Goal: Transaction & Acquisition: Purchase product/service

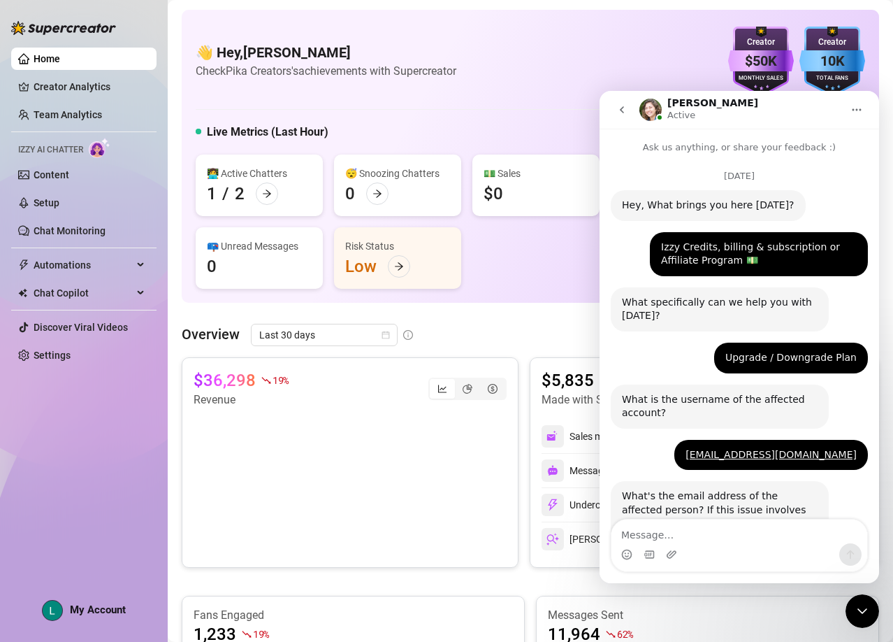
scroll to position [4206, 0]
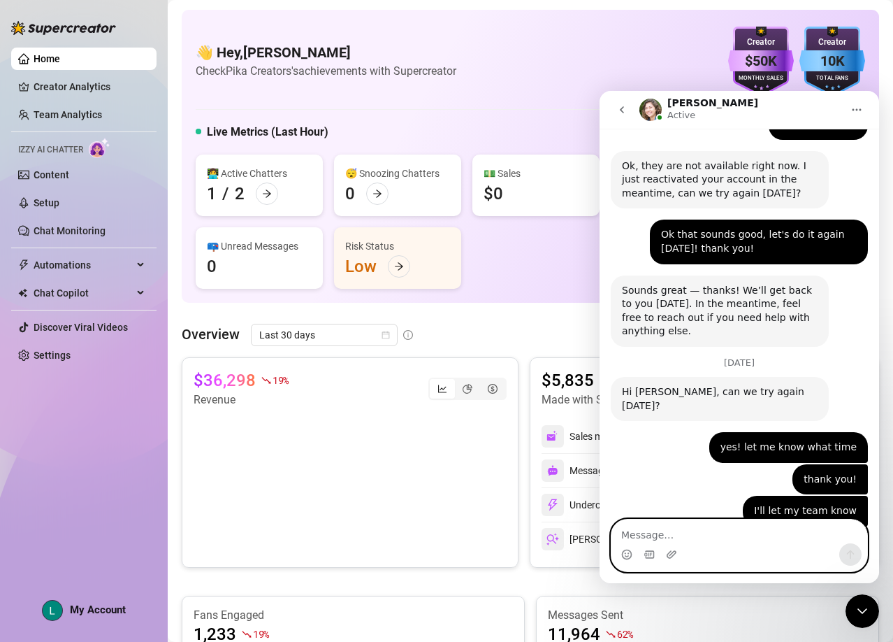
click at [740, 527] on textarea "Message…" at bounding box center [740, 531] width 256 height 24
type textarea "hello"
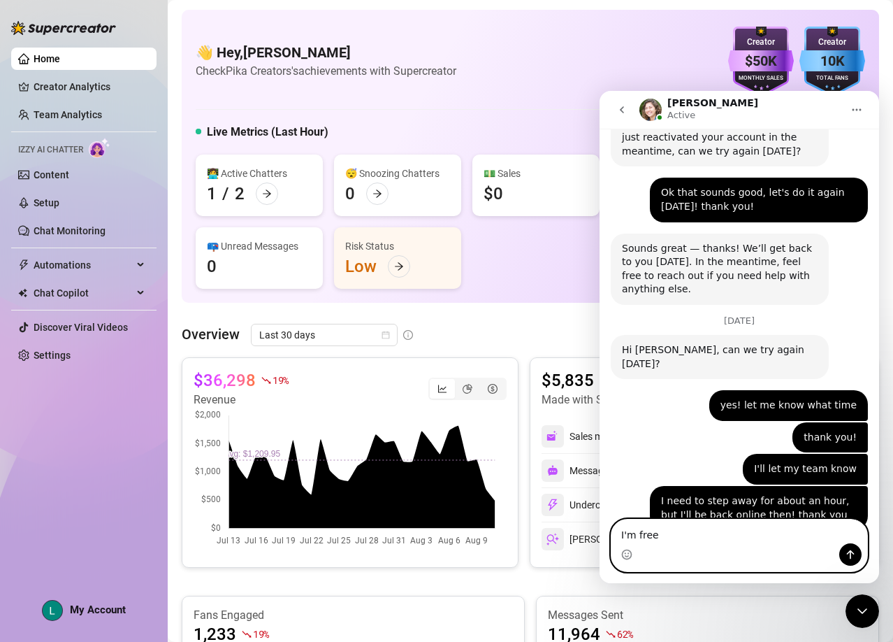
type textarea "I'm free!"
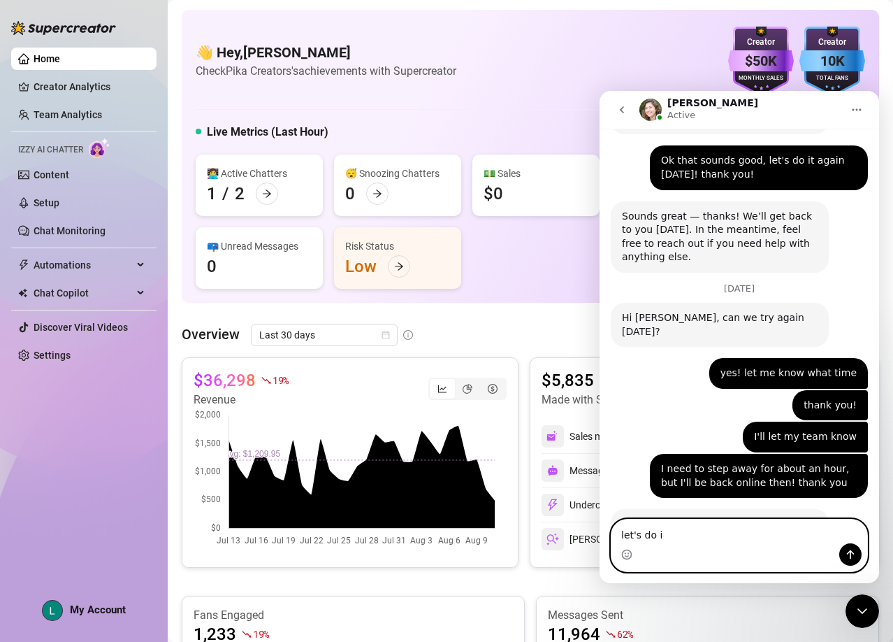
type textarea "let's do it"
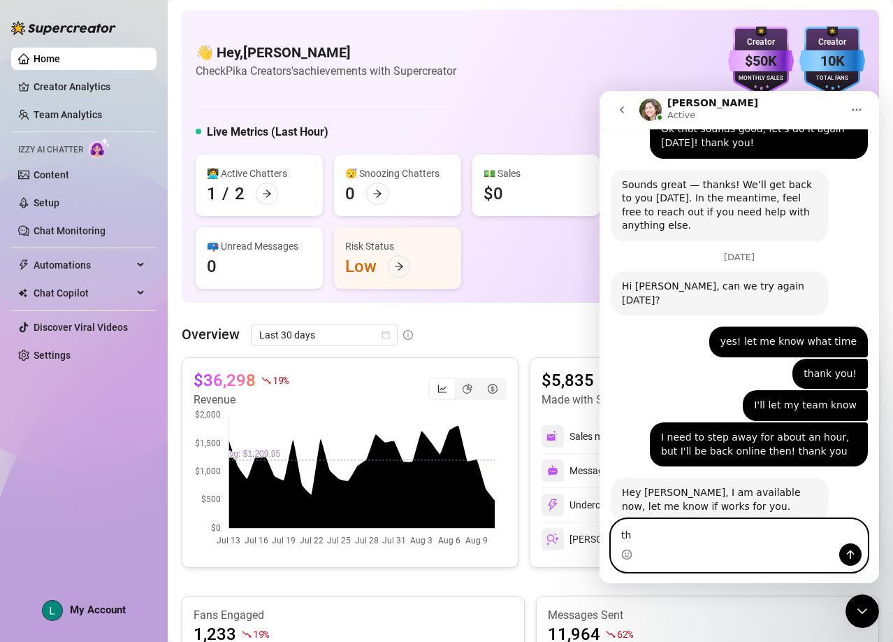
type textarea "t"
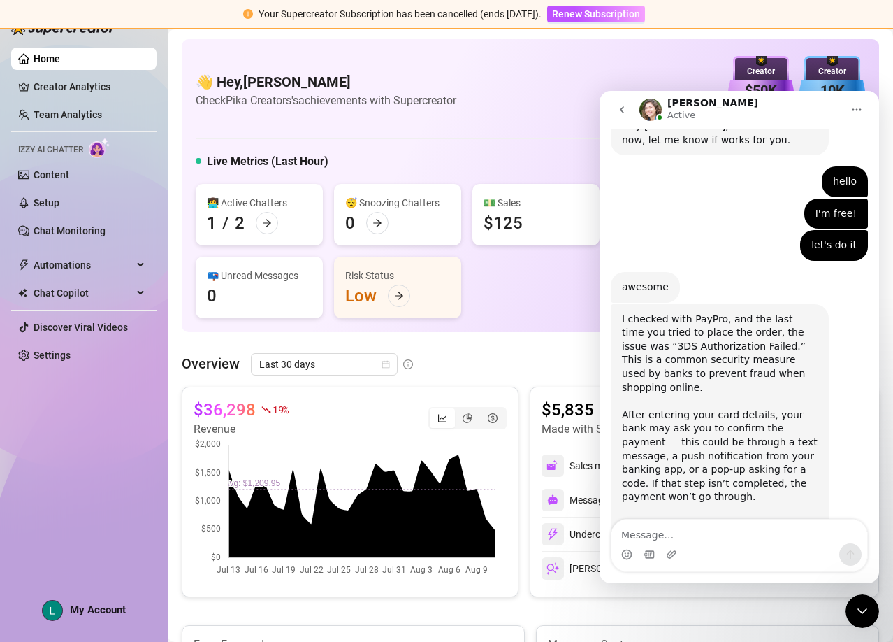
scroll to position [4677, 0]
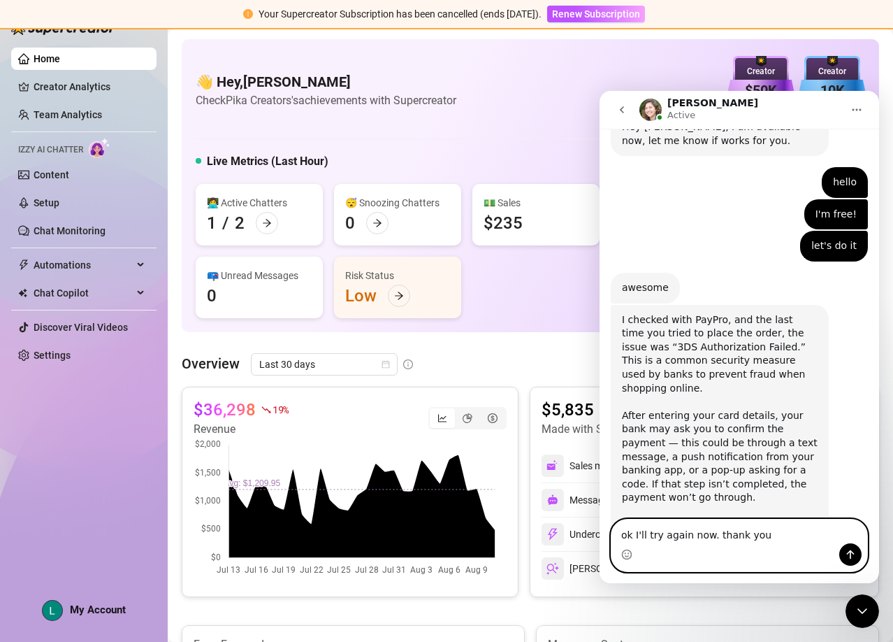
type textarea "ok I'll try again now. thank you!"
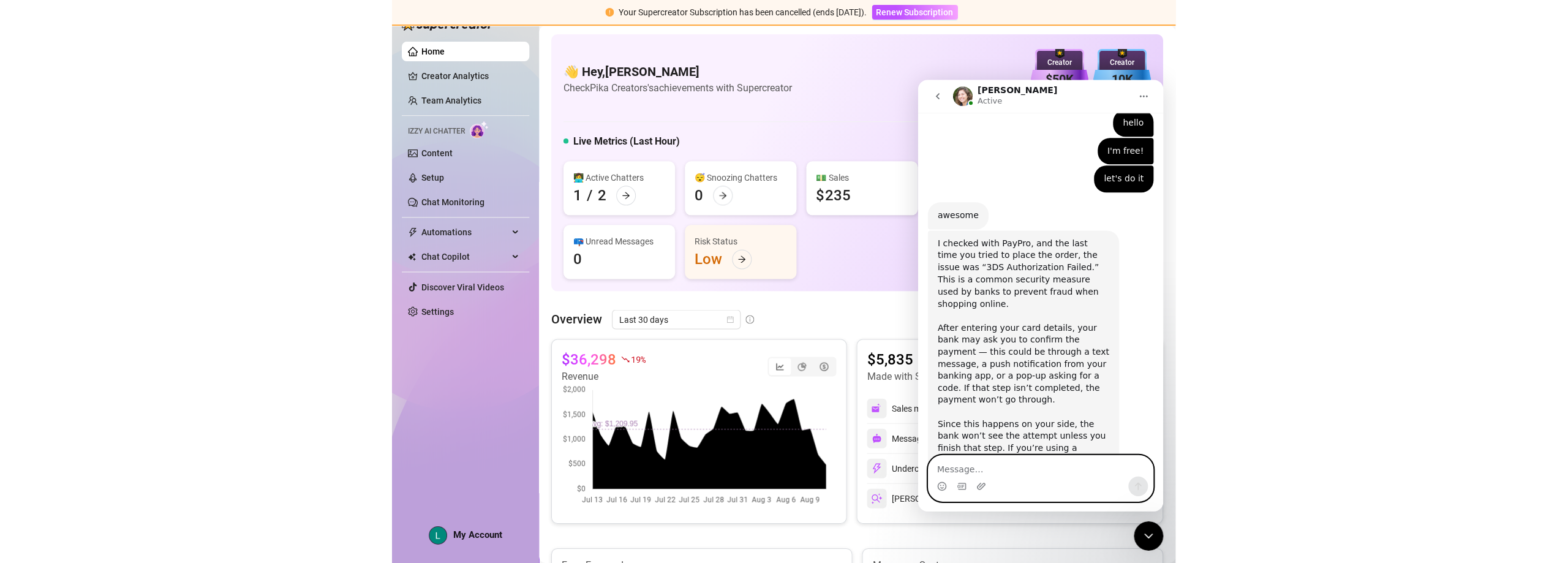
scroll to position [4186, 0]
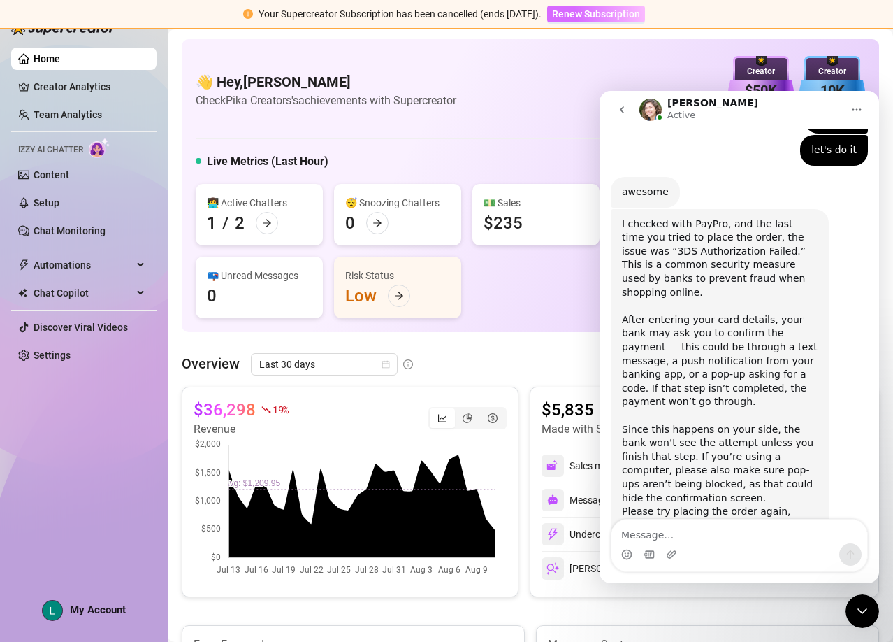
click at [584, 17] on span "Renew Subscription" at bounding box center [596, 13] width 88 height 11
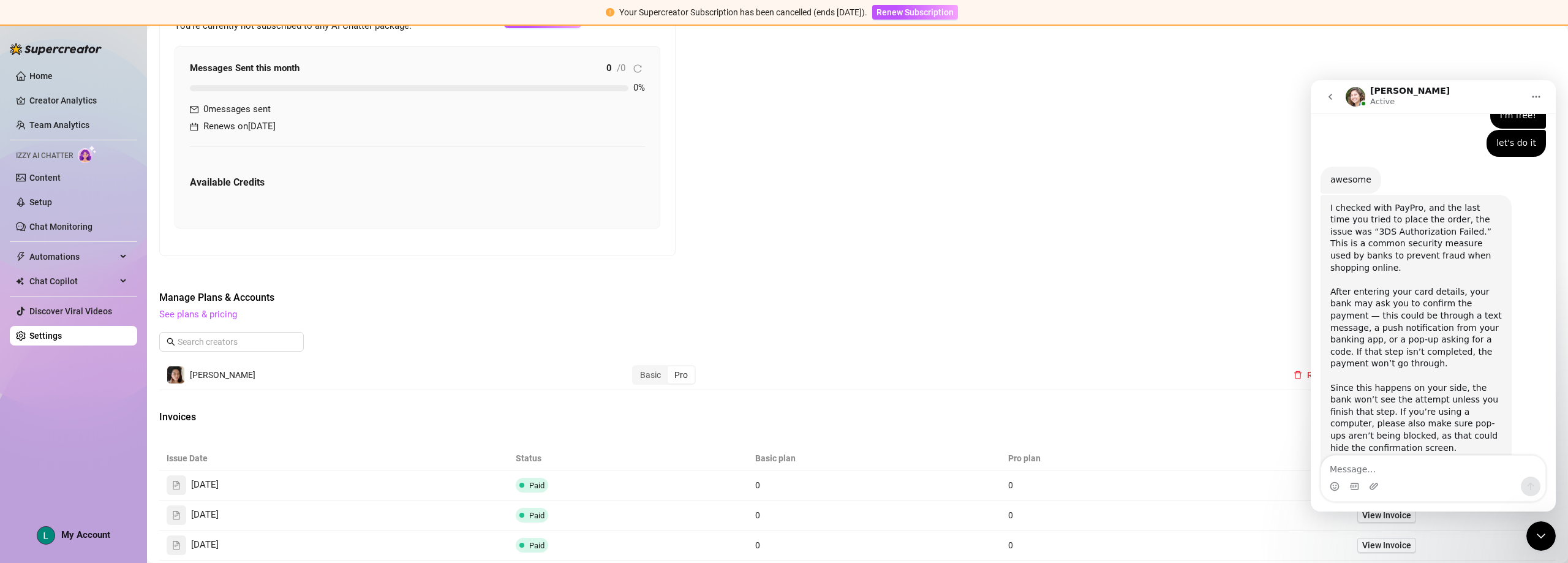
scroll to position [367, 0]
click at [782, 13] on span "Renew Subscription" at bounding box center [915, 11] width 77 height 10
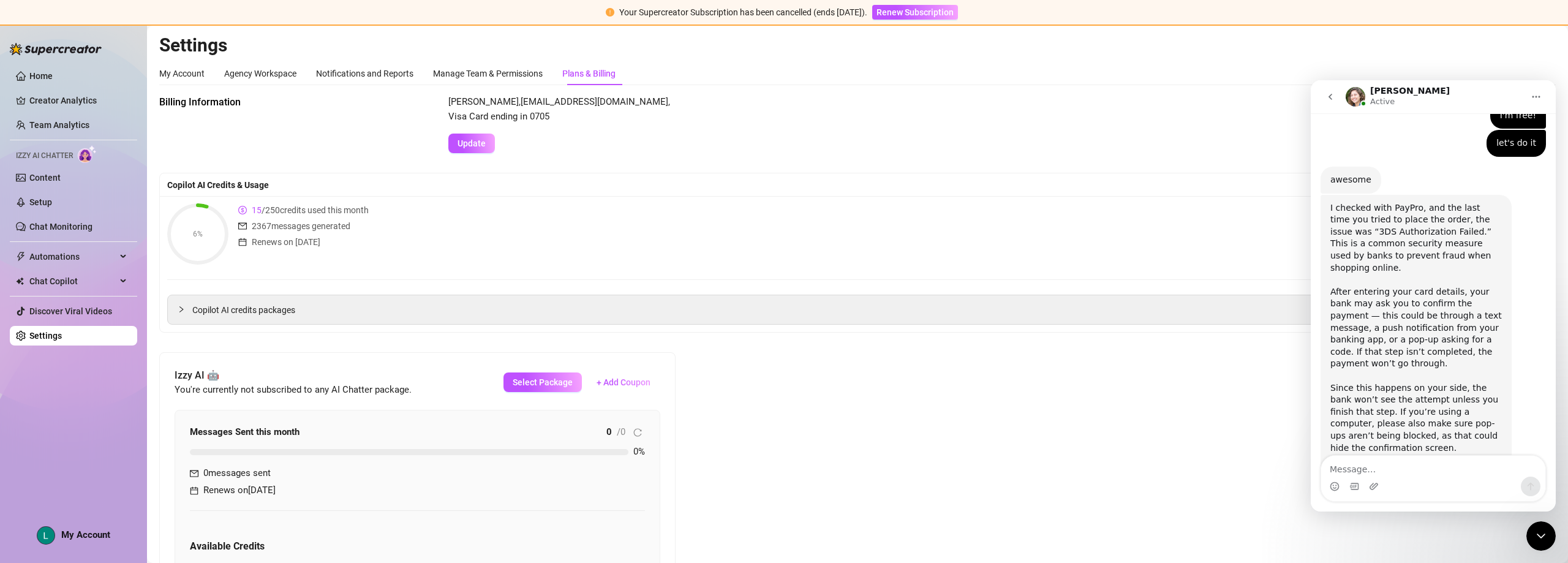
scroll to position [0, 0]
click at [486, 139] on button "Update" at bounding box center [472, 144] width 46 height 19
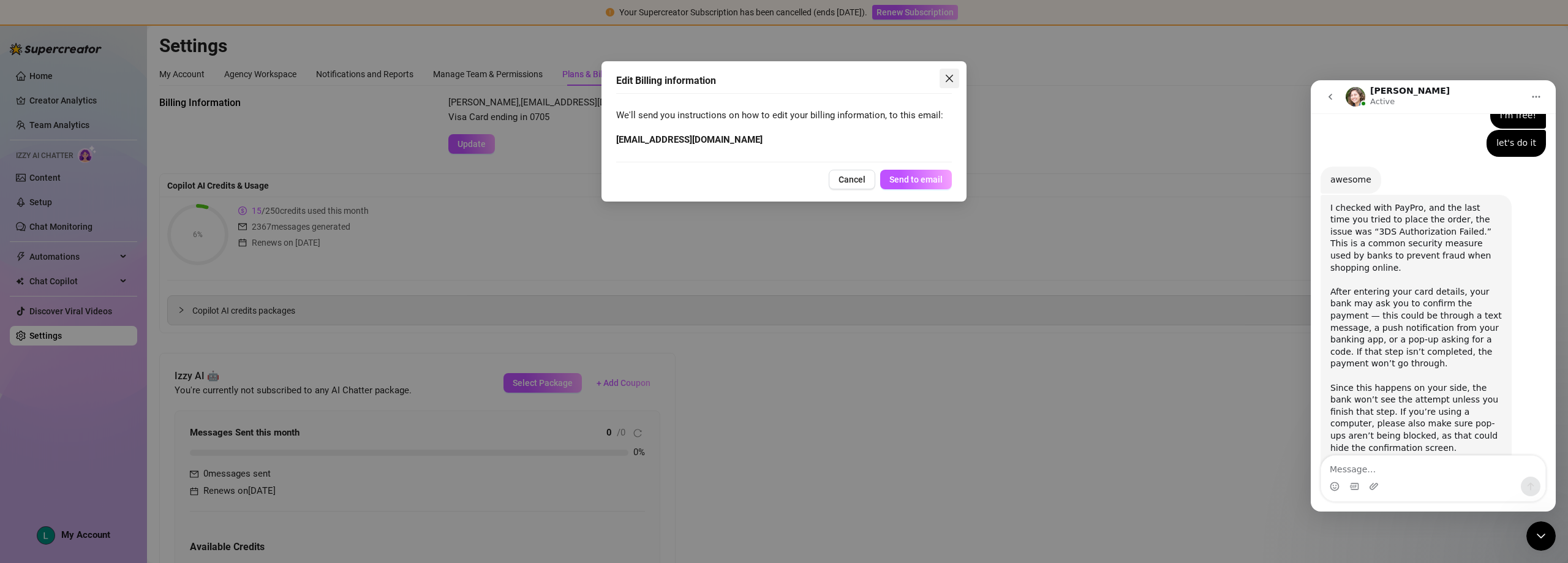
click at [782, 77] on icon "close" at bounding box center [949, 78] width 7 height 7
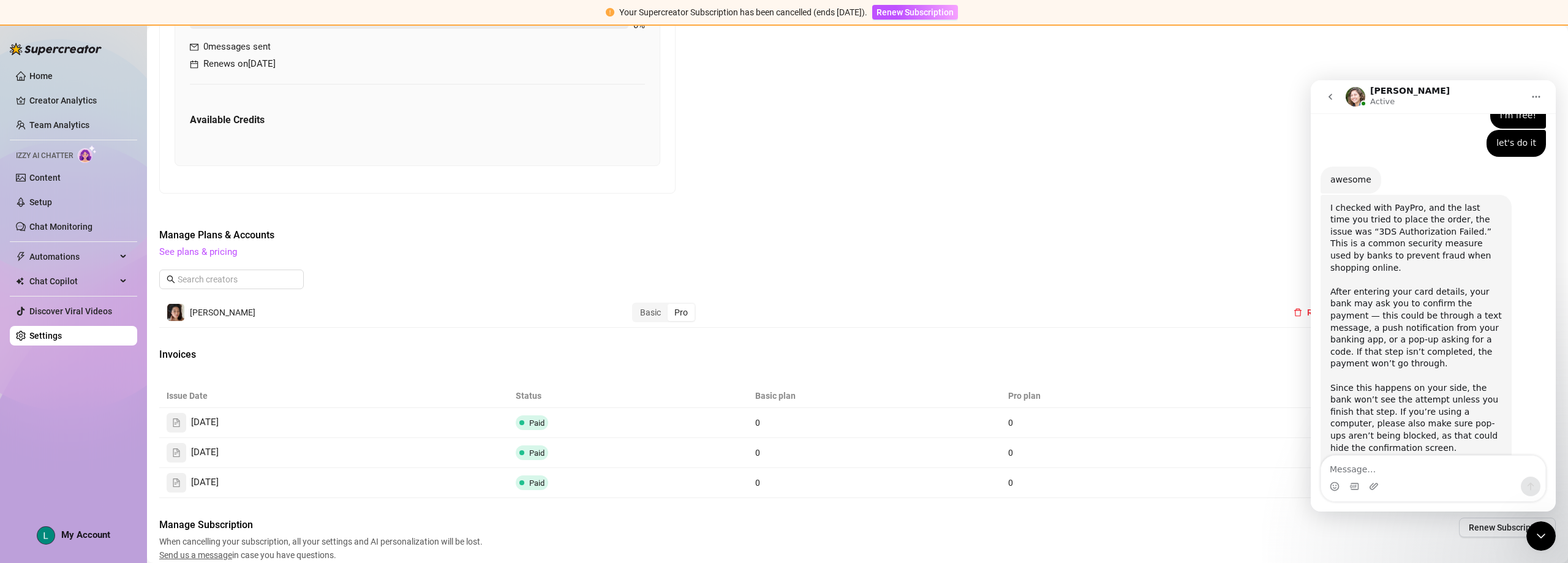
scroll to position [429, 0]
click at [675, 313] on div "Pro" at bounding box center [681, 311] width 27 height 18
click at [670, 304] on input "Pro" at bounding box center [670, 304] width 0 height 0
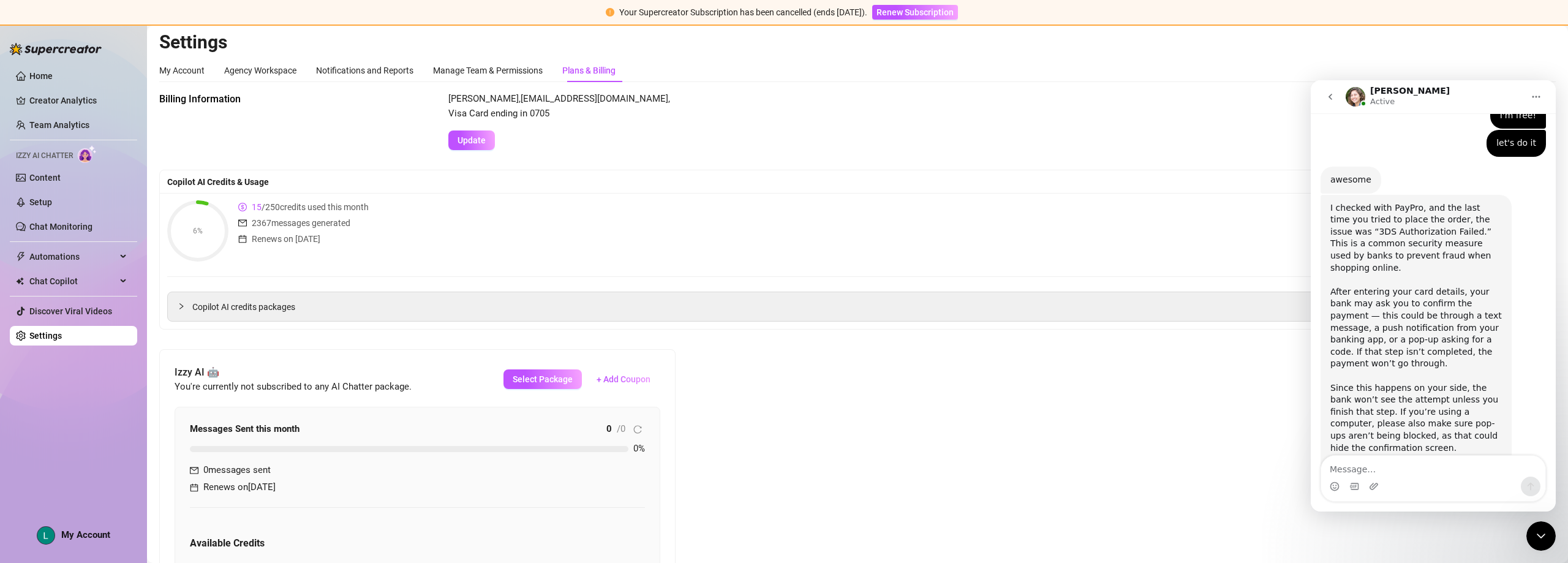
scroll to position [0, 0]
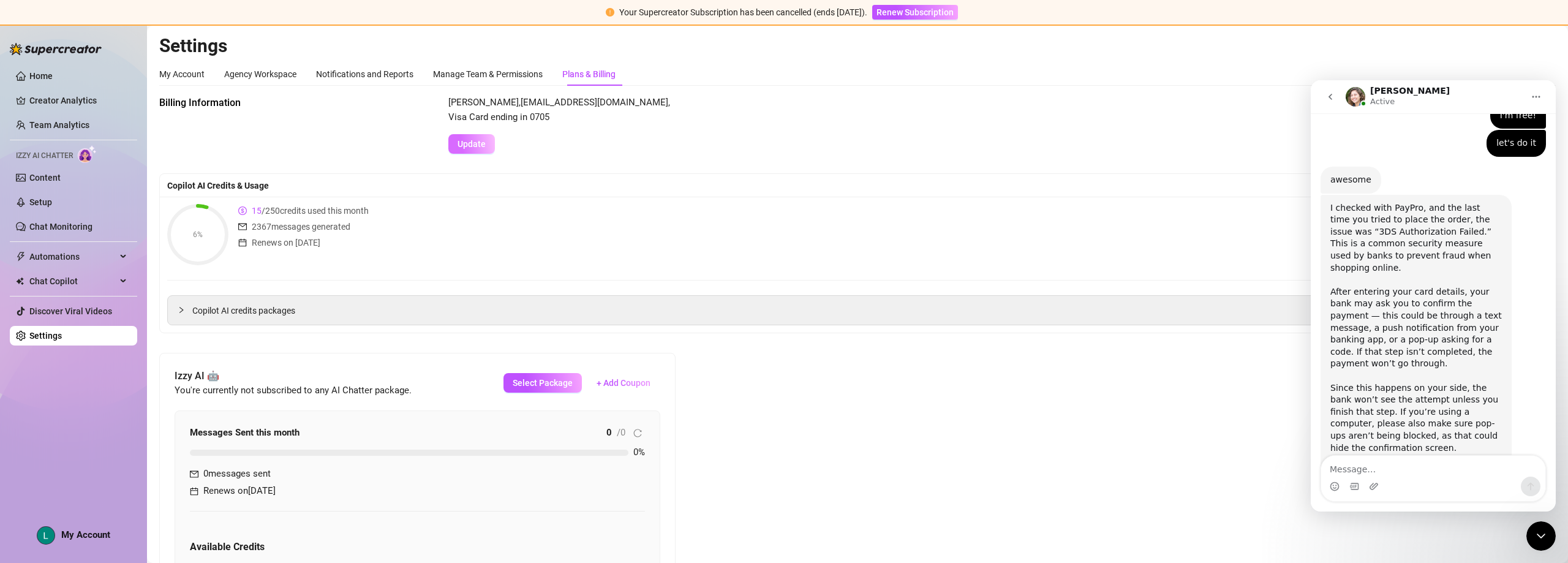
click at [464, 139] on span "Update" at bounding box center [472, 144] width 28 height 10
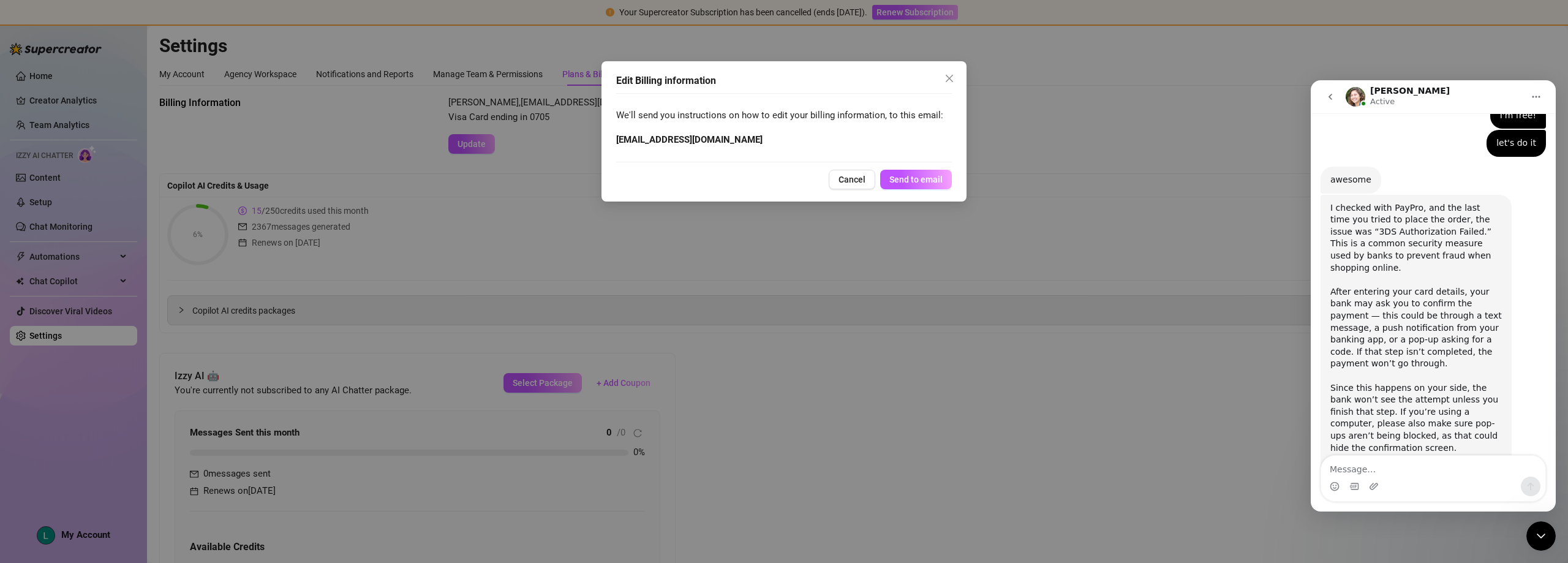
click at [446, 150] on div "Edit Billing information We'll send you instructions on how to edit your billin…" at bounding box center [784, 282] width 1568 height 563
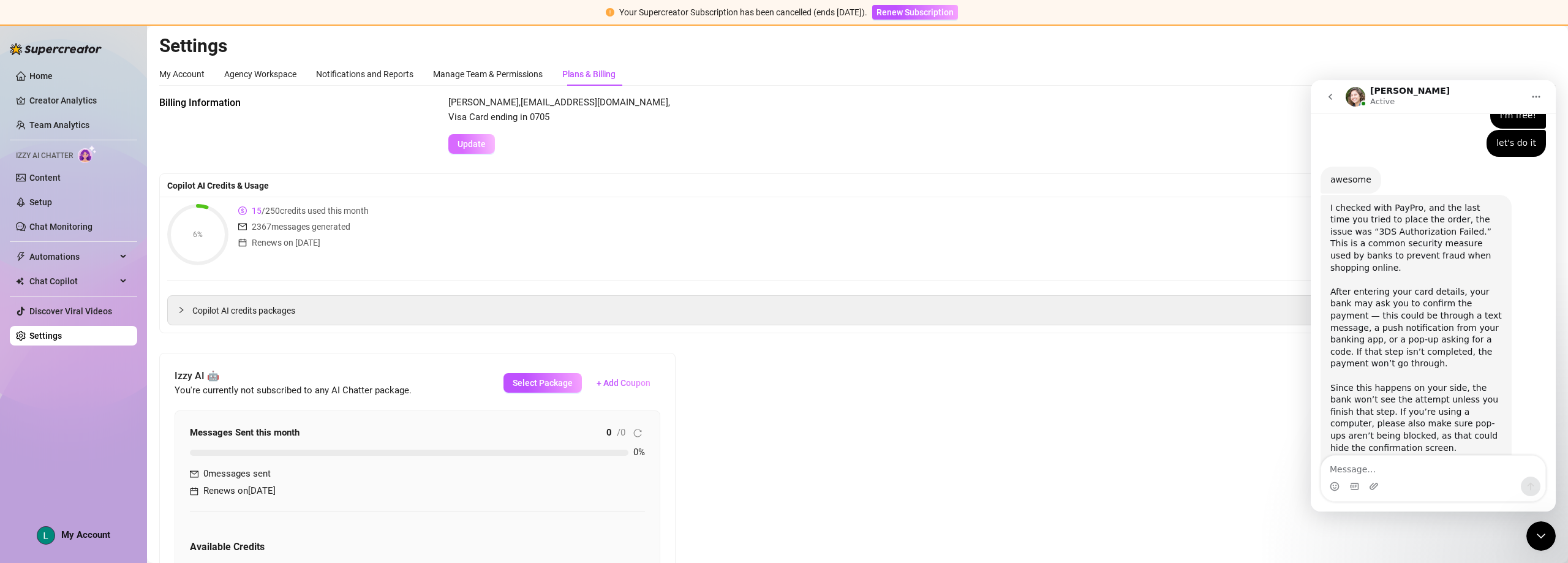
click at [486, 141] on span "Update" at bounding box center [472, 144] width 28 height 10
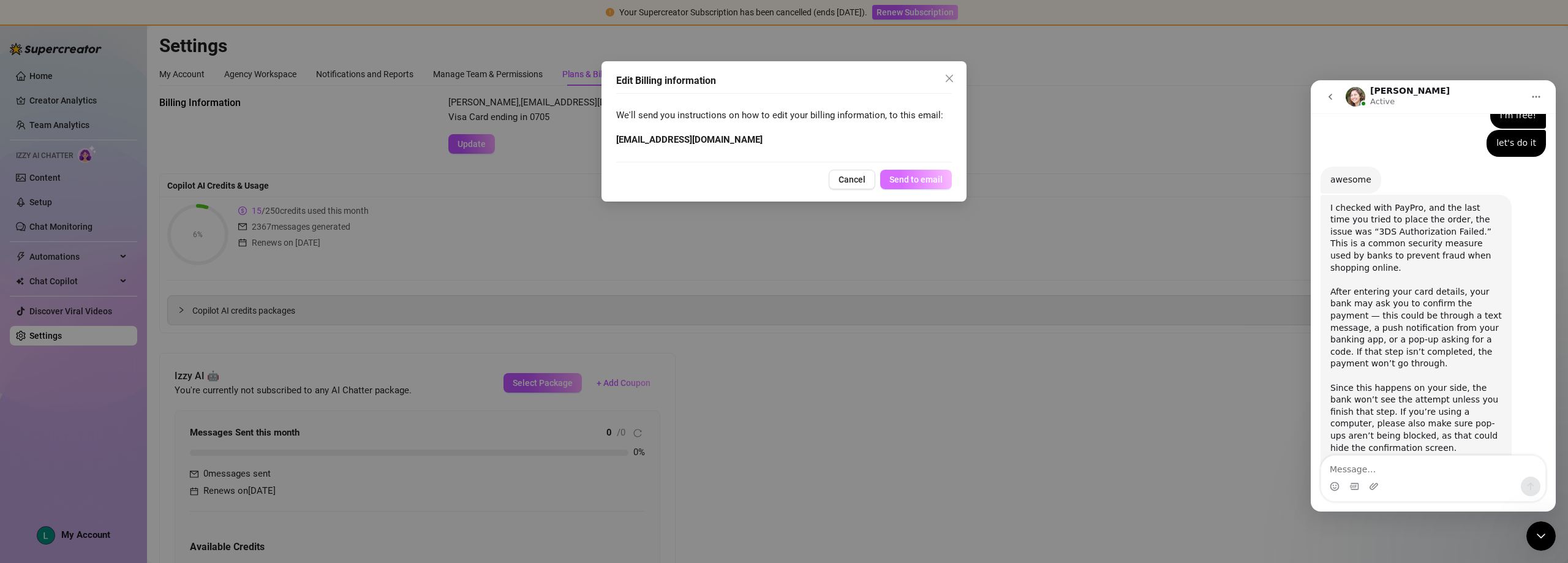
click at [782, 180] on span "Send to email" at bounding box center [916, 179] width 53 height 10
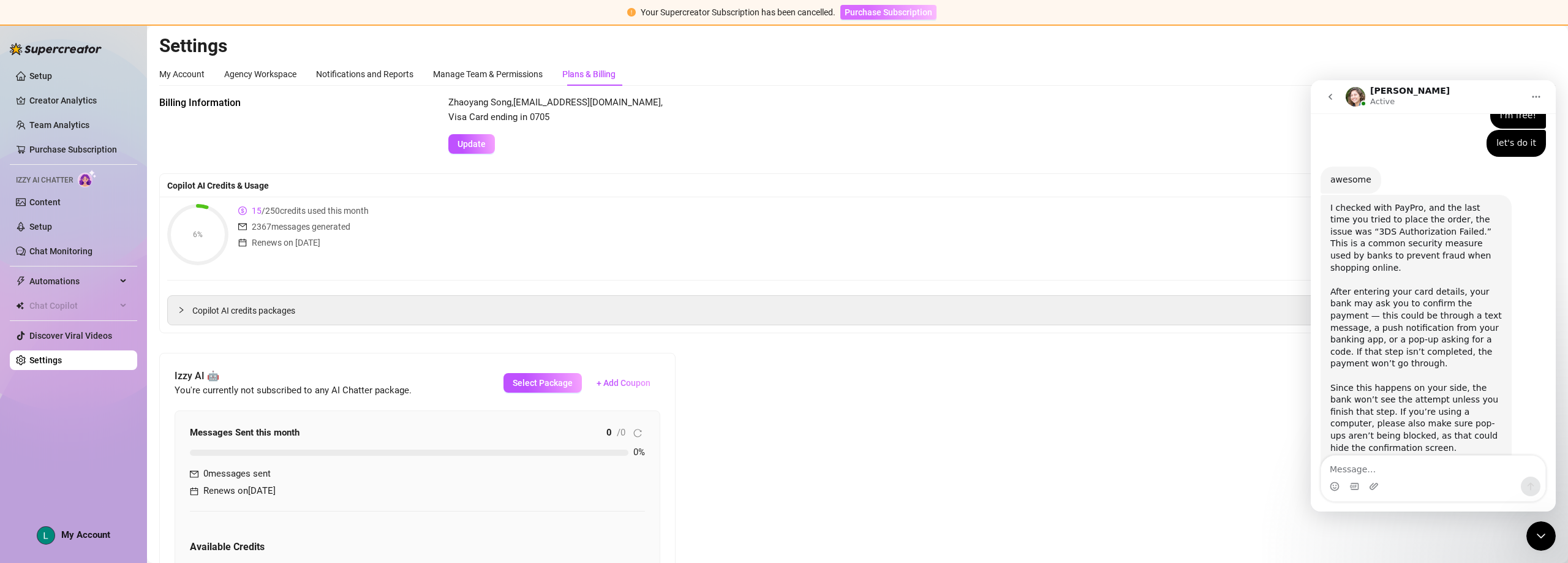
click at [782, 16] on span "Purchase Subscription" at bounding box center [889, 11] width 88 height 10
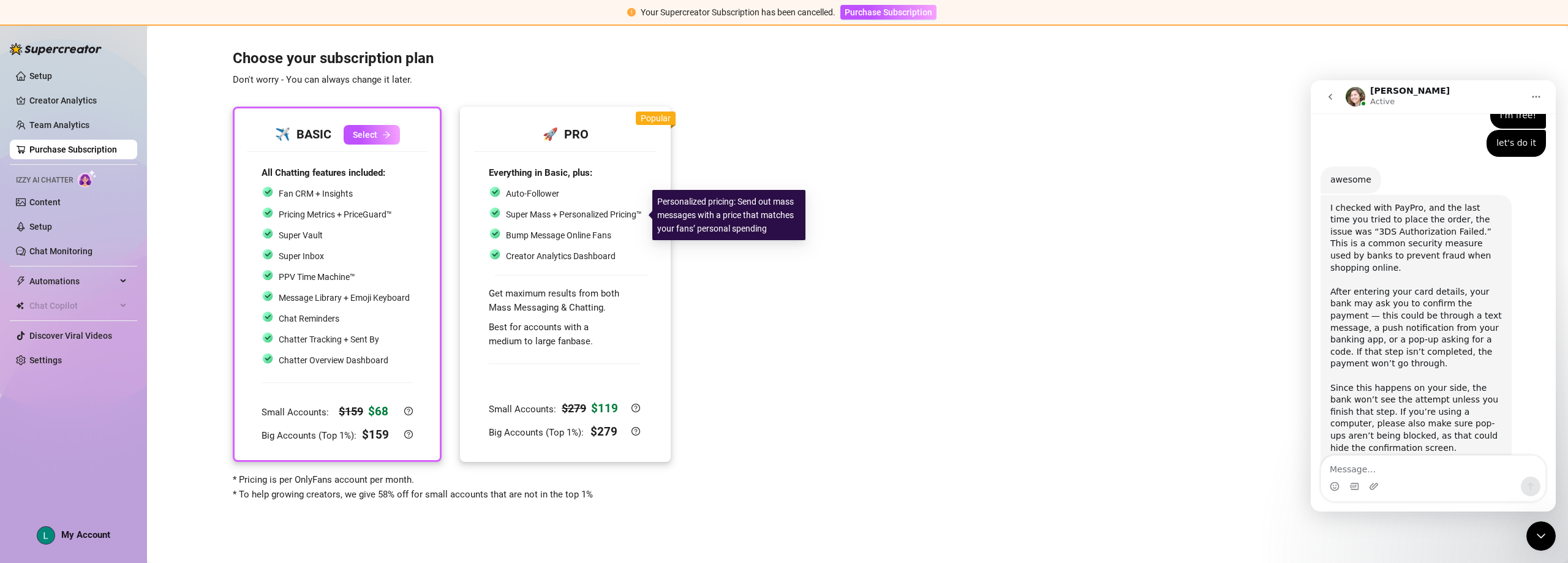
click at [548, 214] on span "Super Mass + Personalized Pricing™" at bounding box center [573, 214] width 136 height 10
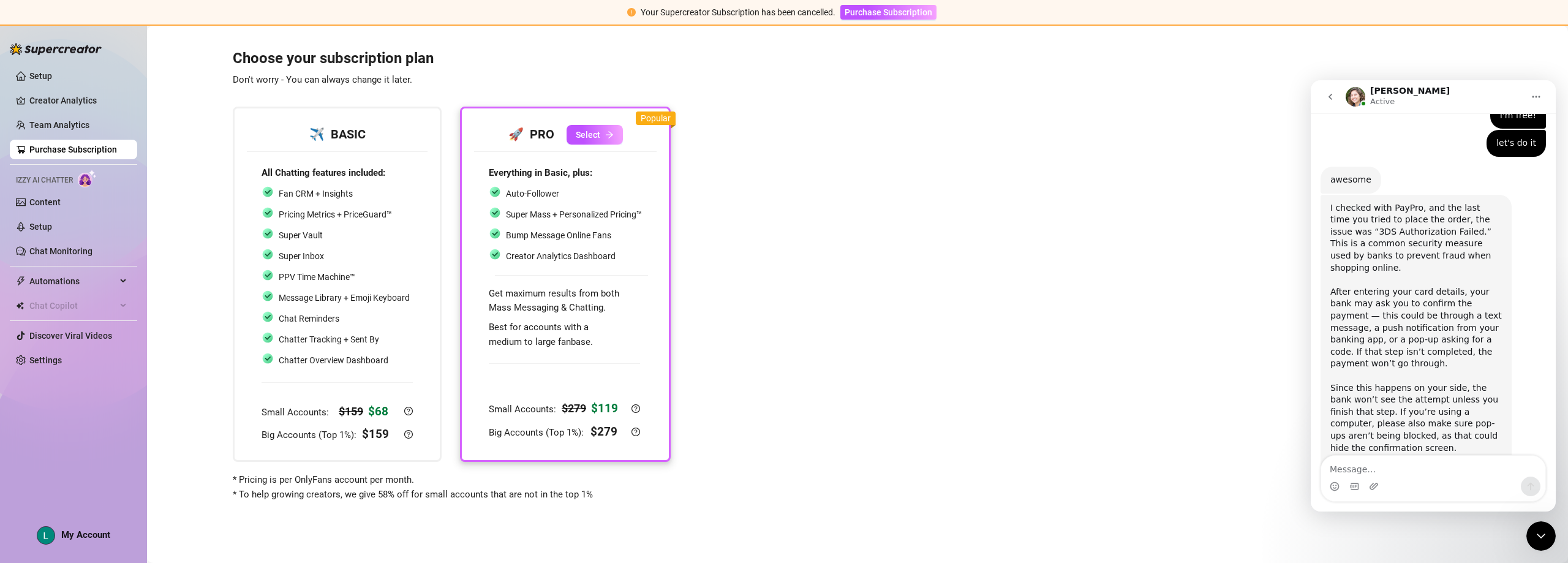
click at [574, 330] on span "Best for accounts with a medium to large fanbase." at bounding box center [541, 334] width 104 height 25
click at [593, 134] on span "Select" at bounding box center [588, 134] width 25 height 10
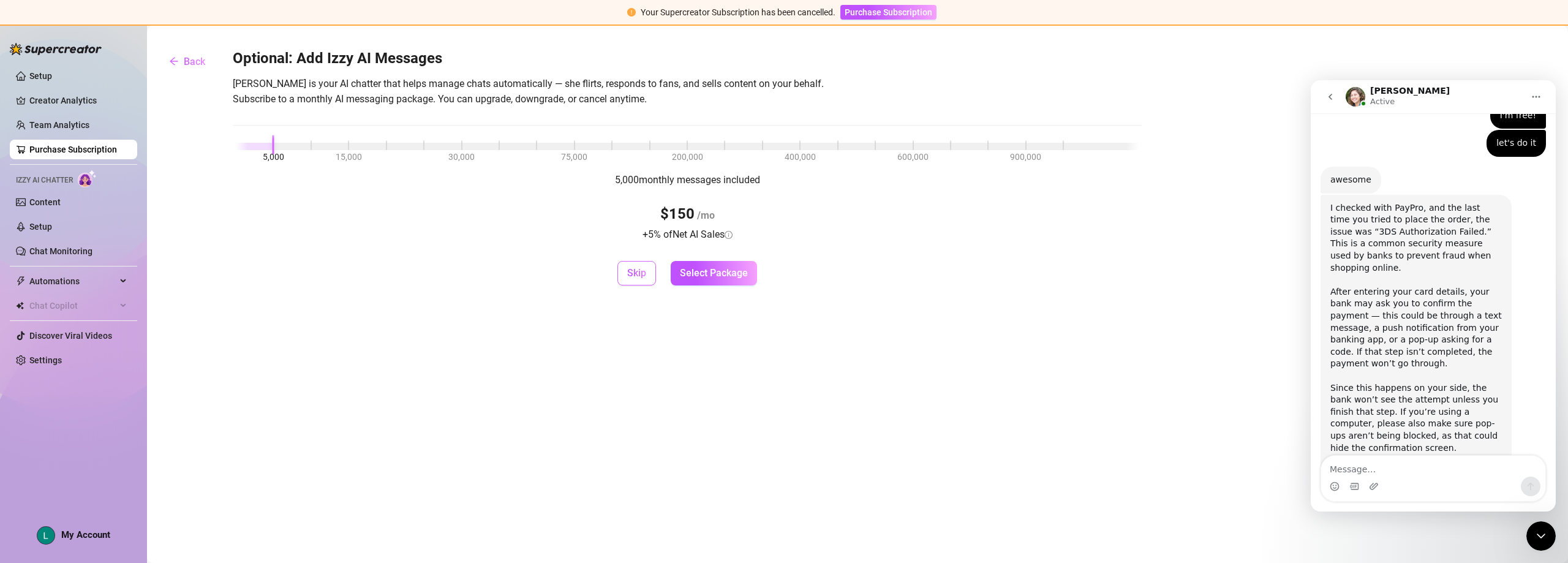
click at [638, 270] on span "Skip" at bounding box center [637, 273] width 19 height 11
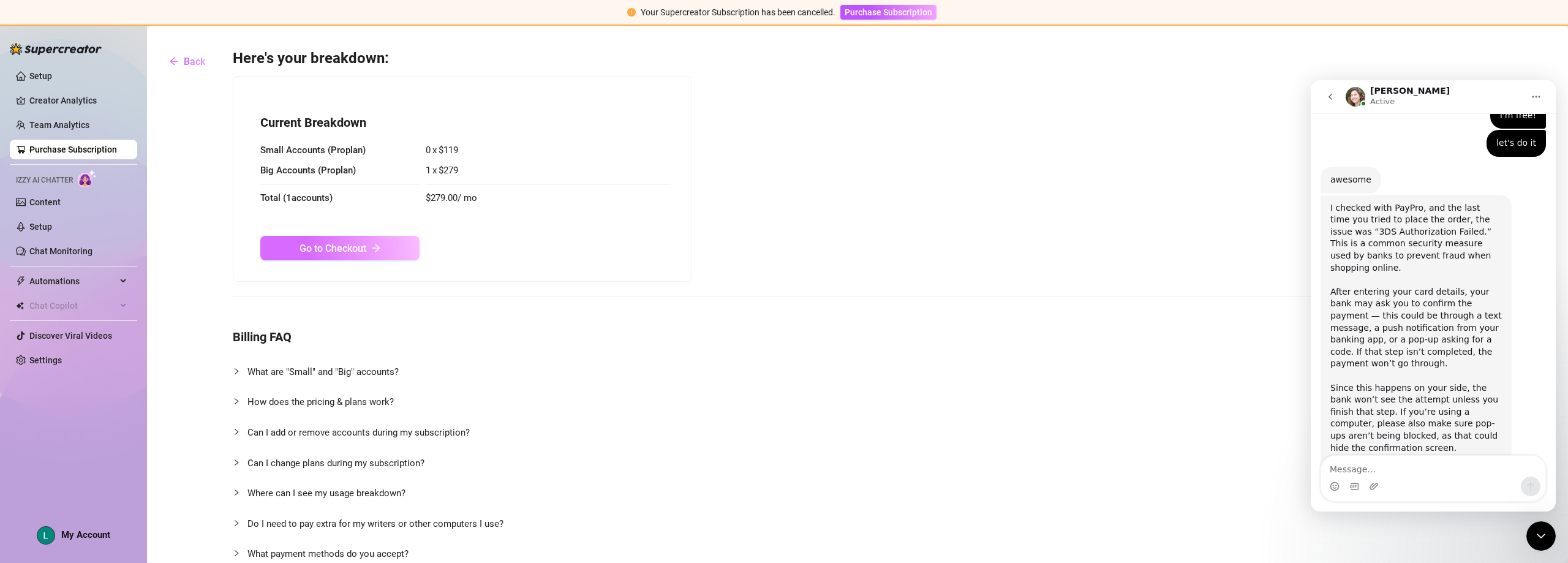
click at [373, 251] on icon "arrow-right" at bounding box center [376, 247] width 10 height 10
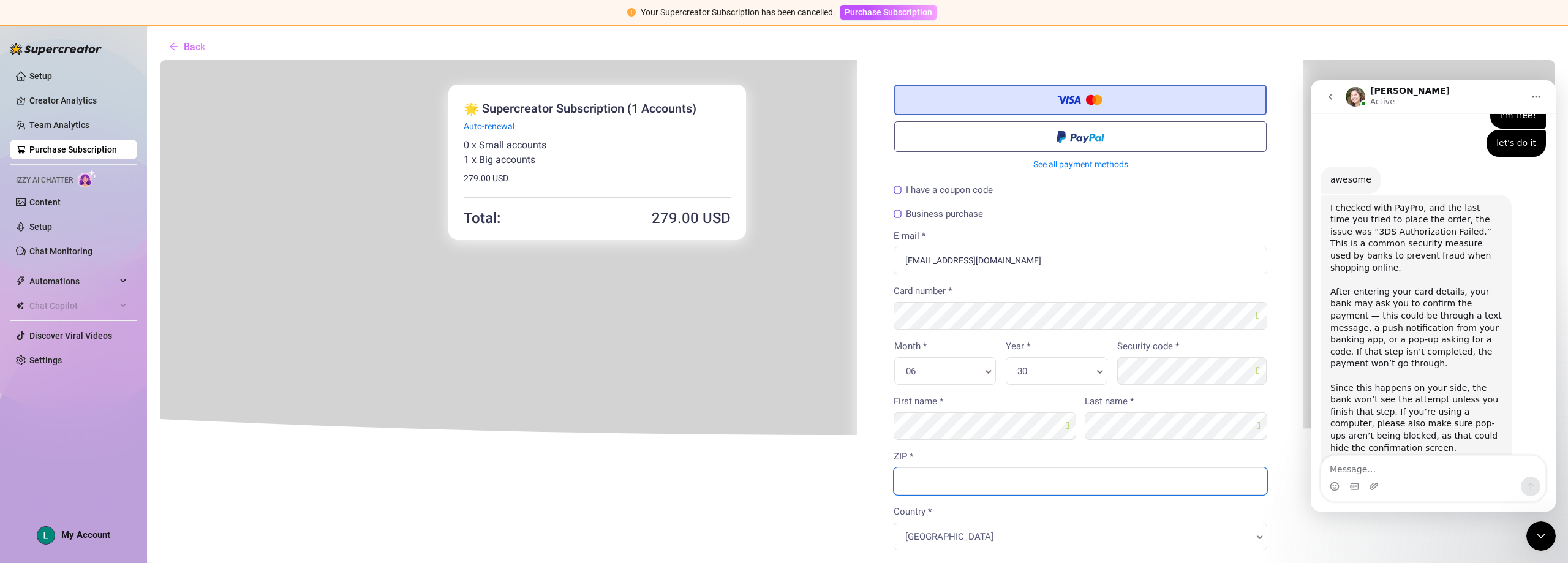
click at [782, 474] on input "ZIP *" at bounding box center [1079, 480] width 373 height 27
type input "90017"
type input "8313243087"
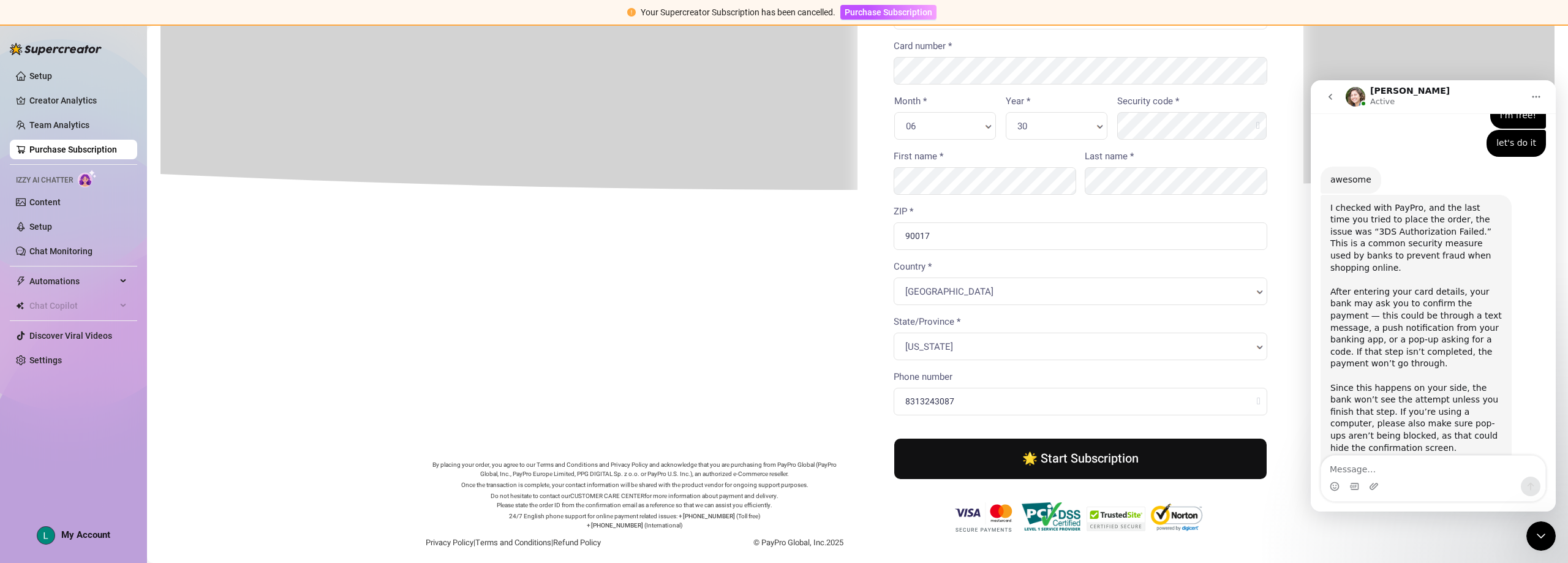
click at [782, 461] on button "🌟 Start Subscription" at bounding box center [1079, 458] width 372 height 40
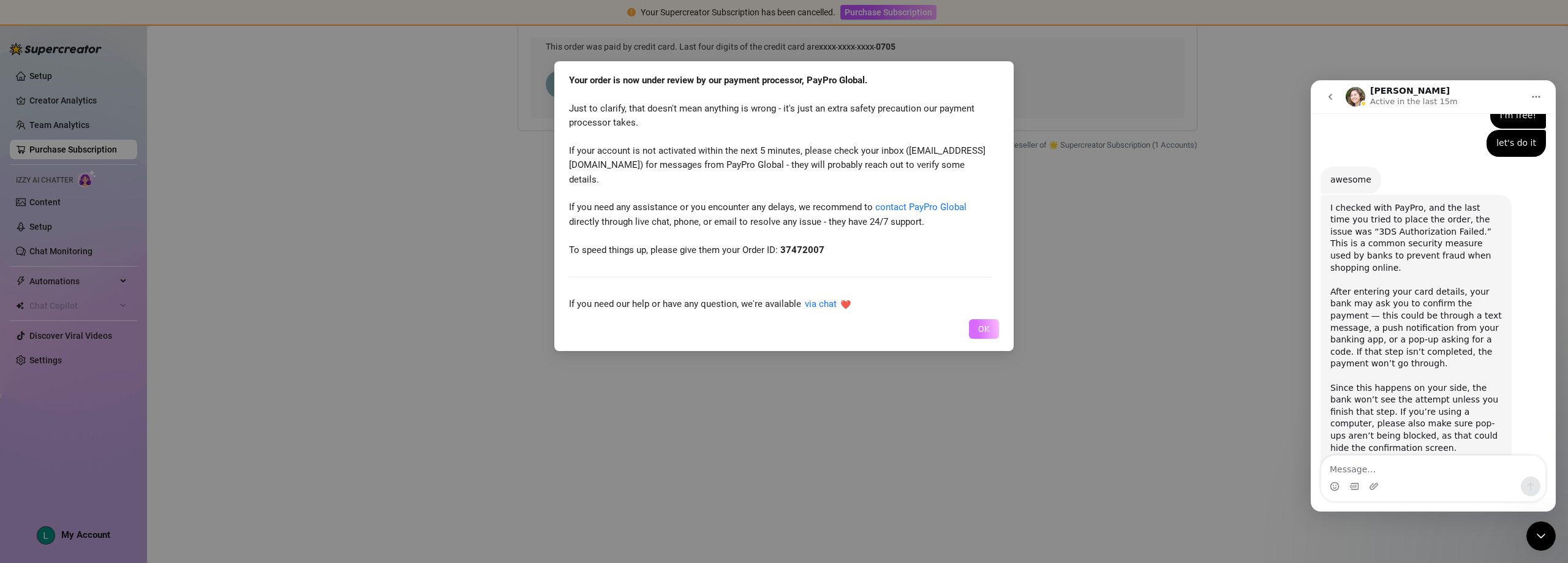
click at [782, 326] on button "OK" at bounding box center [984, 329] width 30 height 19
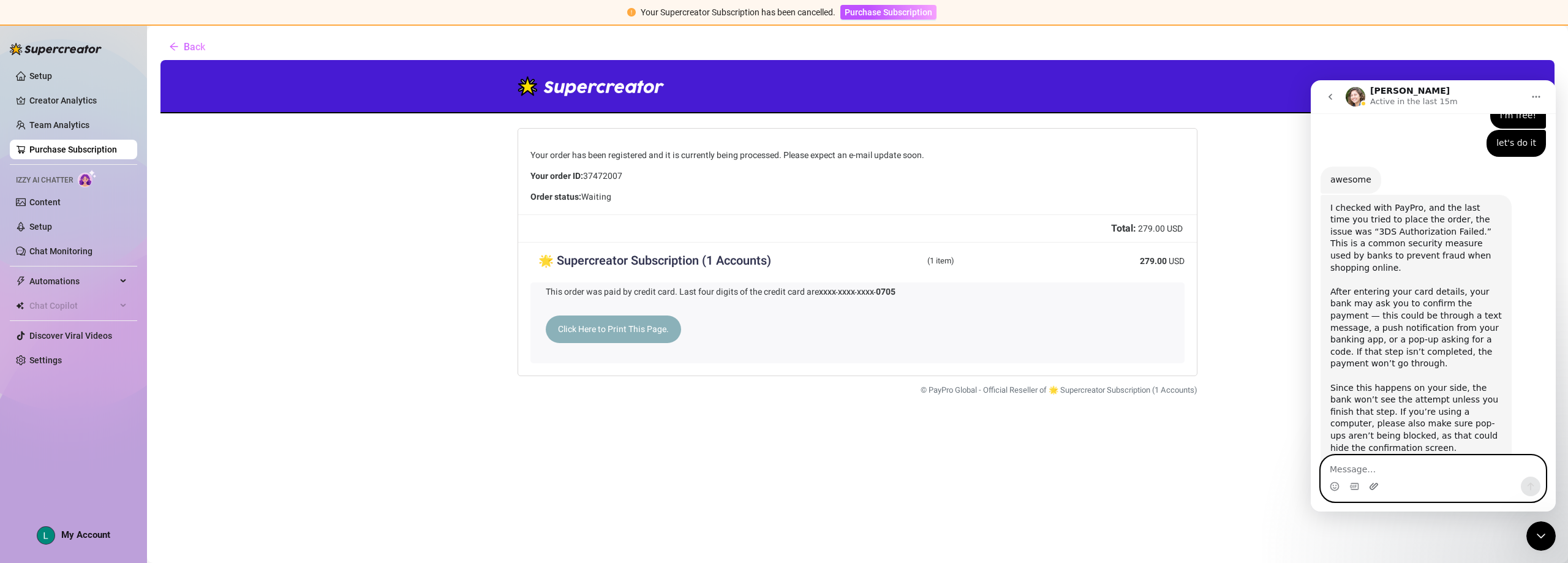
click at [782, 481] on icon "Upload attachment" at bounding box center [1373, 486] width 10 height 10
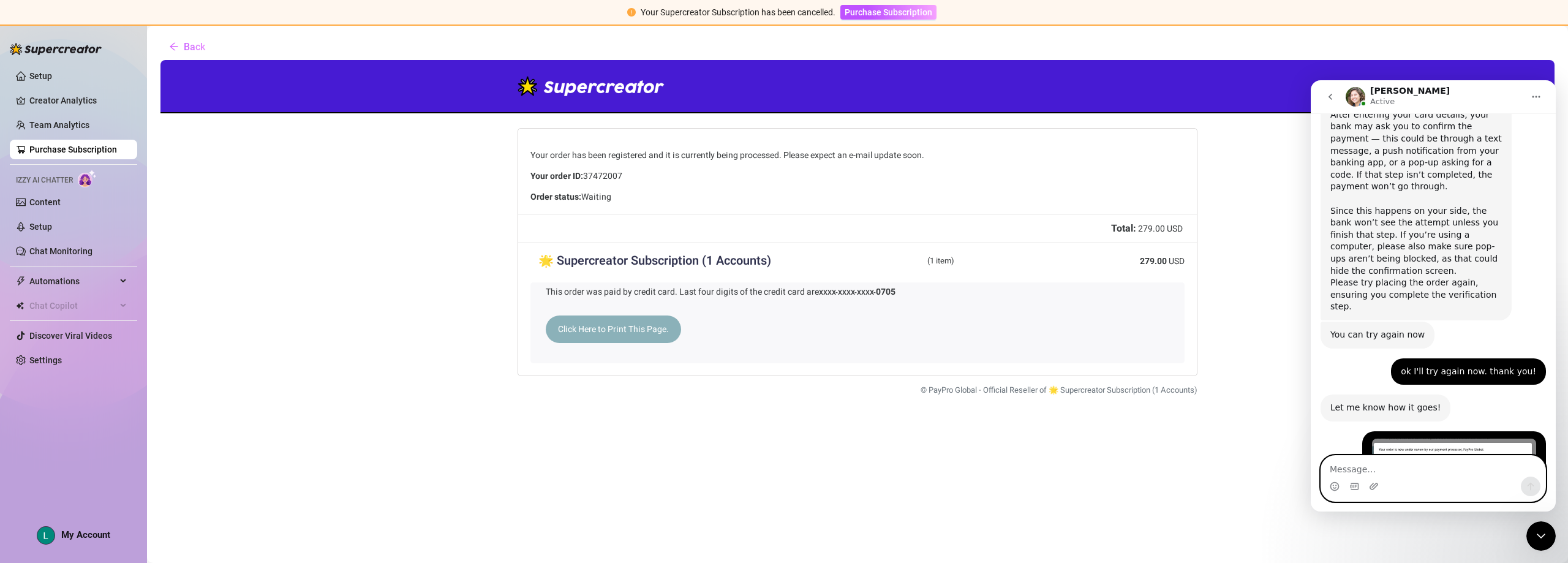
scroll to position [4354, 0]
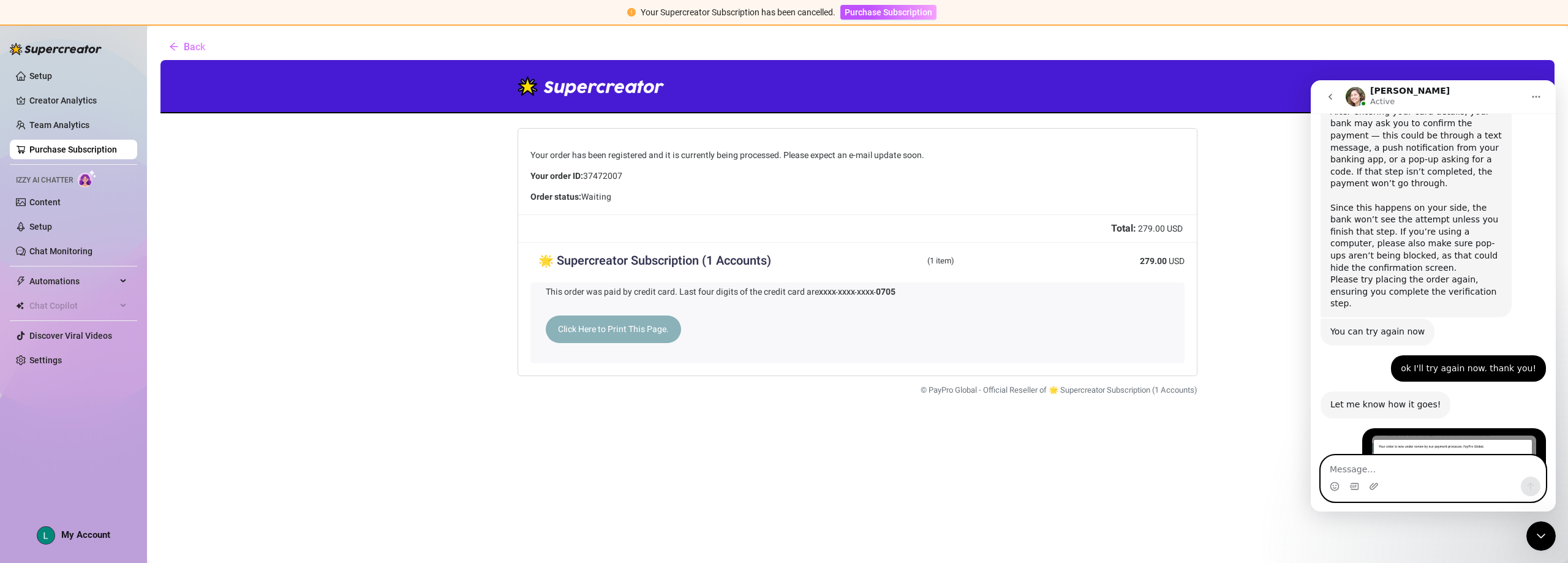
click at [782, 463] on textarea "Message…" at bounding box center [1433, 467] width 224 height 21
click at [782, 436] on img "Luna says…" at bounding box center [1453, 489] width 164 height 107
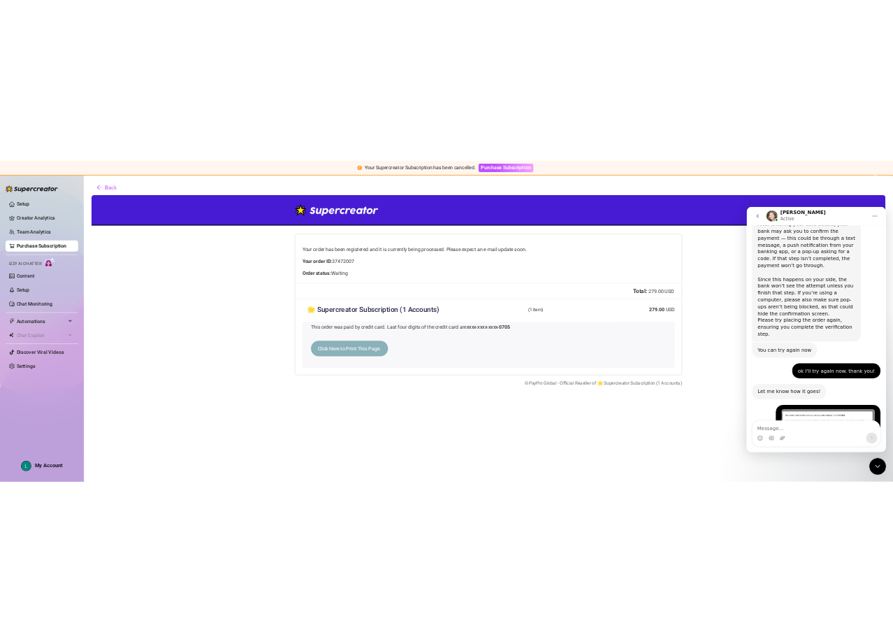
scroll to position [0, 0]
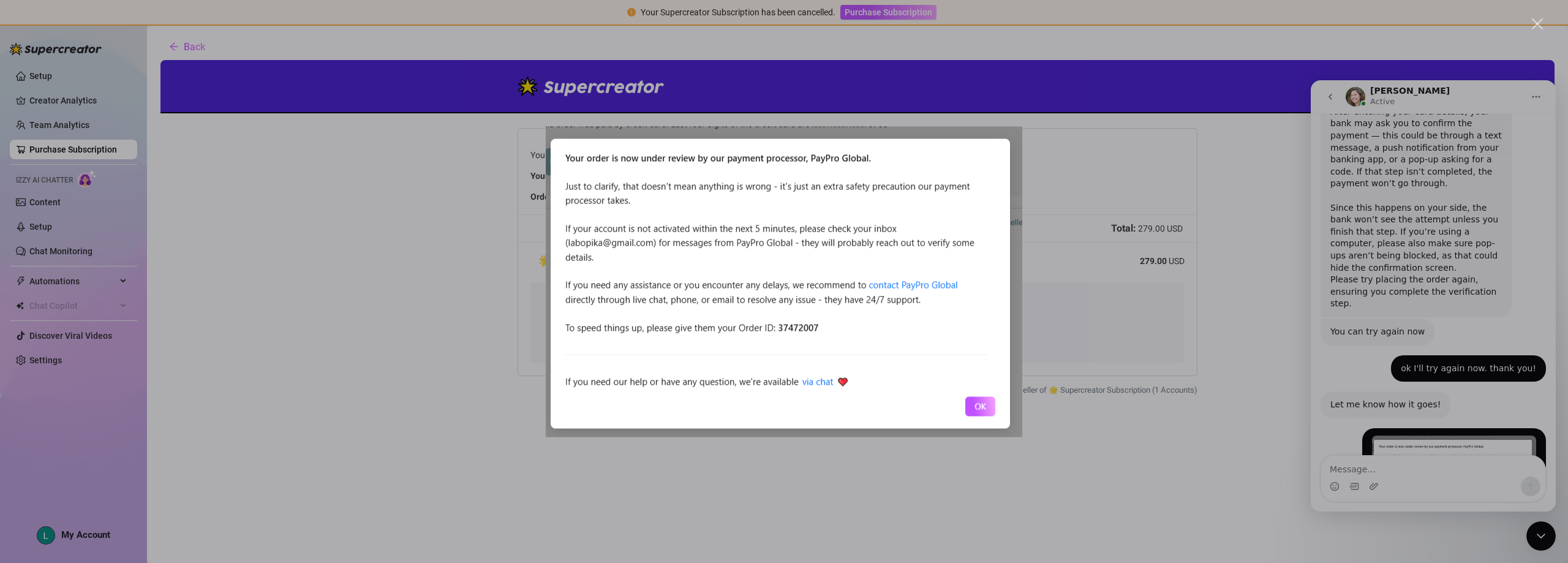
click at [782, 325] on img "Close" at bounding box center [784, 282] width 477 height 310
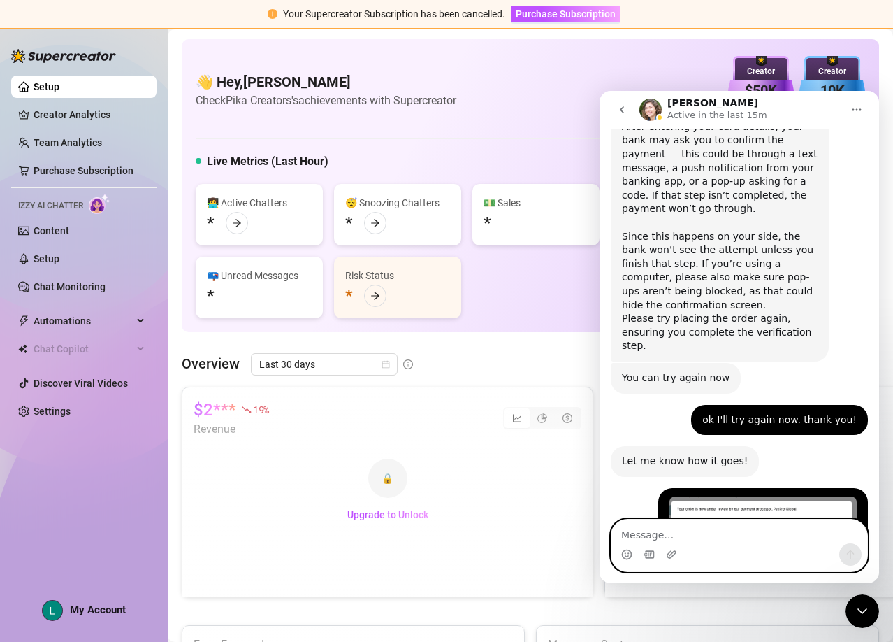
drag, startPoint x: 646, startPoint y: 534, endPoint x: 606, endPoint y: 514, distance: 45.3
click at [644, 533] on textarea "Message…" at bounding box center [740, 531] width 256 height 24
type textarea "talking to PayPro now to see if they can help"
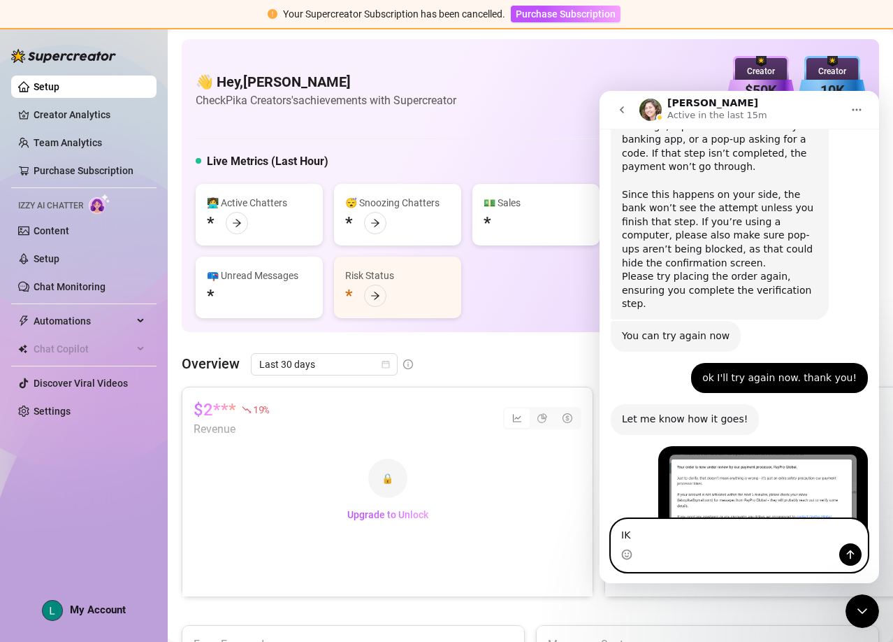
type textarea "I"
type textarea "It's showing as canceled on their website"
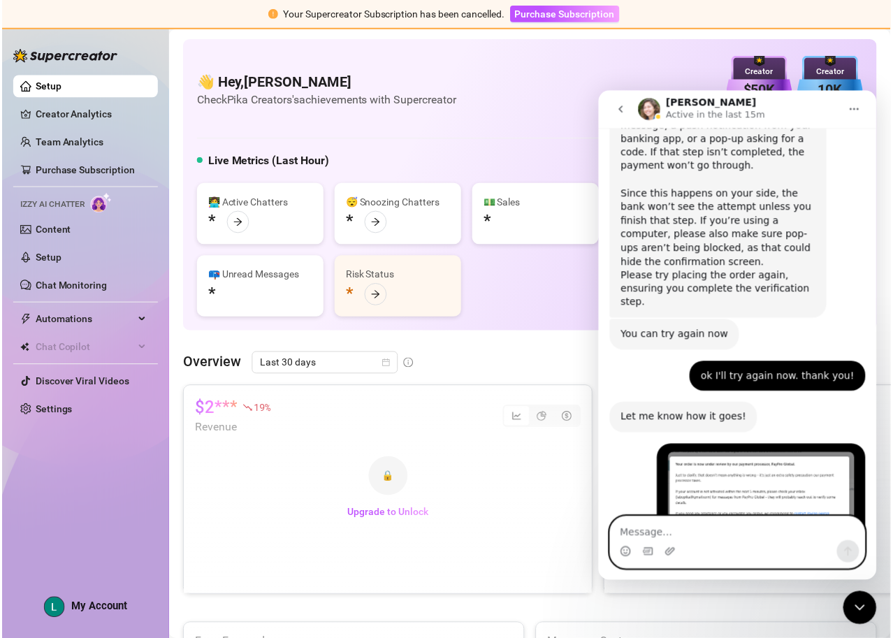
scroll to position [5039, 0]
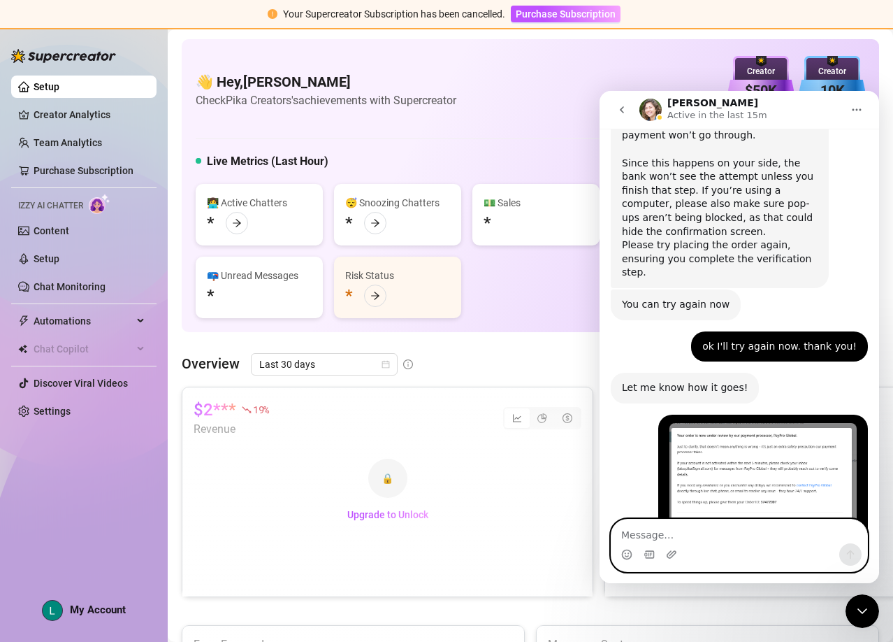
click at [795, 533] on textarea "Message…" at bounding box center [740, 531] width 256 height 24
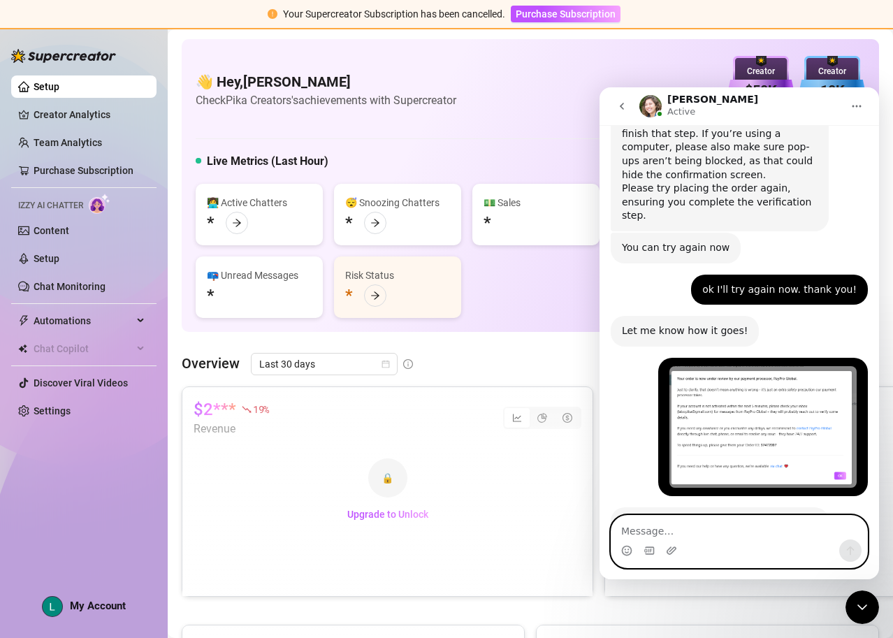
scroll to position [5095, 0]
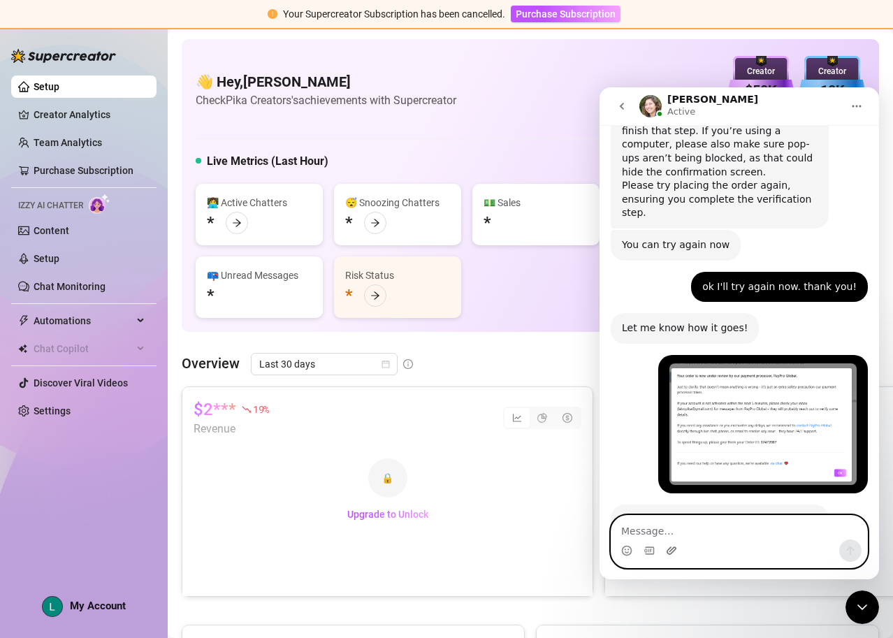
click at [666, 548] on icon "Upload attachment" at bounding box center [671, 550] width 11 height 11
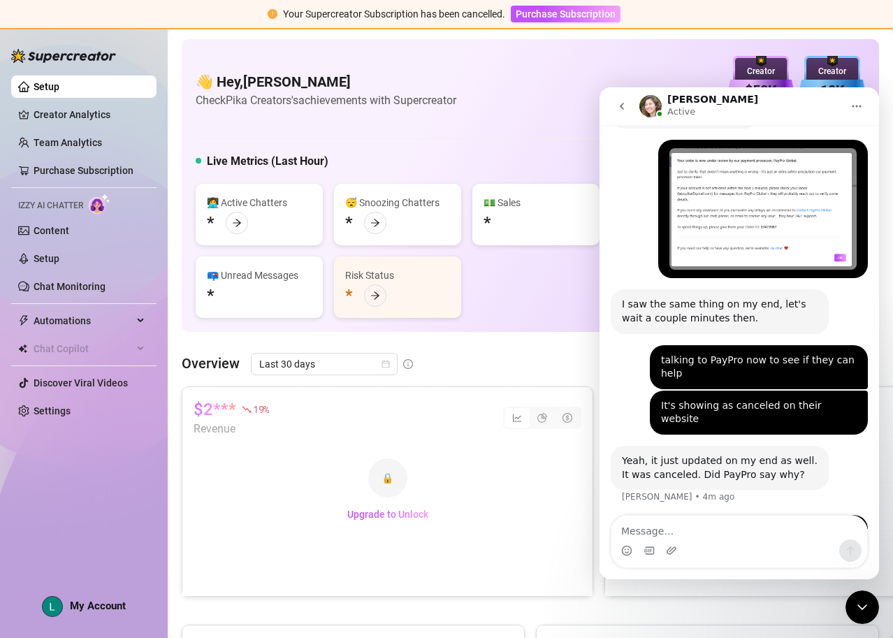
click at [781, 557] on div "Intercom messenger" at bounding box center [740, 551] width 256 height 22
click at [775, 538] on textarea "Message…" at bounding box center [740, 528] width 256 height 24
type textarea "talking to them now"
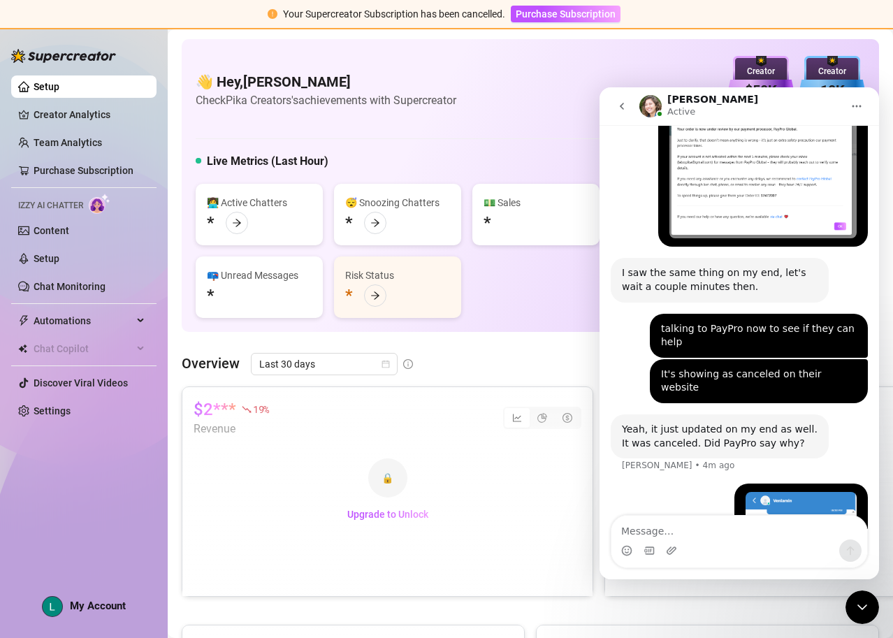
click at [818, 492] on img "Luna says…" at bounding box center [801, 585] width 111 height 187
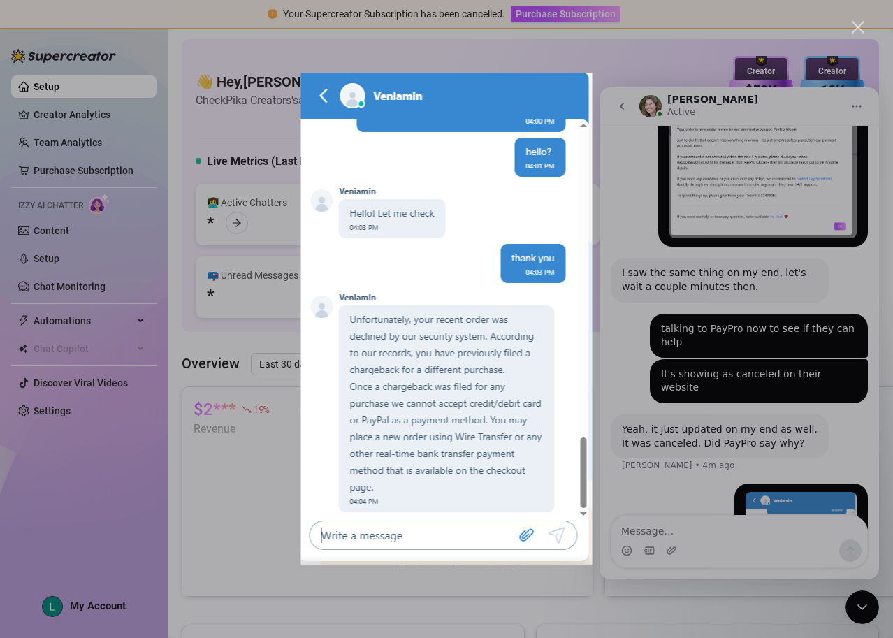
click at [657, 401] on div "Intercom messenger" at bounding box center [446, 319] width 893 height 638
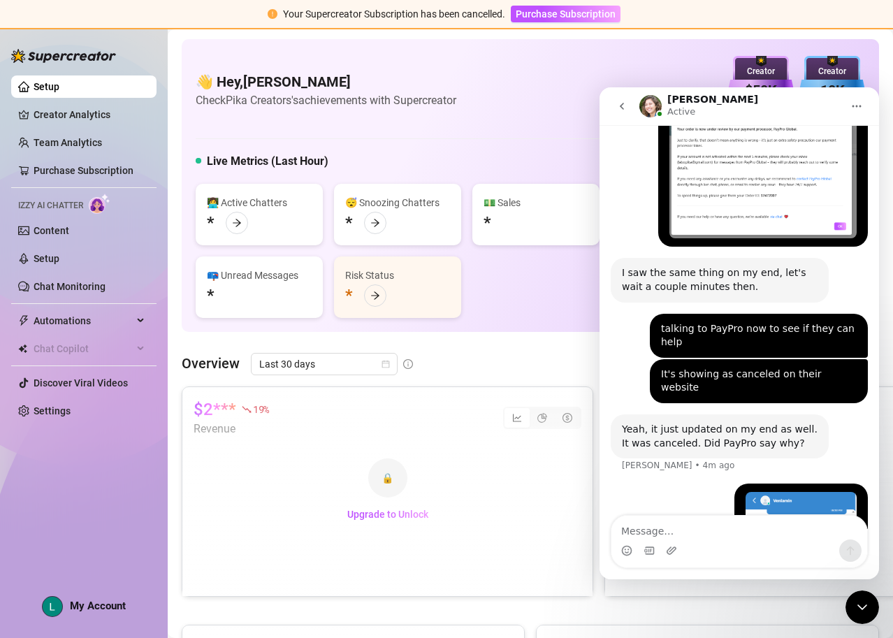
click at [752, 542] on div "Intercom messenger" at bounding box center [740, 551] width 256 height 22
click at [741, 528] on textarea "Message…" at bounding box center [740, 528] width 256 height 24
type textarea "I"
click at [665, 549] on div "Intercom messenger" at bounding box center [740, 551] width 256 height 22
click at [672, 551] on icon "Upload attachment" at bounding box center [671, 550] width 11 height 11
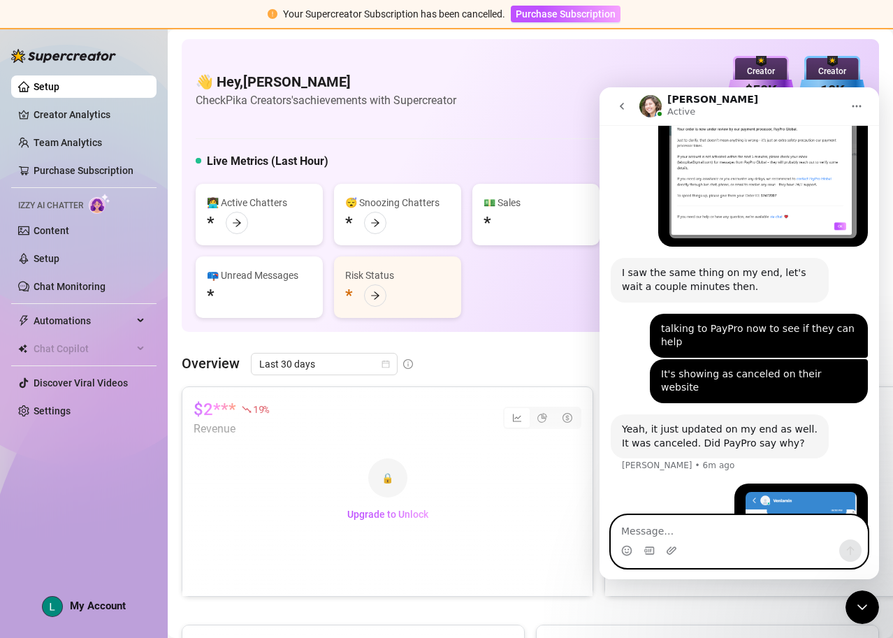
scroll to position [5547, 0]
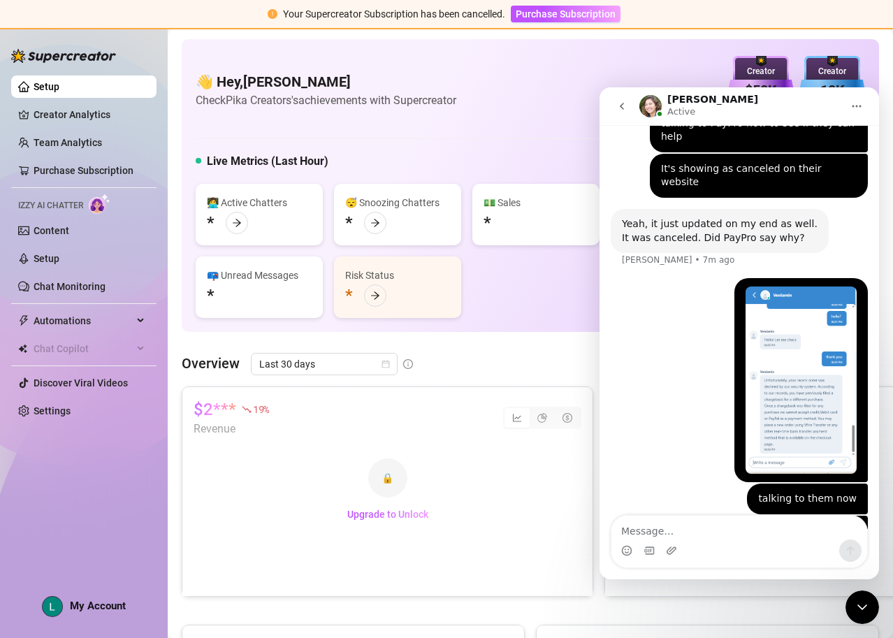
click at [786, 524] on img "Luna says…" at bounding box center [802, 617] width 109 height 187
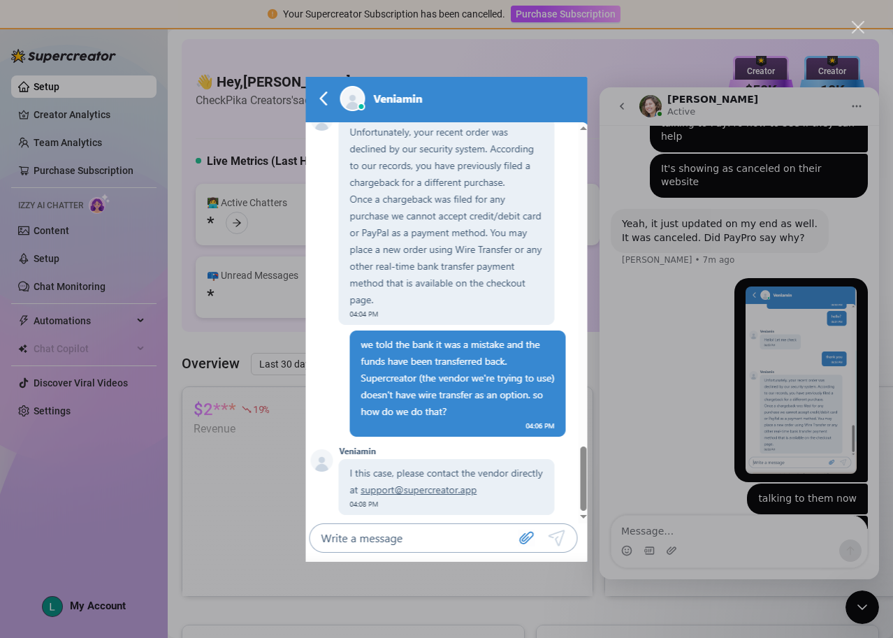
click at [642, 422] on div "Intercom messenger" at bounding box center [446, 319] width 893 height 638
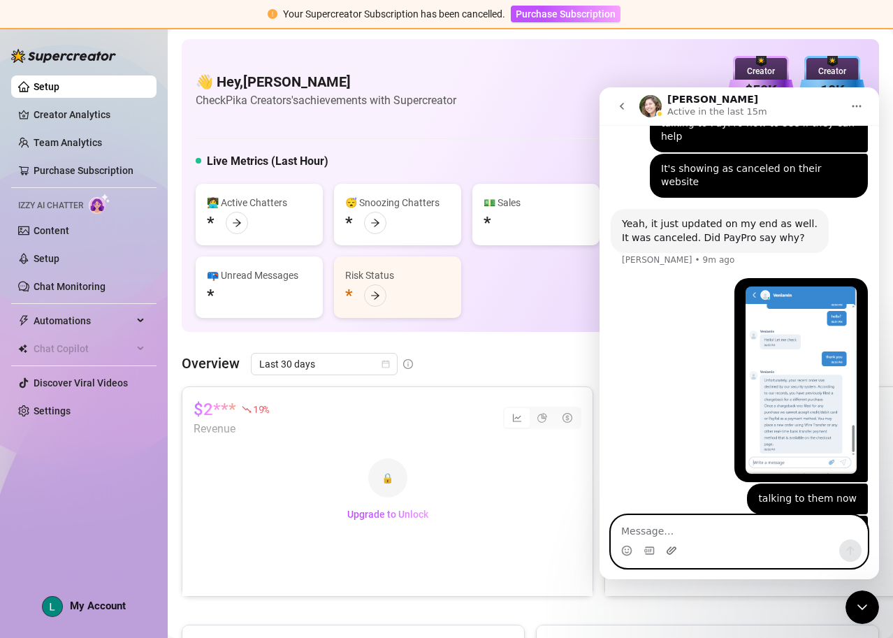
click at [671, 550] on icon "Upload attachment" at bounding box center [672, 551] width 10 height 8
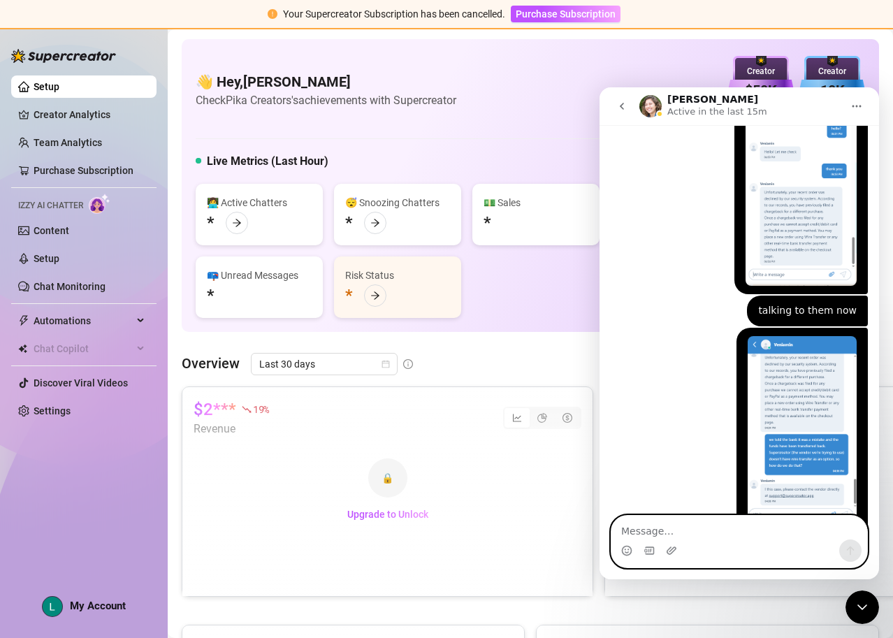
scroll to position [5752, 0]
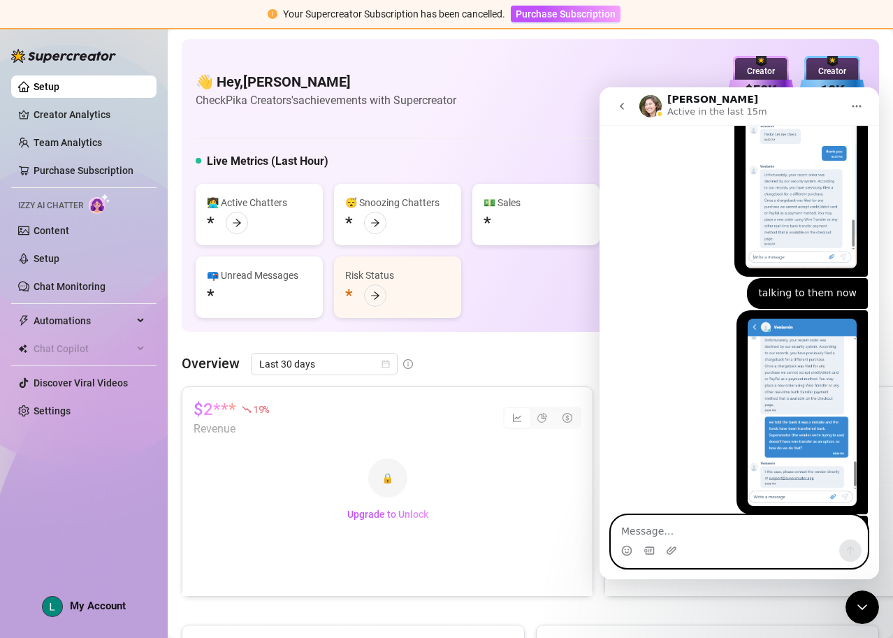
click at [793, 533] on textarea "Message…" at bounding box center [740, 528] width 256 height 24
type textarea "Can you approve it on your end?"
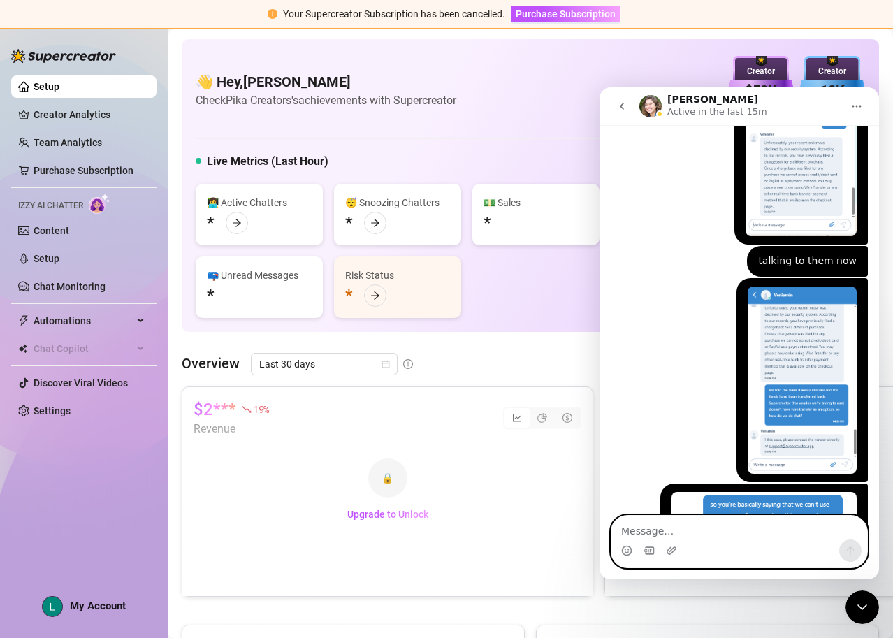
click at [751, 526] on textarea "Message…" at bounding box center [740, 528] width 256 height 24
drag, startPoint x: 874, startPoint y: 511, endPoint x: 1480, endPoint y: 628, distance: 617.2
click at [675, 552] on icon "Upload attachment" at bounding box center [671, 550] width 11 height 11
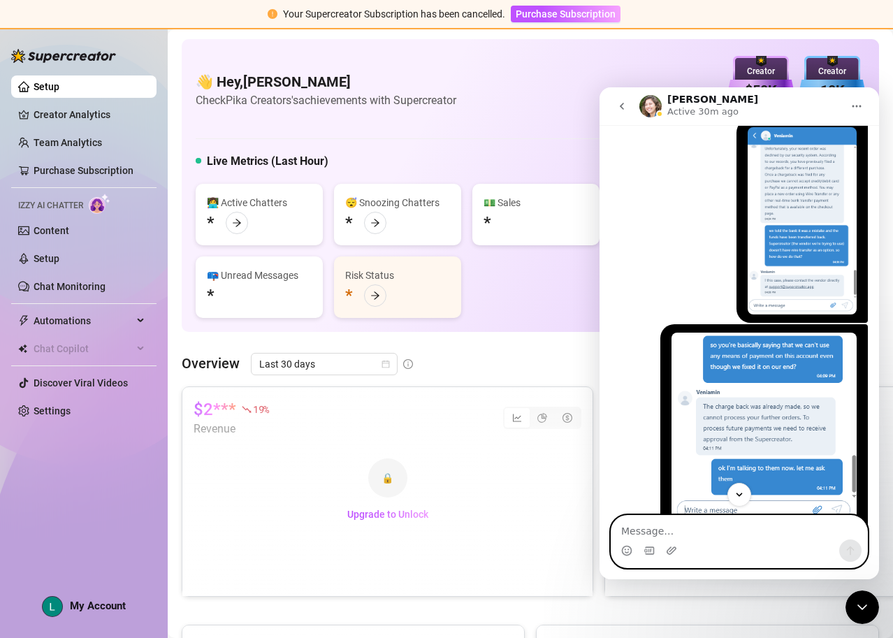
scroll to position [5970, 0]
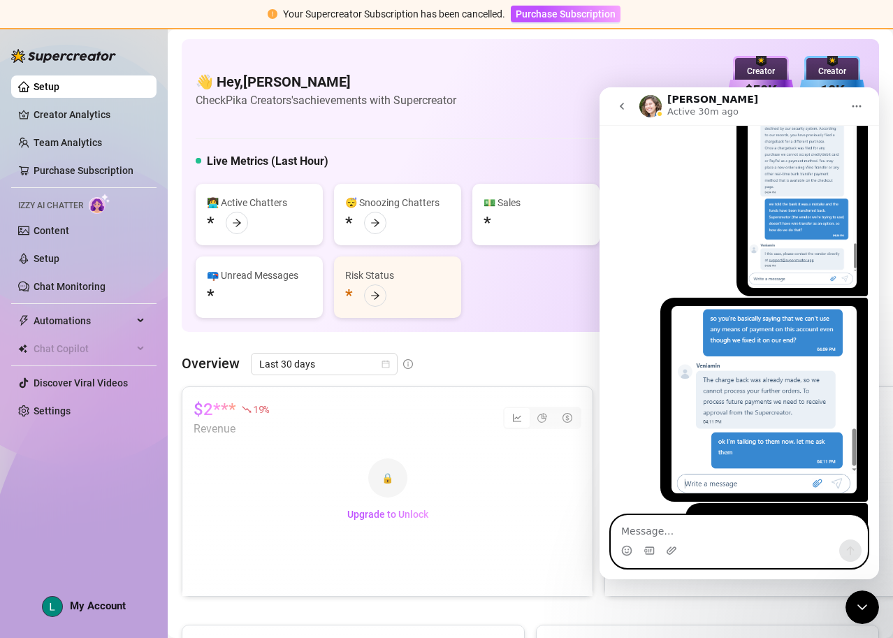
click at [796, 539] on textarea "Message…" at bounding box center [740, 528] width 256 height 24
click at [802, 531] on textarea "Message…" at bounding box center [740, 528] width 256 height 24
type textarea "Hello Are you still online?"
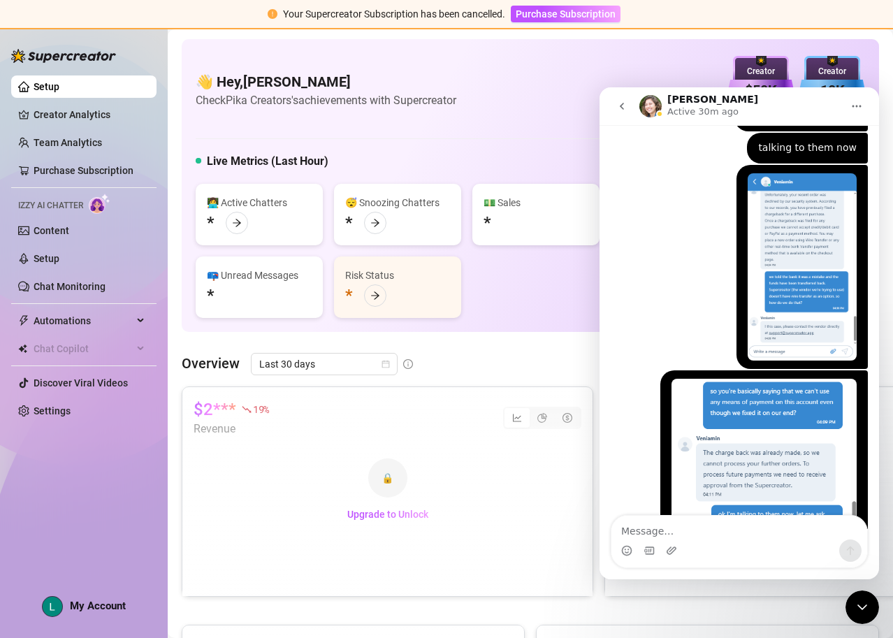
scroll to position [6002, 0]
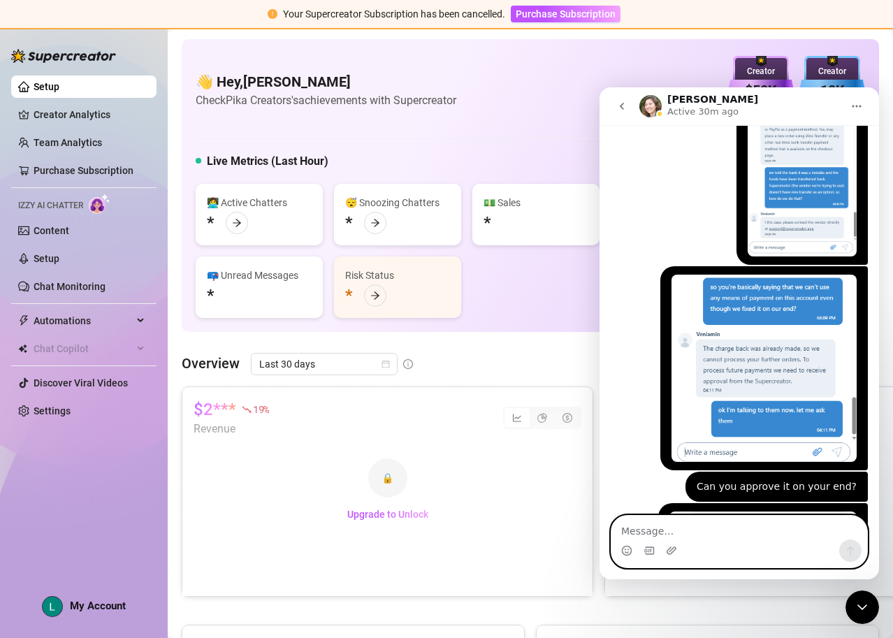
click at [797, 526] on textarea "Message…" at bounding box center [740, 528] width 256 height 24
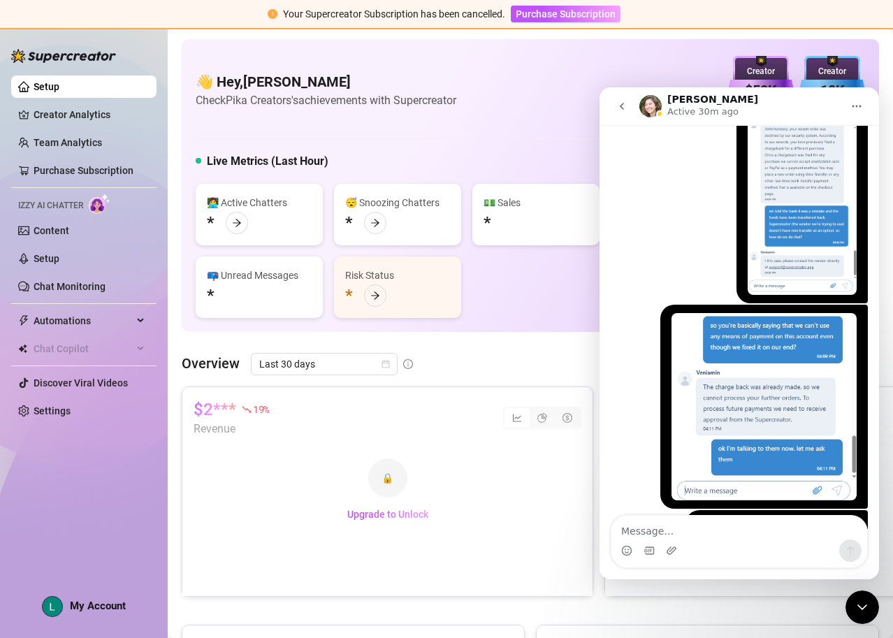
scroll to position [5792, 0]
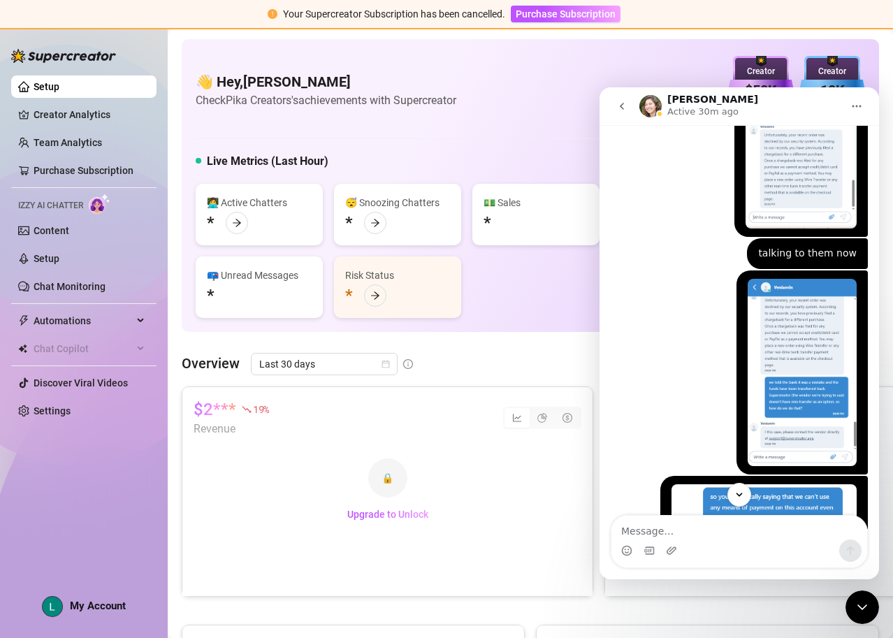
drag, startPoint x: 872, startPoint y: 498, endPoint x: 878, endPoint y: 475, distance: 23.1
click at [878, 475] on div "Ask us anything, or share your feedback :) [DATE] Hey, What brings you here [DA…" at bounding box center [740, 327] width 280 height 404
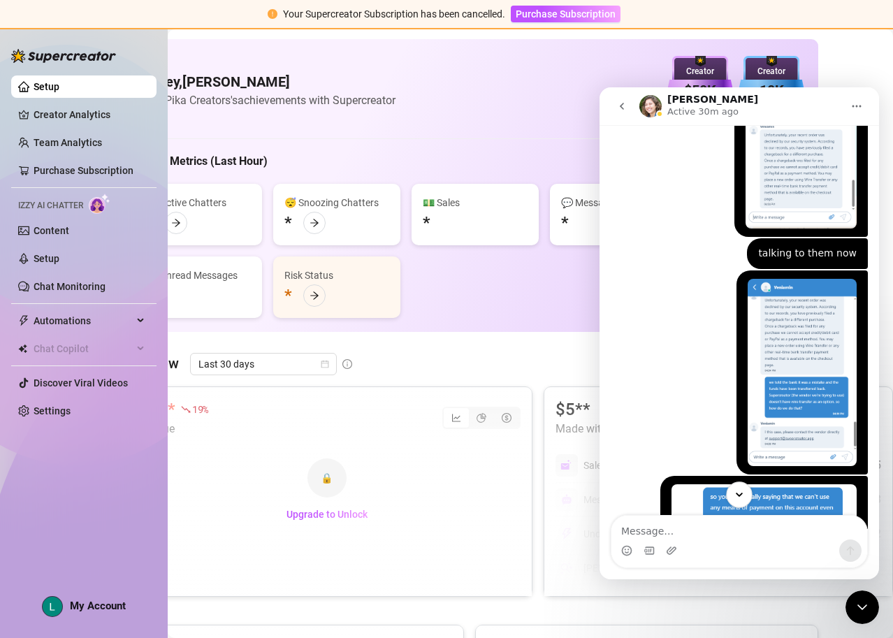
click at [732, 496] on button "Scroll to bottom" at bounding box center [739, 495] width 26 height 26
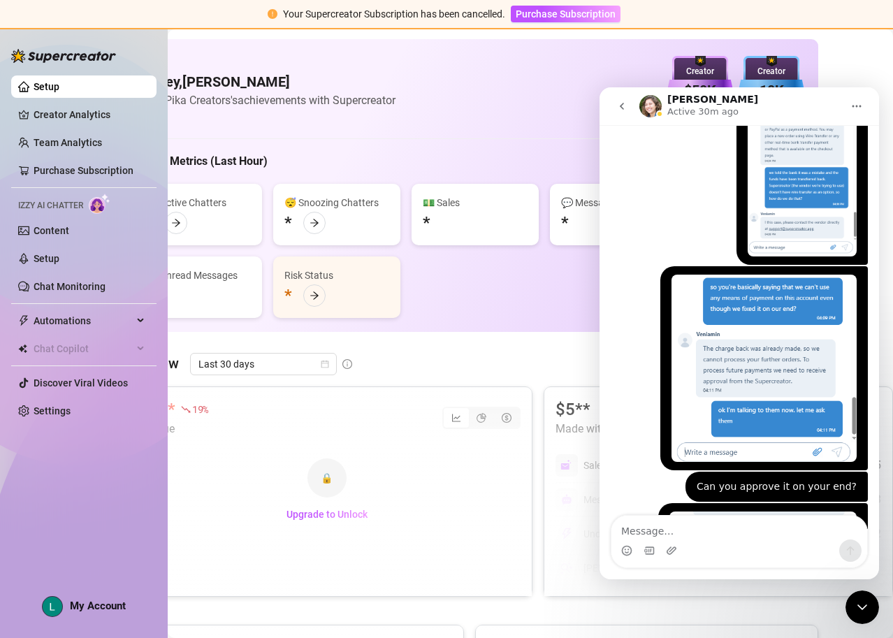
click at [642, 529] on textarea "Message…" at bounding box center [740, 528] width 256 height 24
type textarea "Is anyone there?"
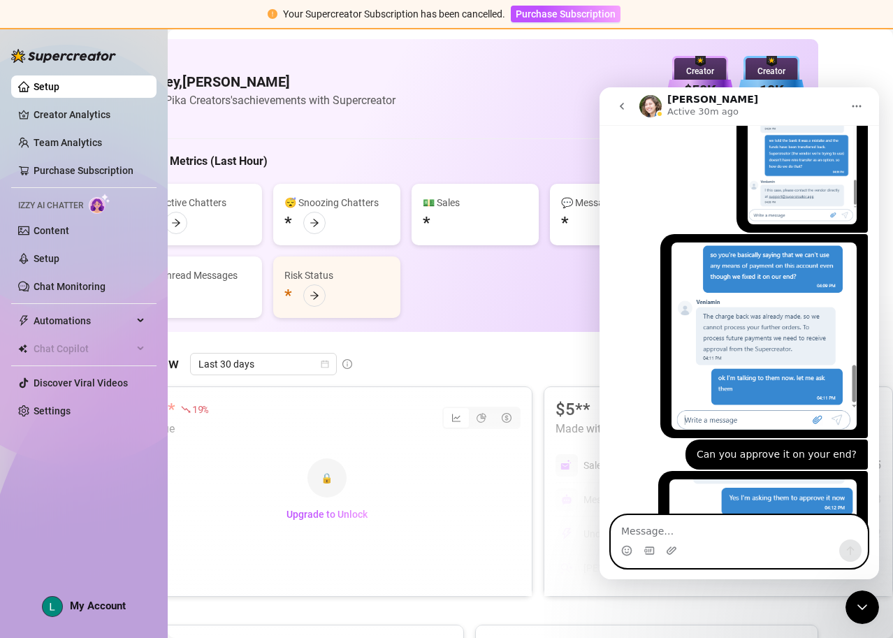
click at [822, 537] on textarea "Message…" at bounding box center [740, 528] width 256 height 24
click at [802, 539] on textarea "Message…" at bounding box center [740, 528] width 256 height 24
click at [702, 612] on div "$2*** 19 % Revenue 🔒 Upgrade to Unlock $5** Made with Superpowers in last 30 da…" at bounding box center [469, 637] width 697 height 503
click at [738, 547] on div "Intercom messenger" at bounding box center [740, 551] width 256 height 22
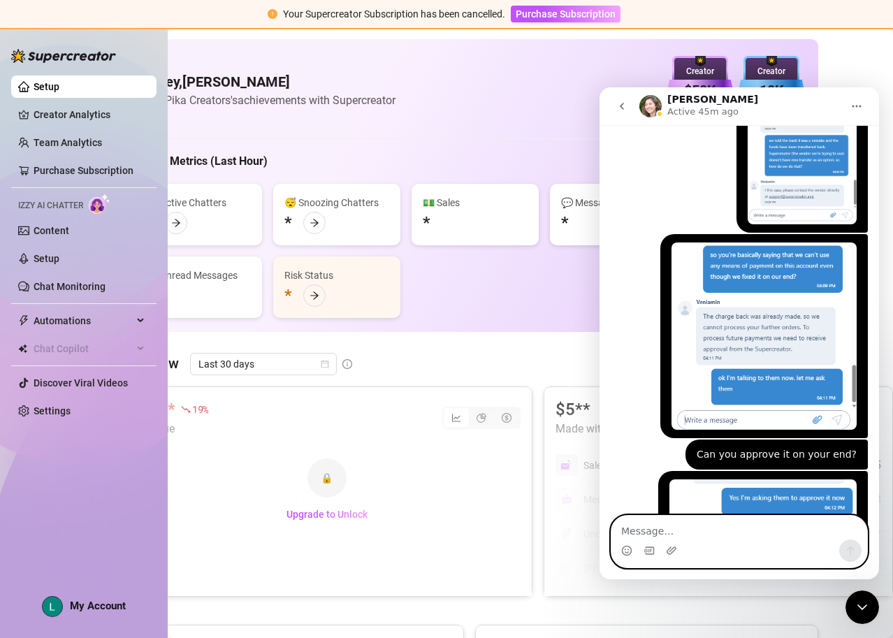
click at [662, 528] on textarea "Message…" at bounding box center [740, 528] width 256 height 24
click at [869, 603] on icon "Close Intercom Messenger" at bounding box center [862, 607] width 17 height 17
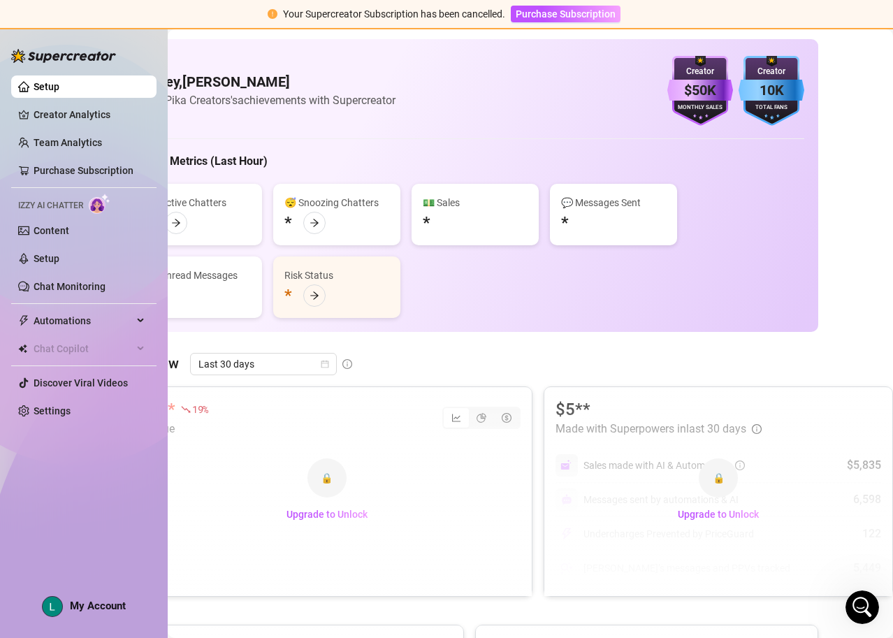
click at [870, 611] on div "Open Intercom Messenger" at bounding box center [862, 607] width 46 height 46
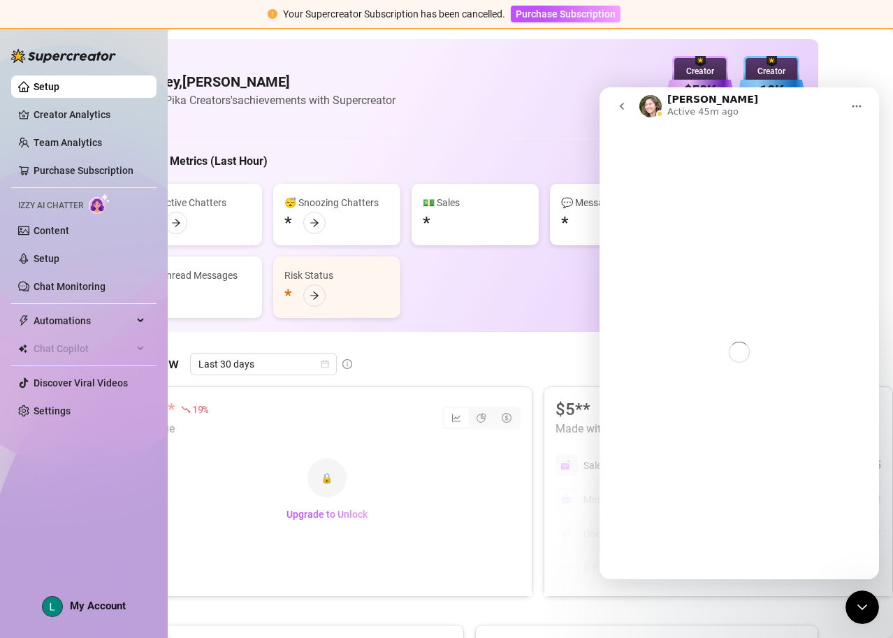
scroll to position [0, 0]
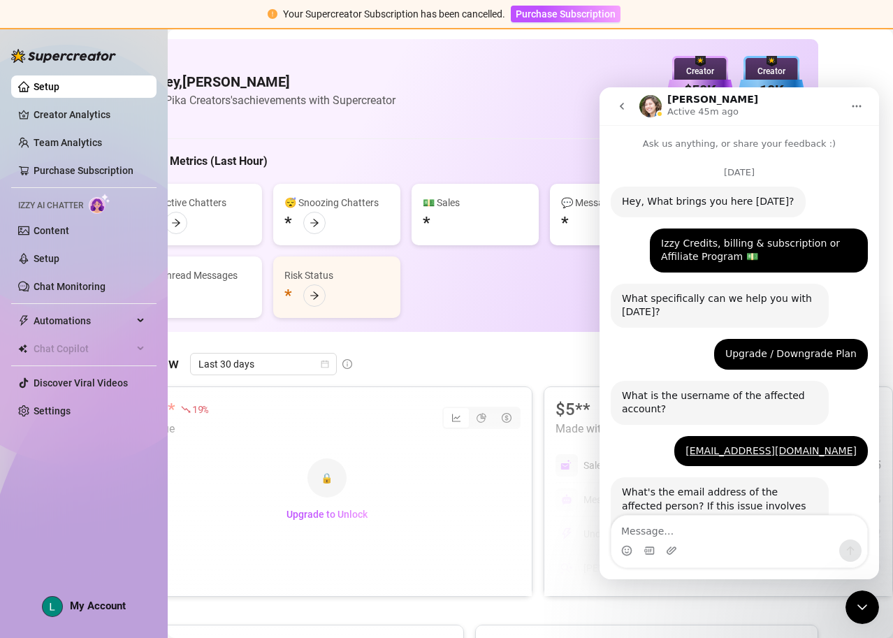
drag, startPoint x: 621, startPoint y: 101, endPoint x: 619, endPoint y: 110, distance: 9.2
click at [621, 101] on icon "go back" at bounding box center [621, 106] width 11 height 11
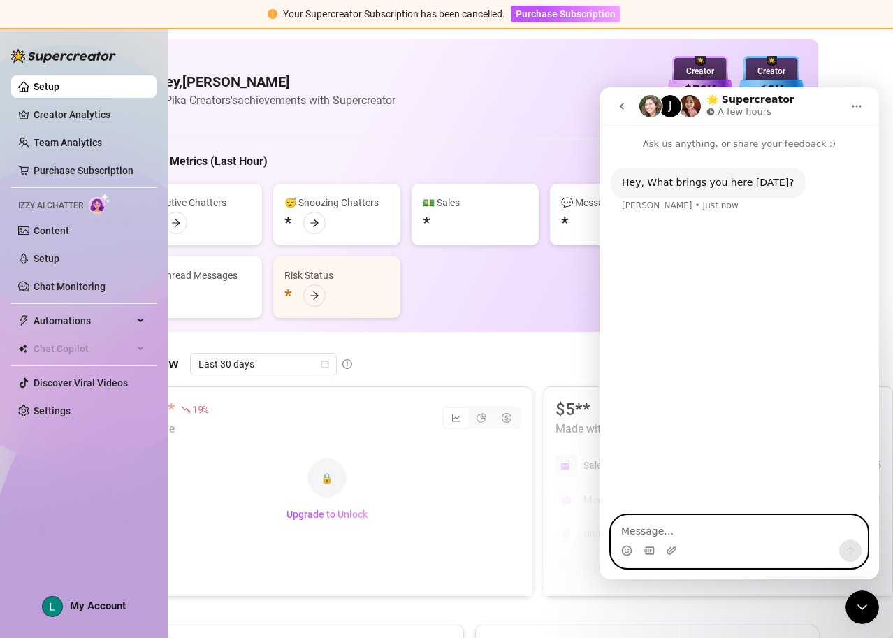
click at [700, 537] on textarea "Message…" at bounding box center [740, 528] width 256 height 24
type textarea "Hello I need help with my account asap"
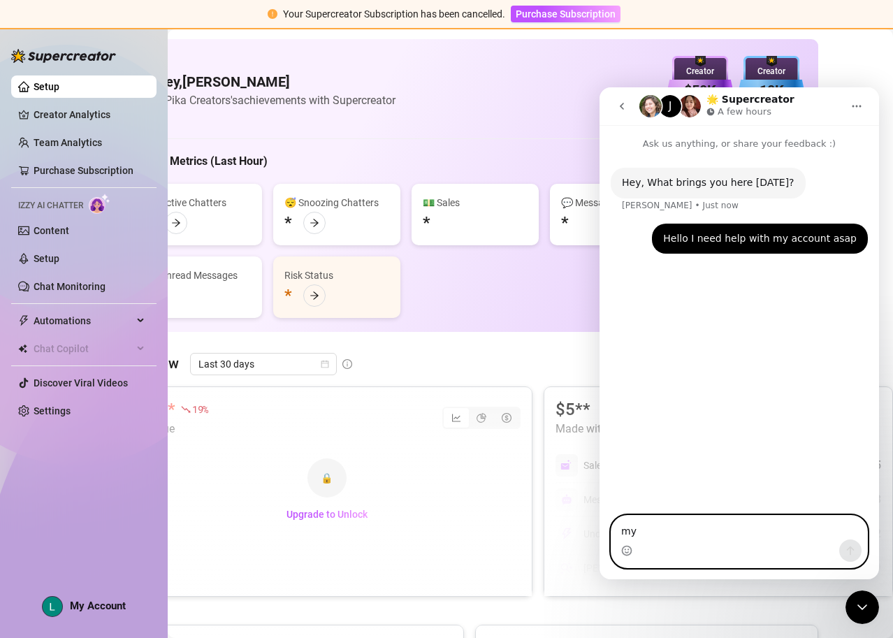
type textarea "m"
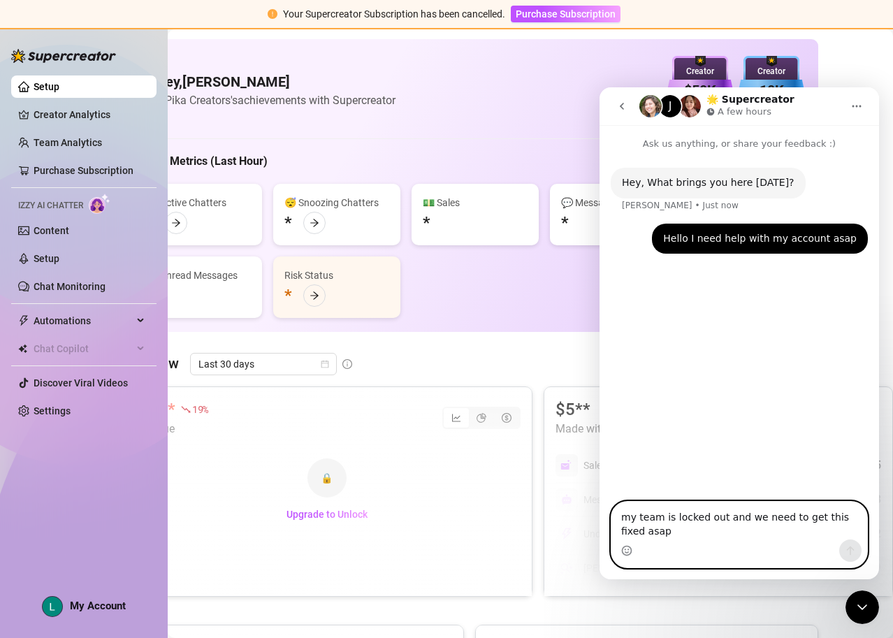
click at [658, 531] on textarea "my team is locked out and we need to get this fixed asap" at bounding box center [740, 521] width 256 height 38
type textarea "my team is locked out and we need to get this fixed asap"
click at [627, 100] on button "go back" at bounding box center [622, 106] width 27 height 27
click at [621, 107] on icon "go back" at bounding box center [622, 106] width 4 height 7
click at [670, 103] on div "J" at bounding box center [670, 106] width 22 height 22
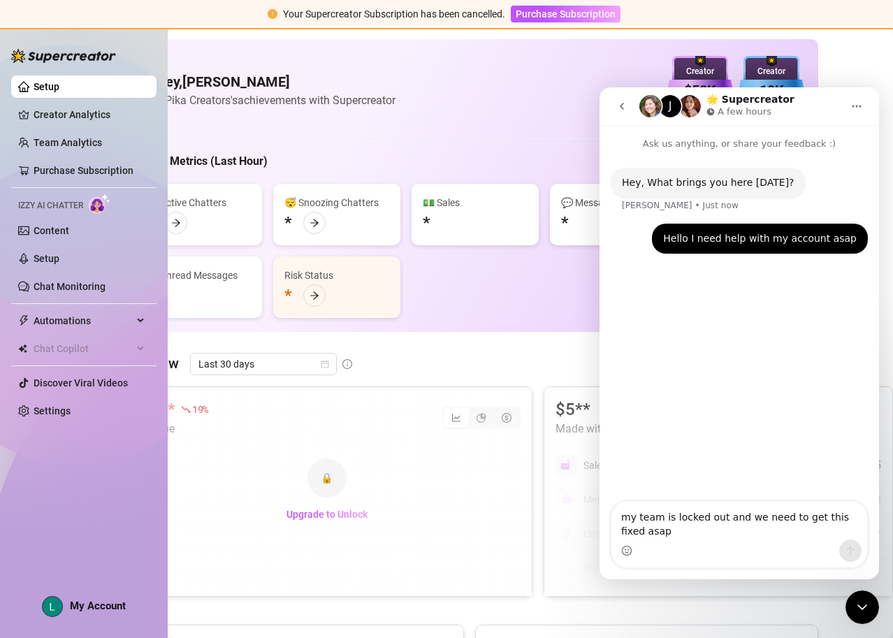
click at [693, 106] on img "Intercom messenger" at bounding box center [690, 106] width 22 height 22
click at [741, 243] on div "Hello I need help with my account asap" at bounding box center [760, 239] width 194 height 14
click at [806, 247] on div "Hello I need help with my account asap • Just now" at bounding box center [760, 239] width 216 height 31
click at [609, 106] on button "go back" at bounding box center [622, 106] width 27 height 27
click at [615, 103] on button "go back" at bounding box center [622, 106] width 27 height 27
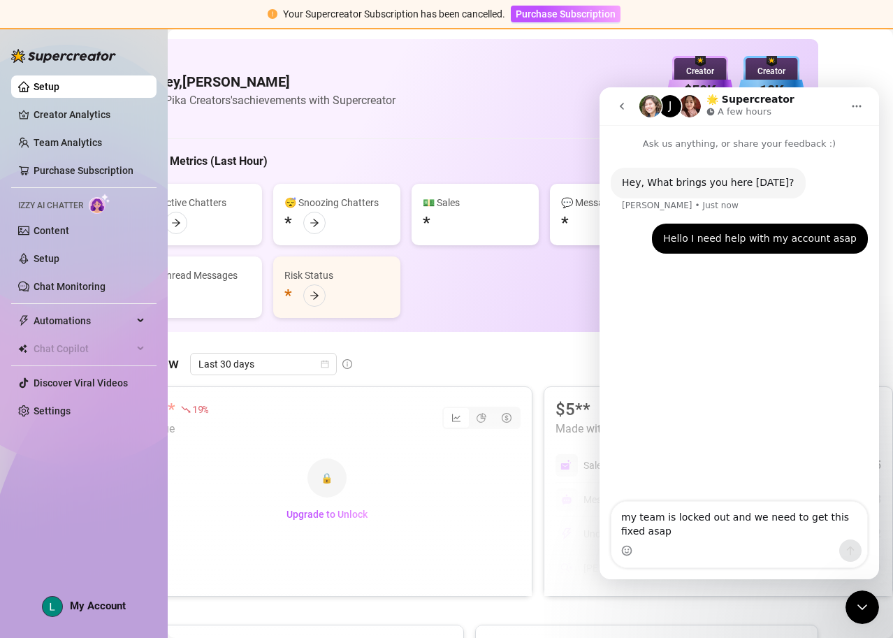
click at [623, 106] on icon "go back" at bounding box center [621, 106] width 11 height 11
click at [717, 110] on div "A few hours" at bounding box center [741, 112] width 68 height 14
click at [727, 233] on div "Hello I need help with my account asap" at bounding box center [760, 239] width 194 height 14
click at [772, 252] on div "Hello I need help with my account asap • Just now" at bounding box center [760, 239] width 216 height 31
click at [725, 536] on textarea "my team is locked out and we need to get this fixed asap" at bounding box center [740, 521] width 256 height 38
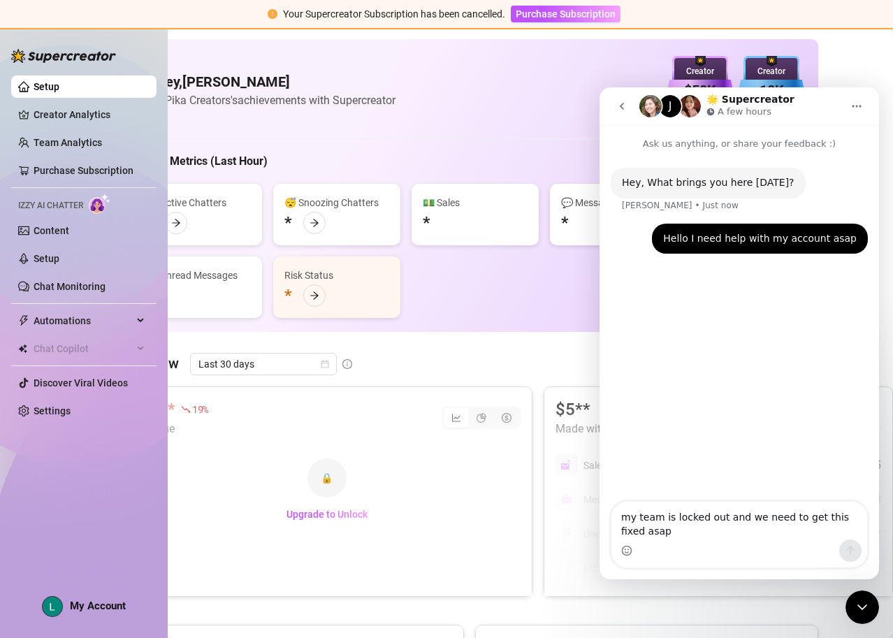
click at [777, 228] on div "Hello I need help with my account asap • Just now" at bounding box center [760, 239] width 216 height 31
click at [628, 100] on button "go back" at bounding box center [622, 106] width 27 height 27
click at [625, 100] on button "go back" at bounding box center [622, 106] width 27 height 27
click at [583, 17] on span "Purchase Subscription" at bounding box center [566, 13] width 100 height 11
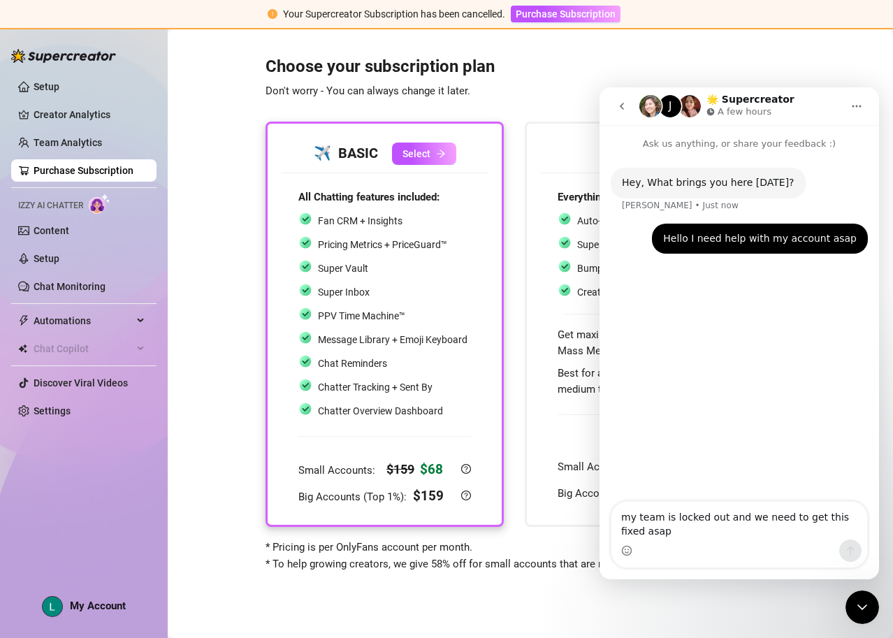
click at [628, 103] on button "go back" at bounding box center [622, 106] width 27 height 27
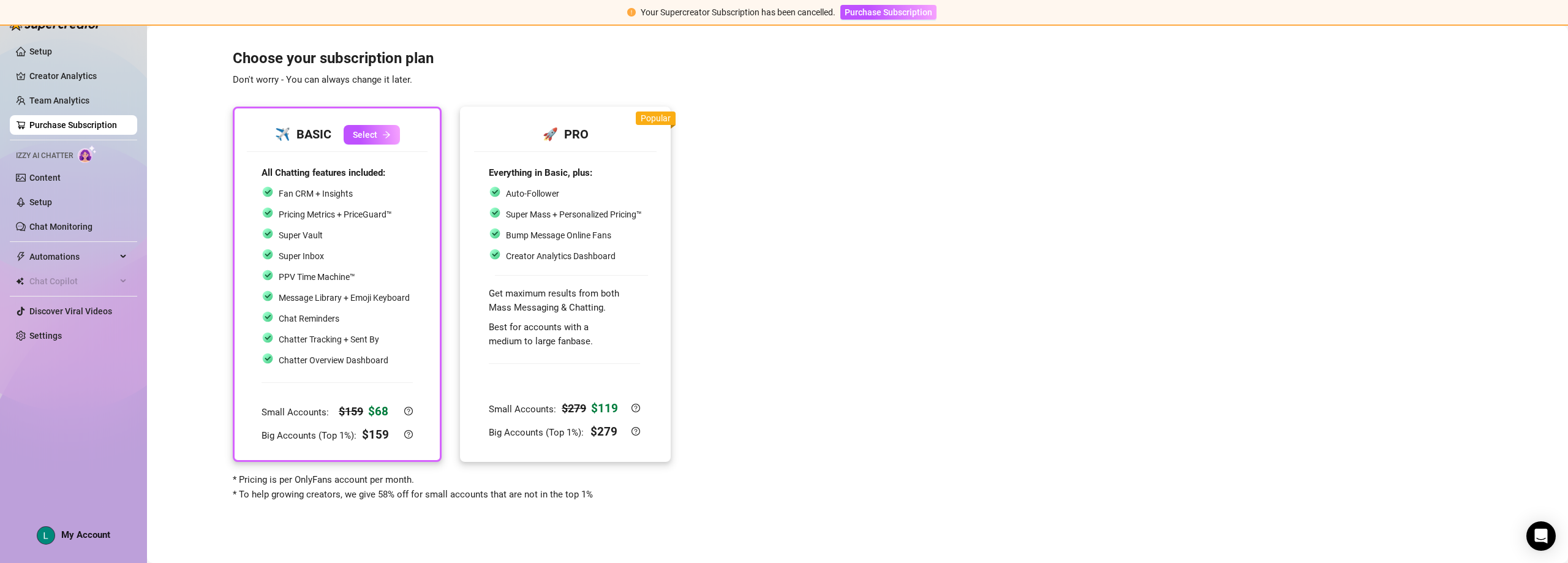
click at [613, 153] on div "Everything in Basic, plus: Auto-Follower Super Mass + Personalized Pricing™ Bum…" at bounding box center [565, 303] width 182 height 304
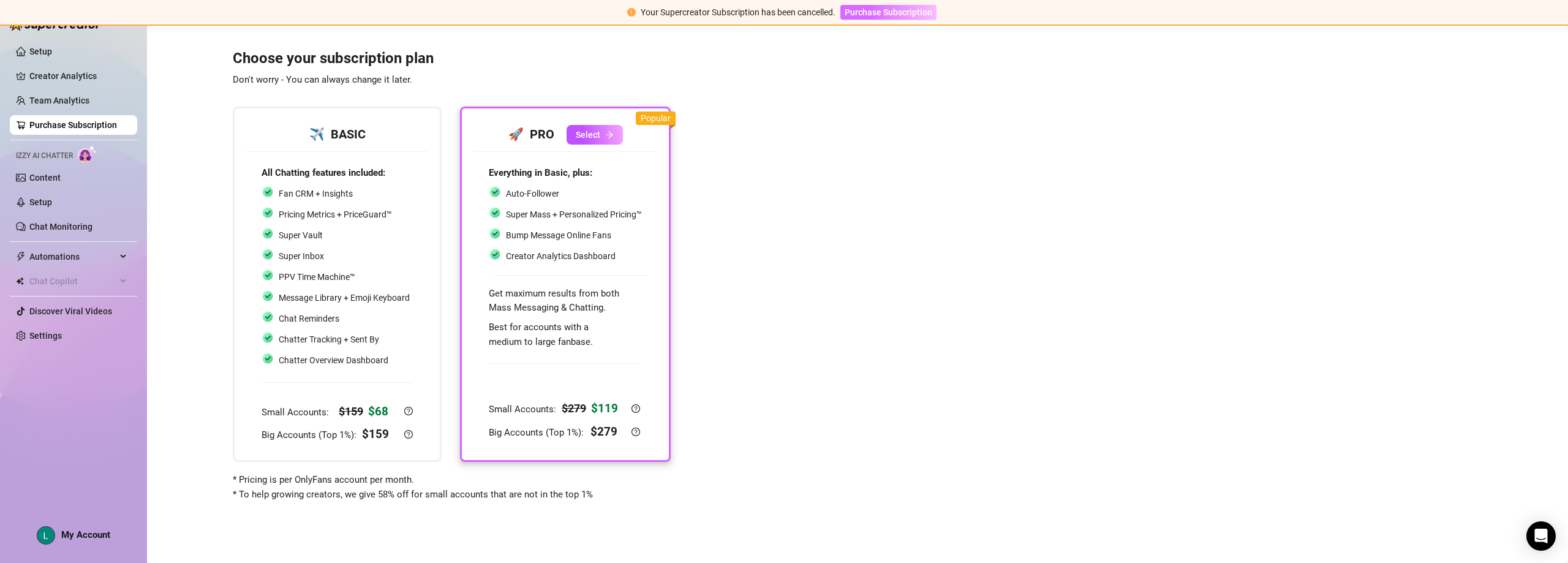
click at [916, 11] on span "Purchase Subscription" at bounding box center [889, 11] width 88 height 10
click at [914, 13] on span "Purchase Subscription" at bounding box center [889, 11] width 88 height 10
click at [1536, 531] on icon "Open Intercom Messenger" at bounding box center [1541, 536] width 14 height 16
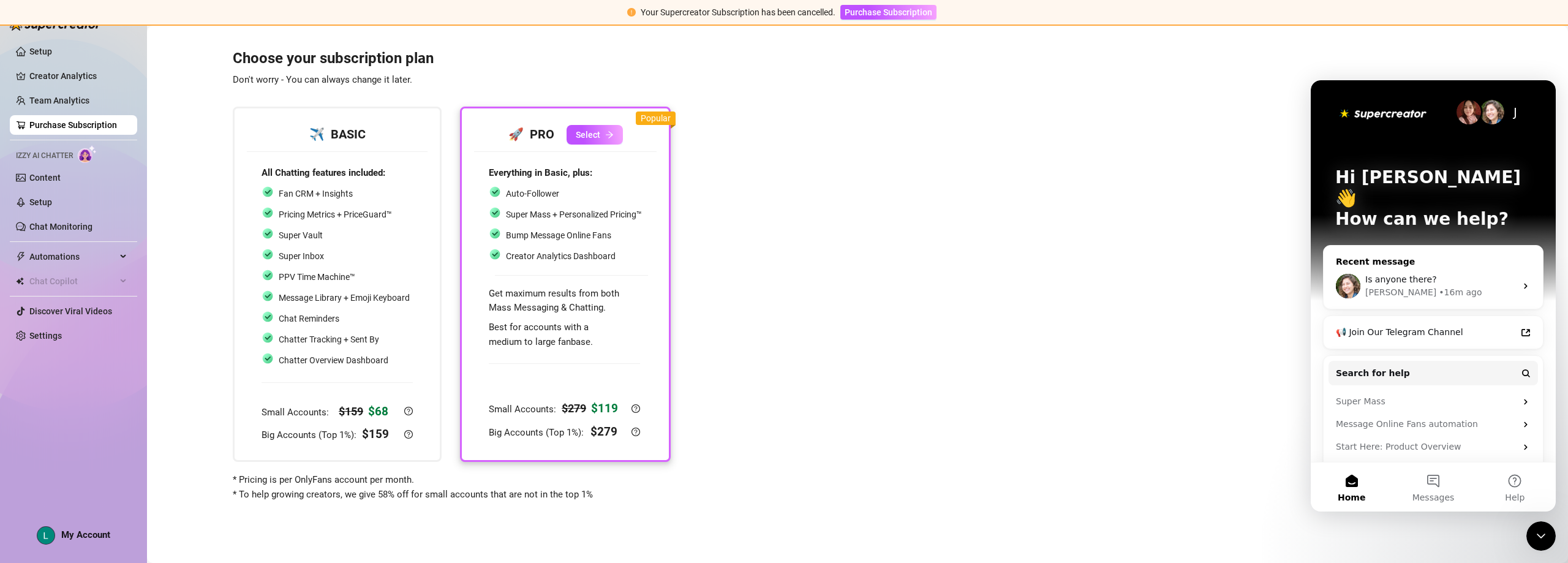
click at [1448, 286] on div "Ella • 16m ago" at bounding box center [1441, 292] width 151 height 13
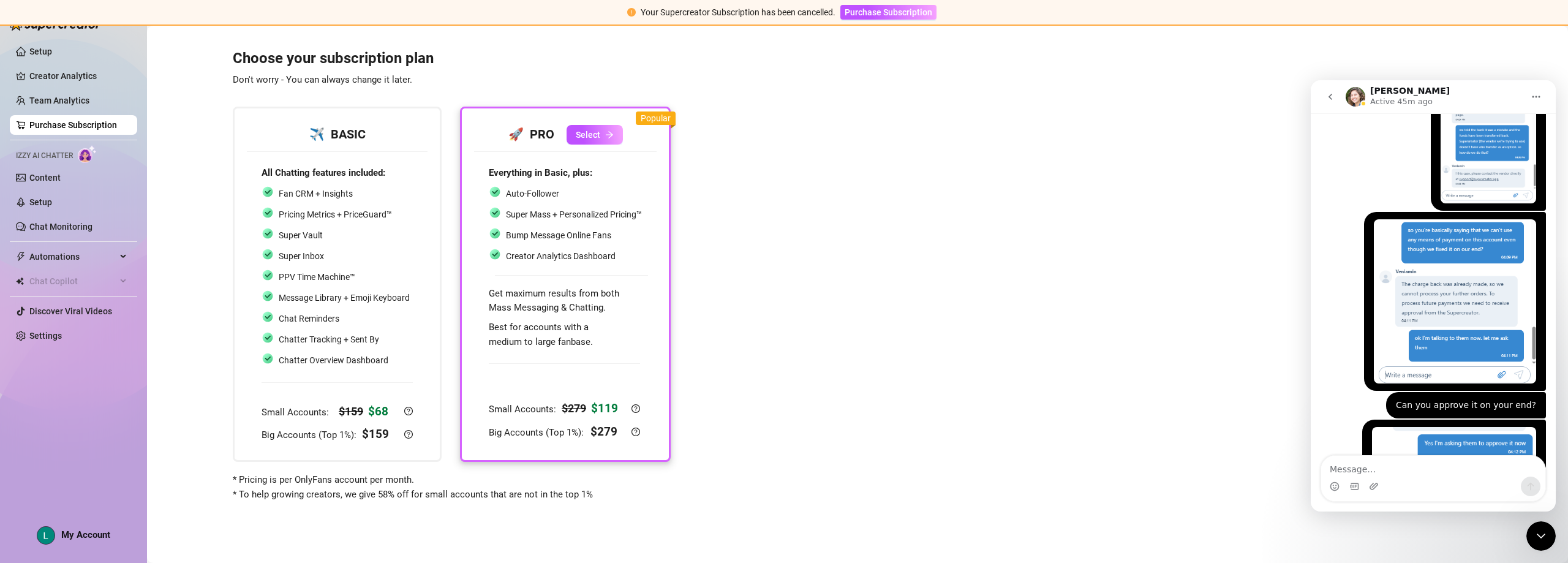
scroll to position [5291, 0]
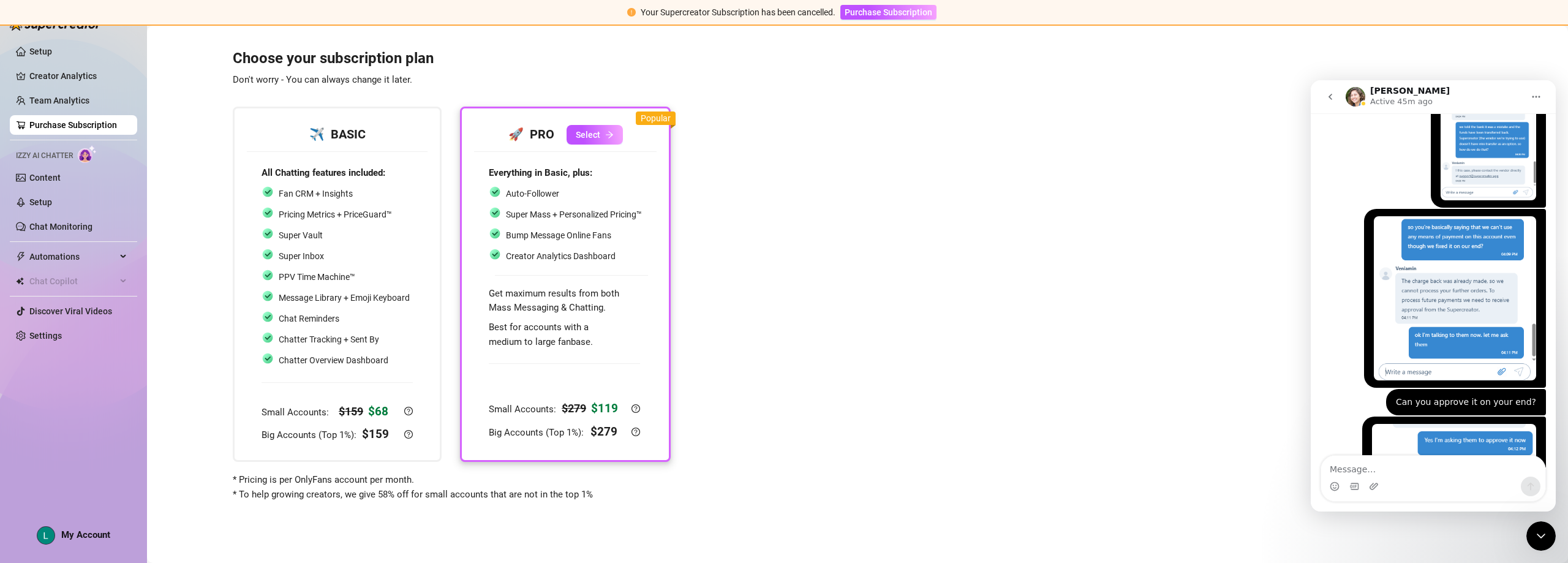
click at [1332, 97] on icon "go back" at bounding box center [1330, 96] width 10 height 10
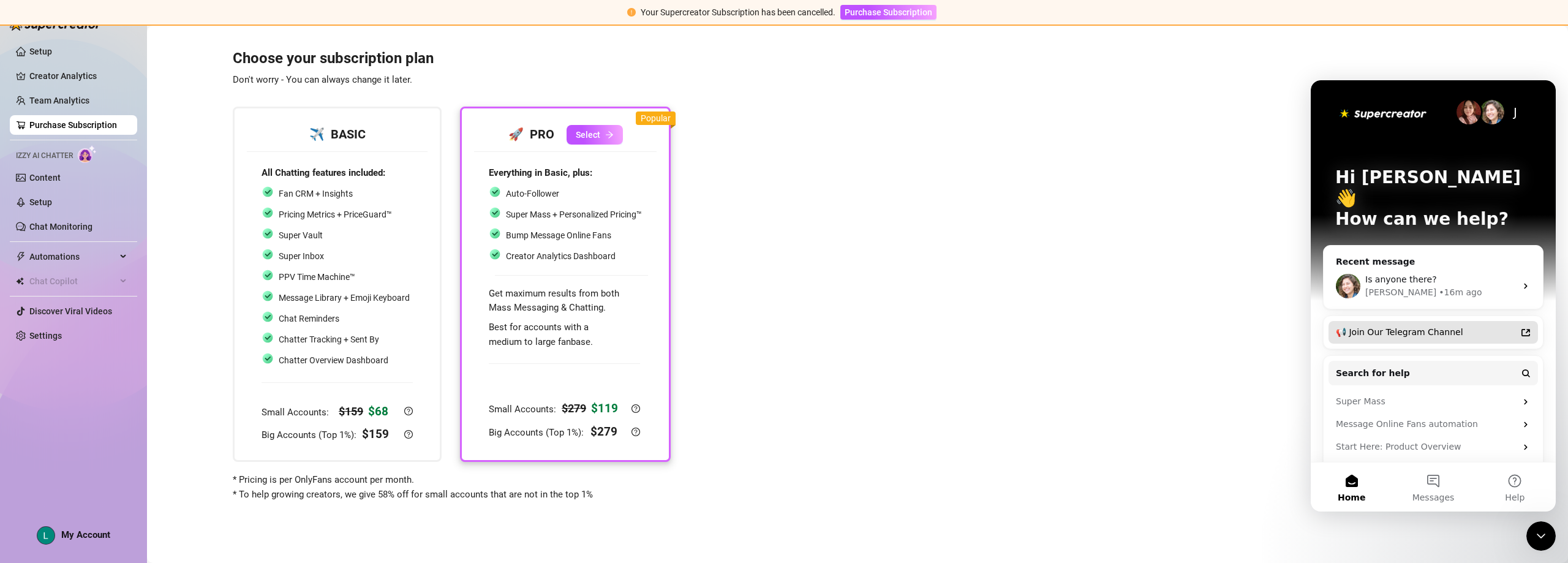
click at [1430, 326] on div "📢 Join Our Telegram Channel" at bounding box center [1425, 332] width 180 height 13
click at [1433, 494] on span "Messages" at bounding box center [1434, 498] width 42 height 9
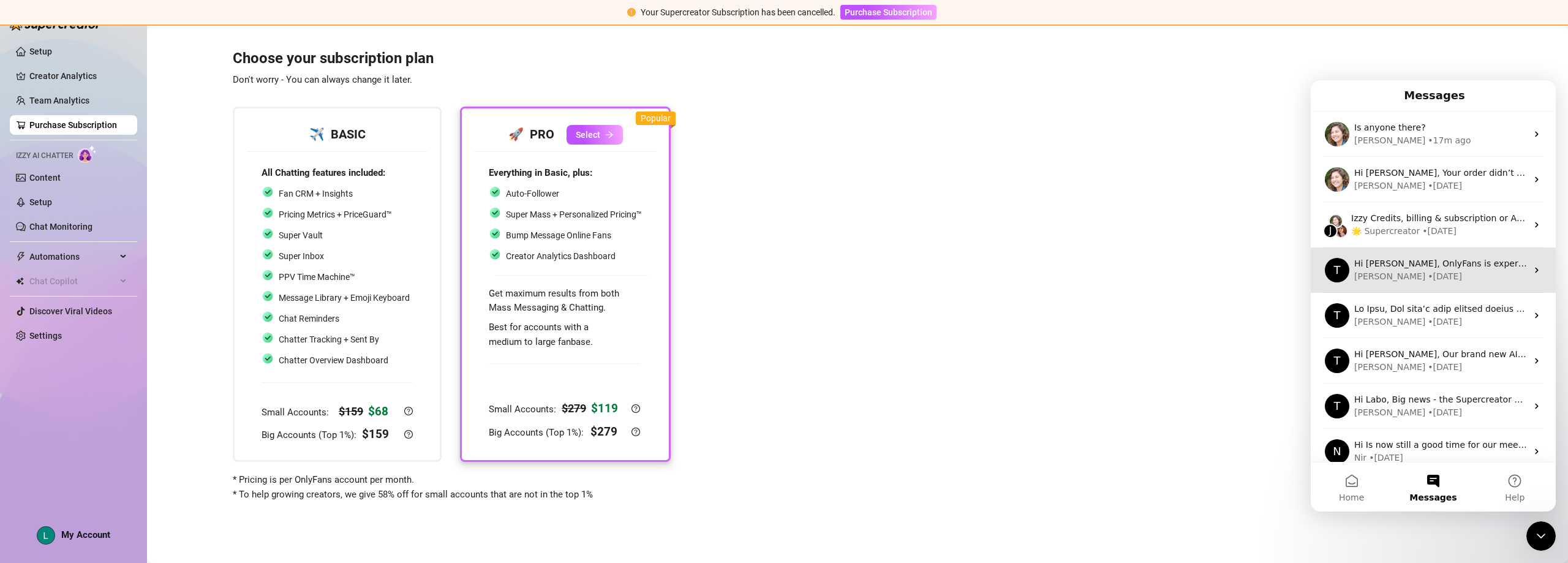
click at [1415, 277] on div "Tanya • 2w ago" at bounding box center [1440, 276] width 173 height 13
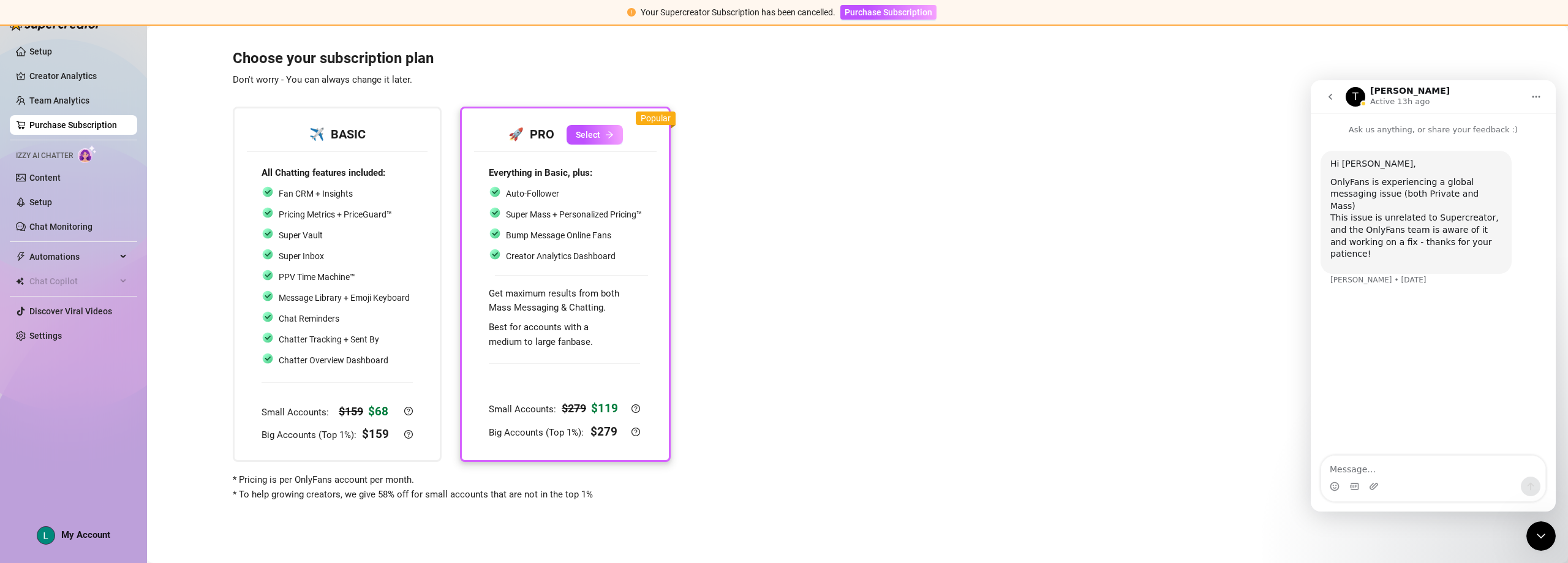
click at [1332, 96] on icon "go back" at bounding box center [1330, 96] width 10 height 10
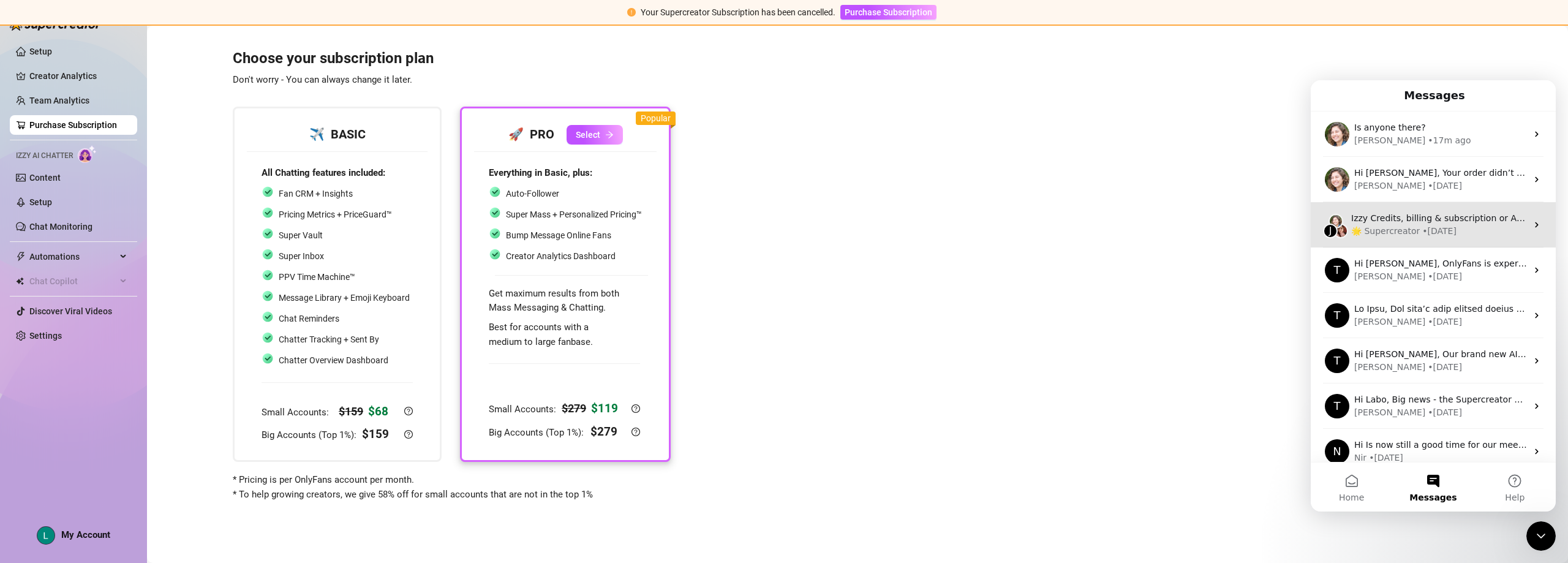
click at [1399, 227] on div "🌟 Supercreator" at bounding box center [1386, 231] width 68 height 13
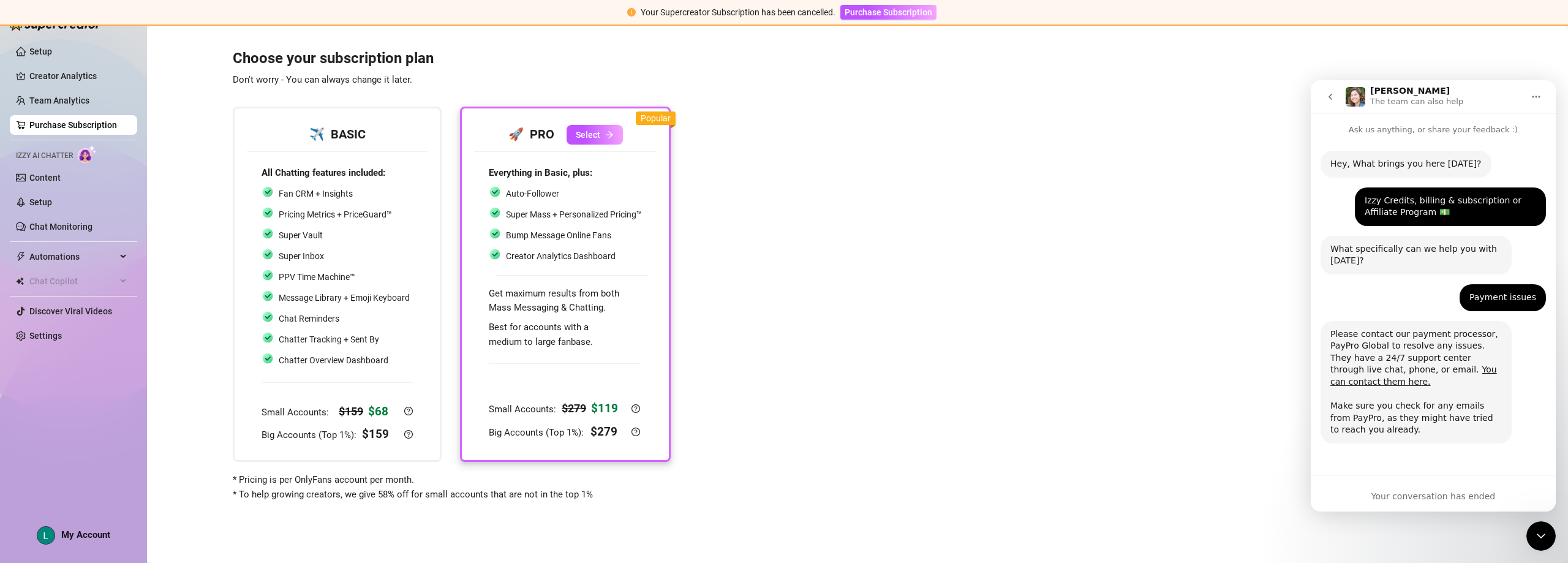
click at [1327, 97] on icon "go back" at bounding box center [1330, 96] width 10 height 10
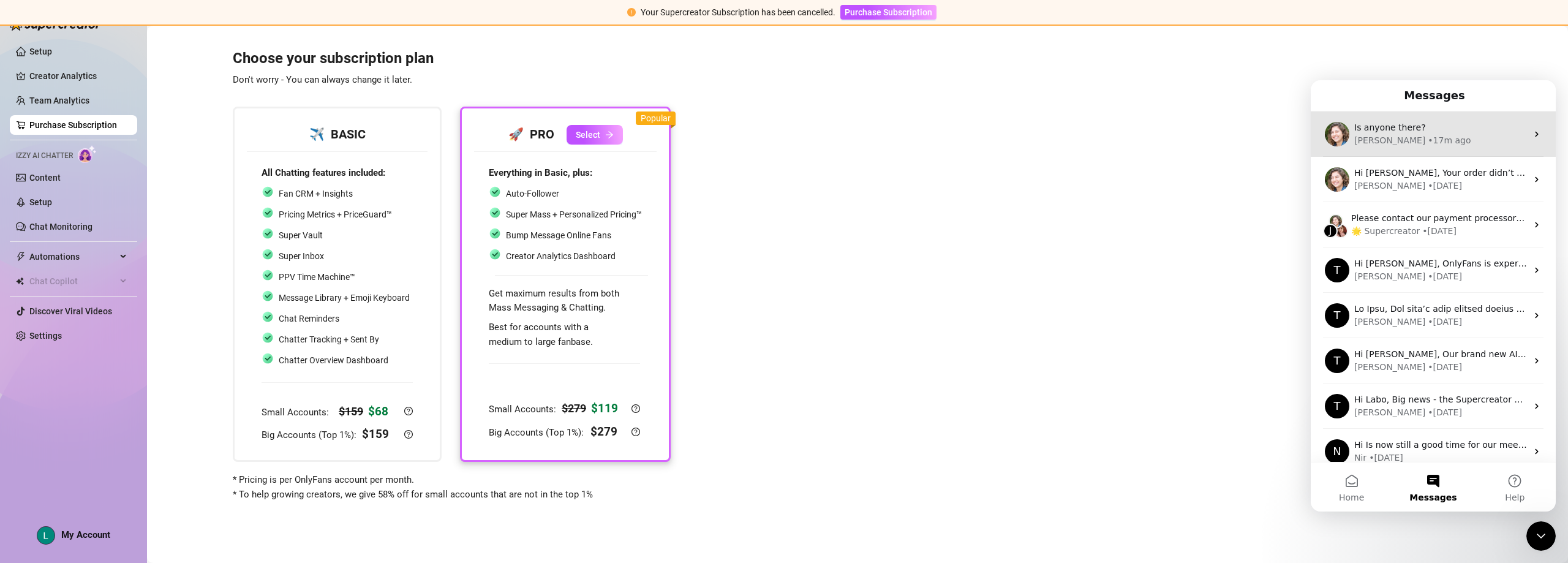
click at [1415, 135] on div "Ella • 17m ago" at bounding box center [1440, 140] width 173 height 13
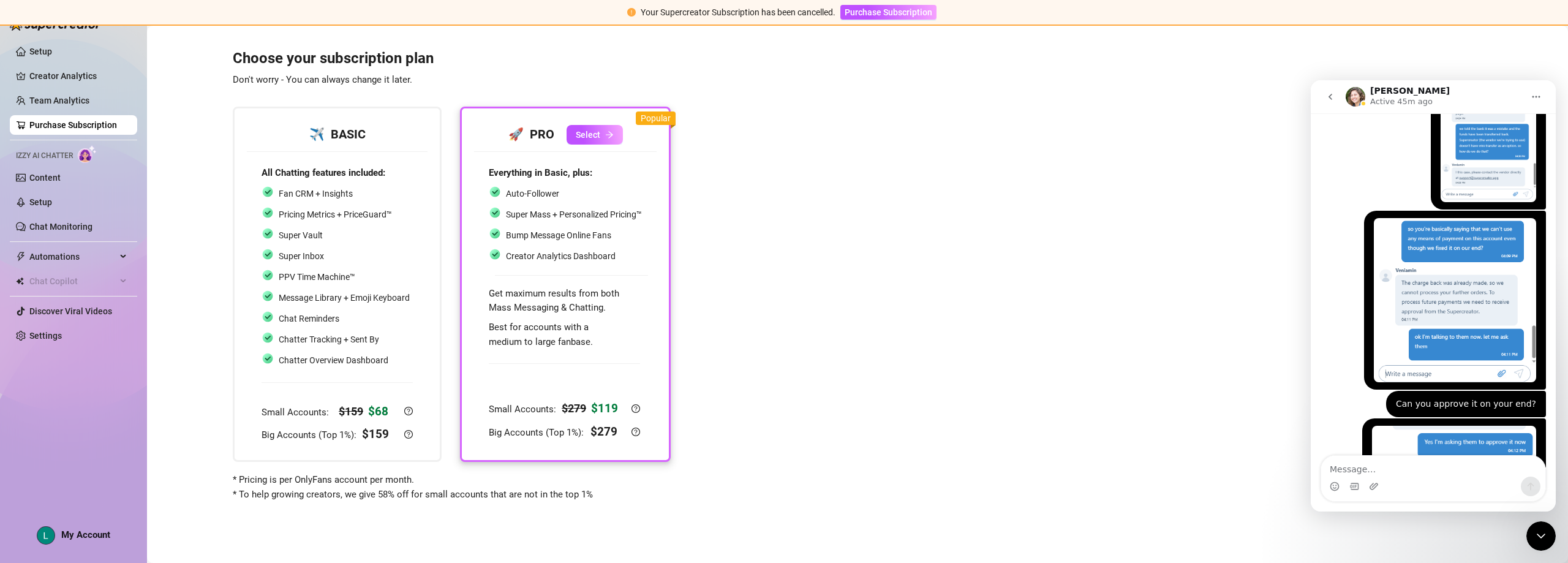
scroll to position [5291, 0]
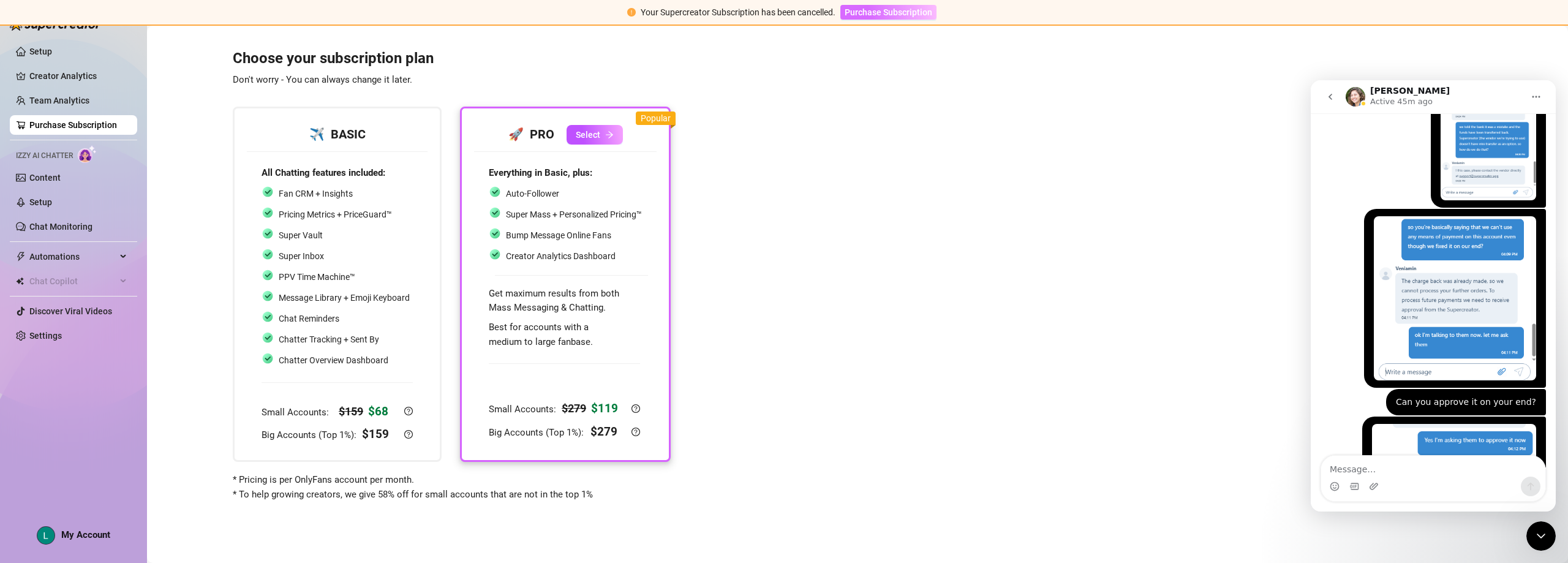
click at [902, 14] on span "Purchase Subscription" at bounding box center [889, 11] width 88 height 10
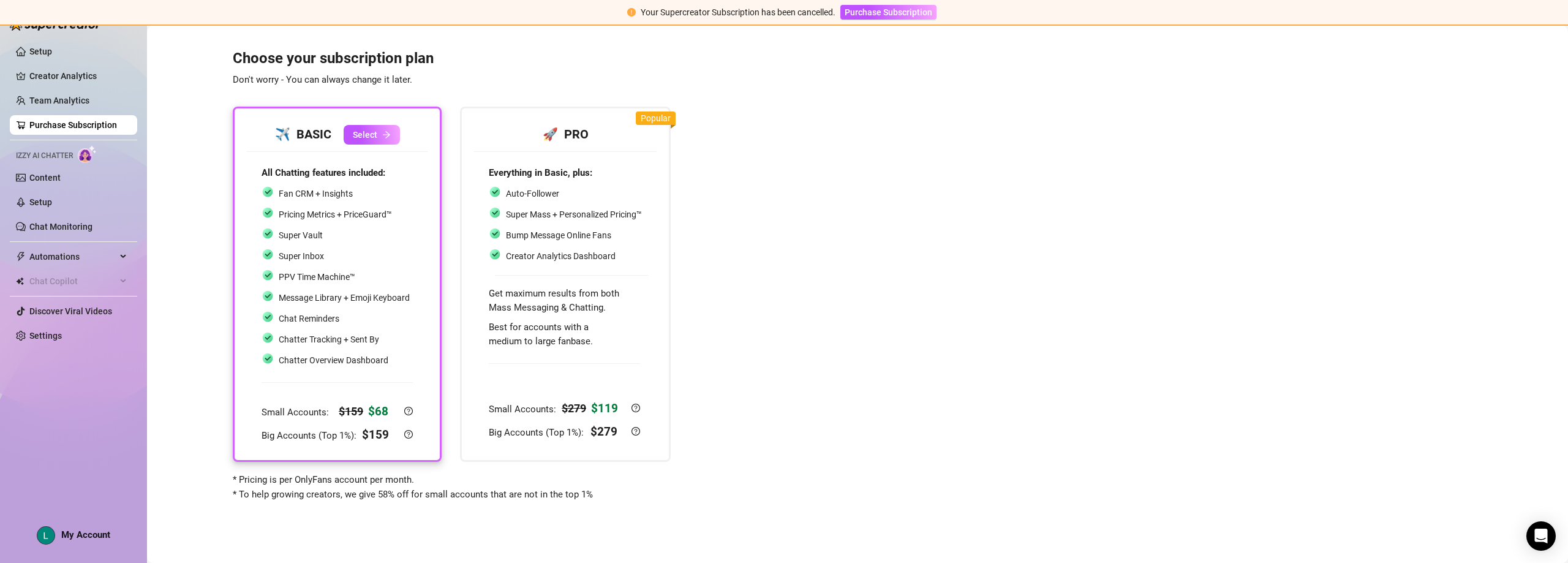
click at [1188, 399] on div "Choose your subscription plan Don't worry - You can always change it later. ✈️ …" at bounding box center [857, 267] width 1396 height 467
click at [1543, 537] on icon "Open Intercom Messenger" at bounding box center [1541, 536] width 14 height 16
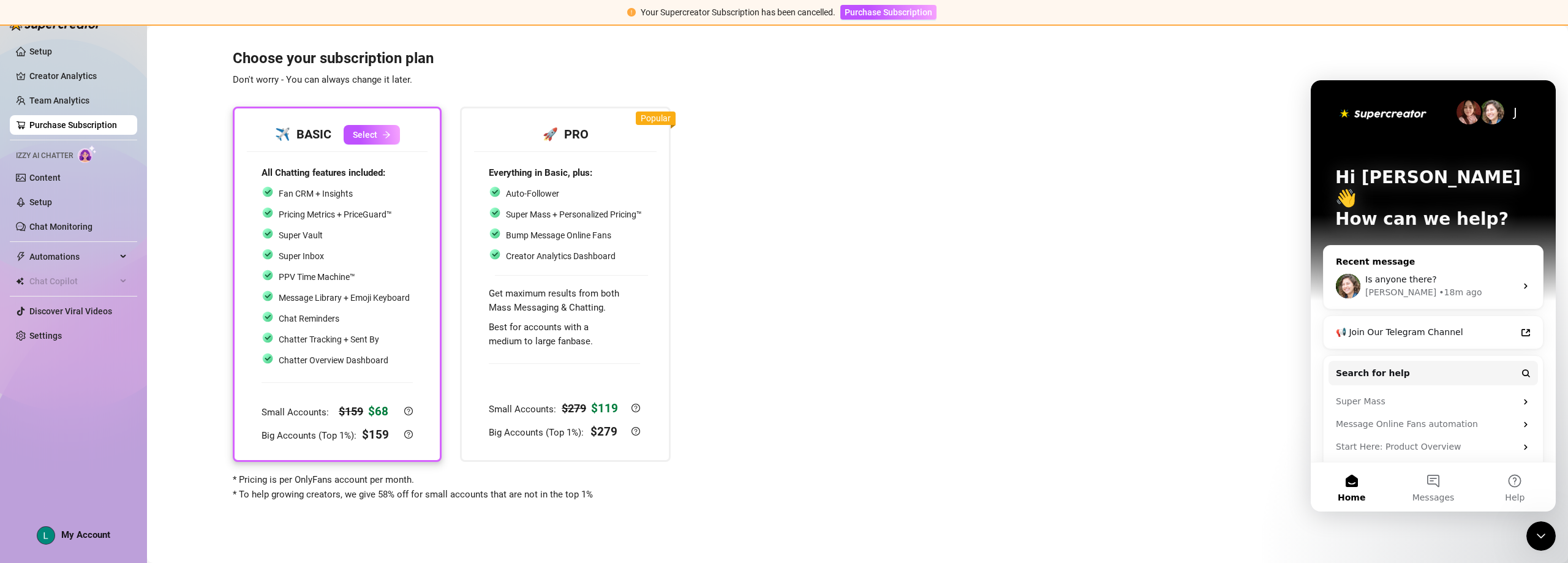
click at [1456, 274] on div "Is anyone there?" at bounding box center [1441, 280] width 151 height 13
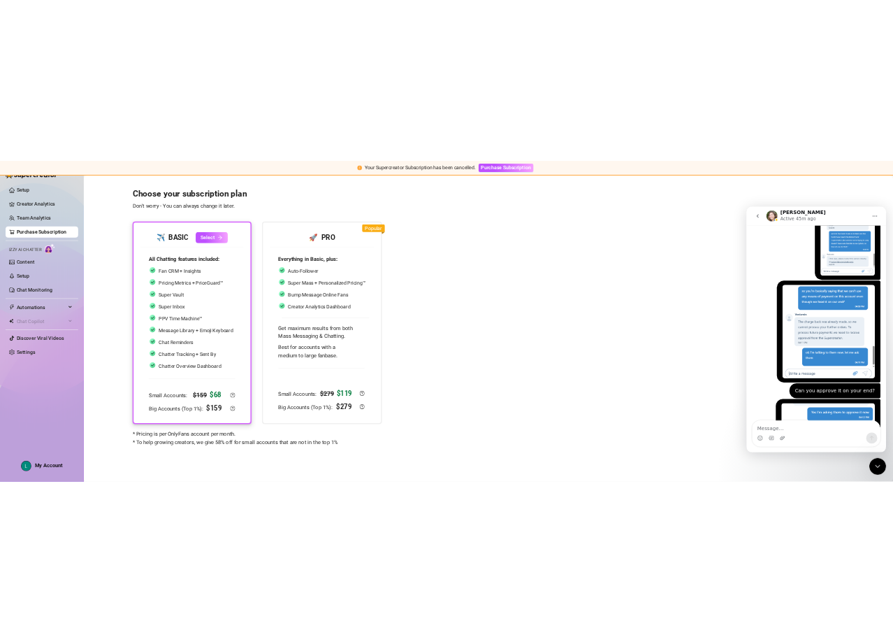
scroll to position [6034, 0]
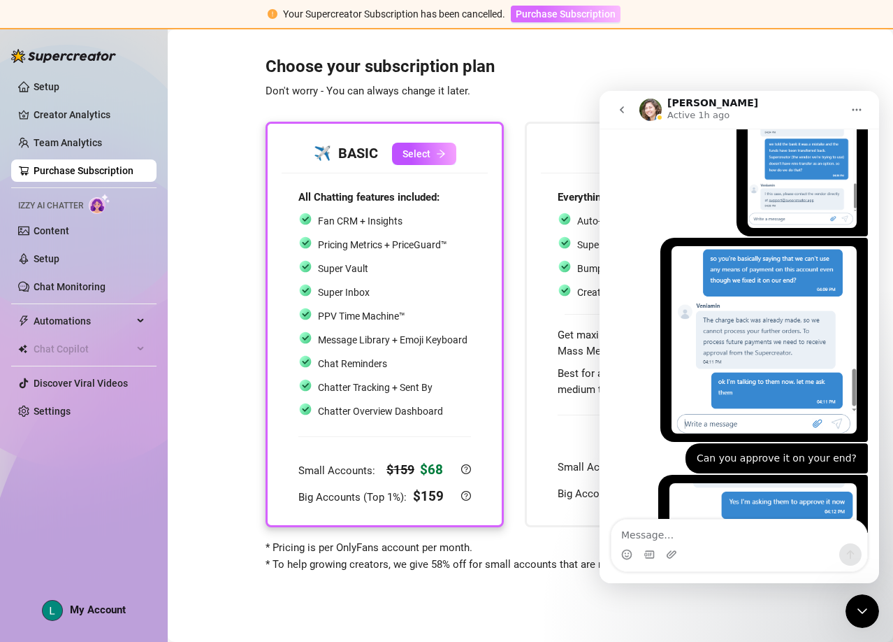
click at [560, 12] on span "Purchase Subscription" at bounding box center [566, 13] width 100 height 11
click at [551, 12] on span "Purchase Subscription" at bounding box center [566, 13] width 100 height 11
click at [552, 13] on span "Purchase Subscription" at bounding box center [566, 13] width 100 height 11
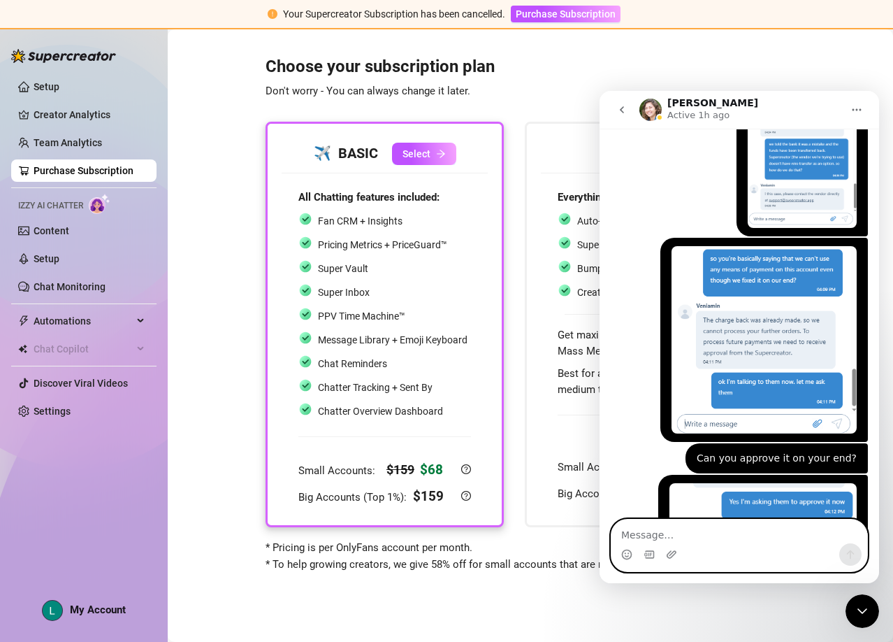
scroll to position [0, 0]
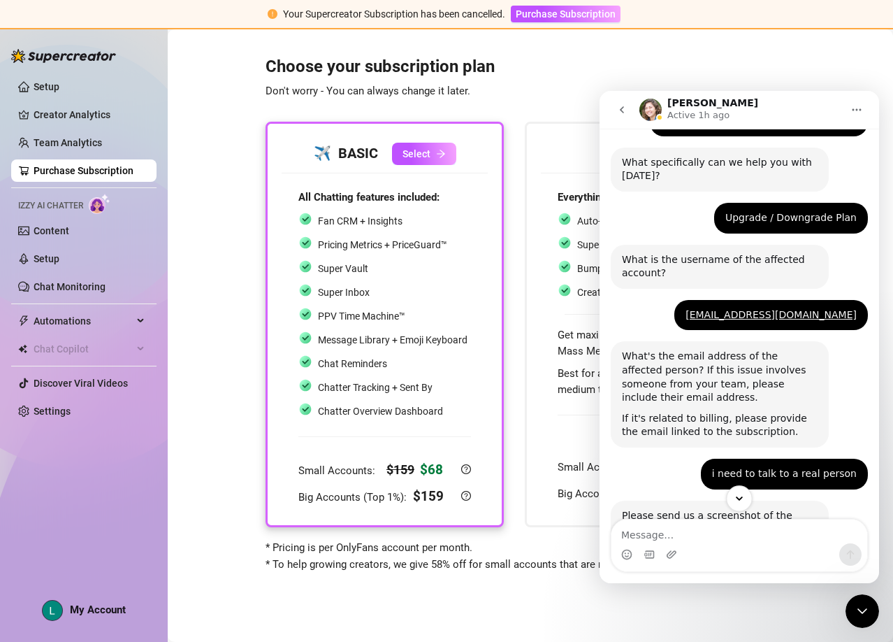
click at [739, 491] on button "Scroll to bottom" at bounding box center [739, 498] width 26 height 26
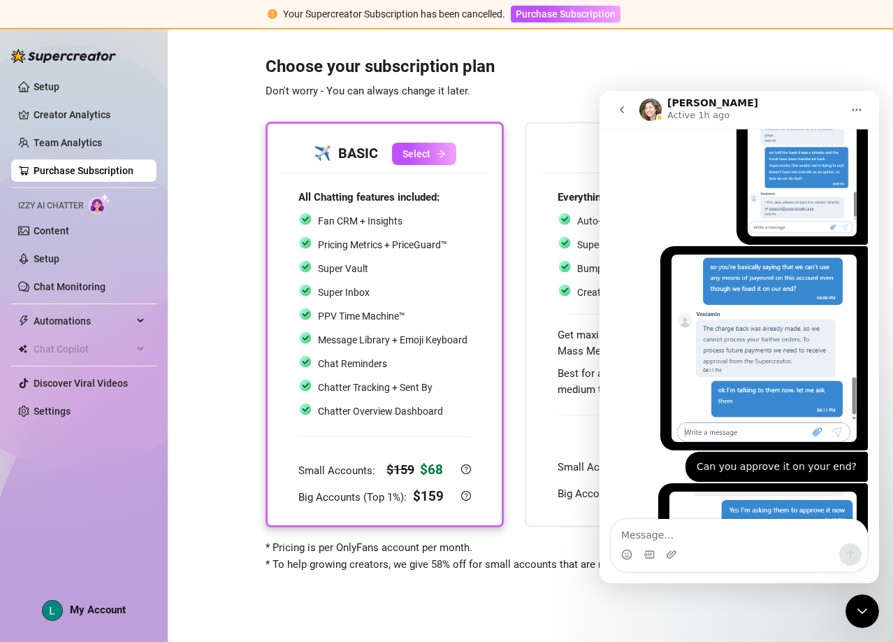
scroll to position [6034, 0]
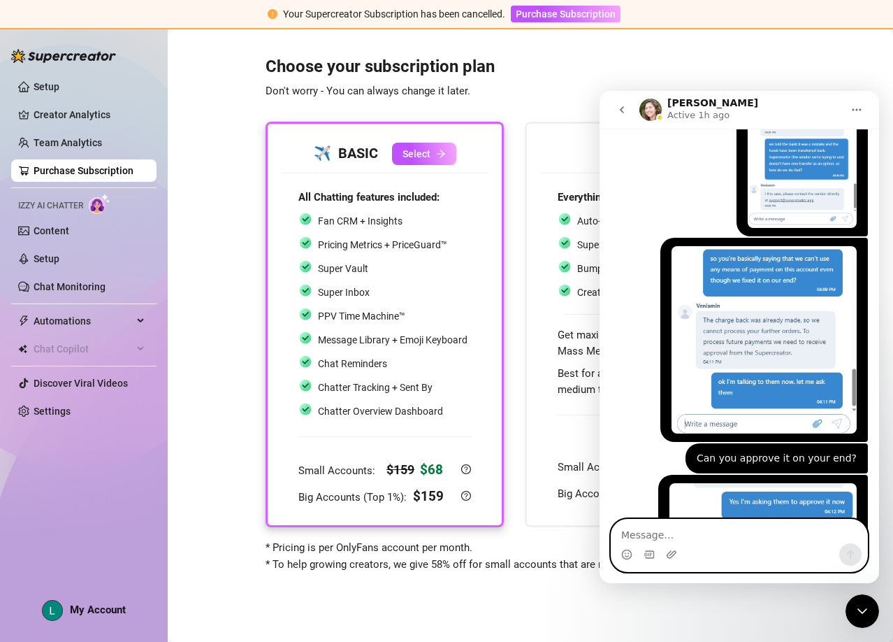
click at [737, 538] on textarea "Message…" at bounding box center [740, 531] width 256 height 24
drag, startPoint x: 873, startPoint y: 148, endPoint x: 1481, endPoint y: 623, distance: 771.7
click at [624, 111] on icon "go back" at bounding box center [621, 109] width 11 height 11
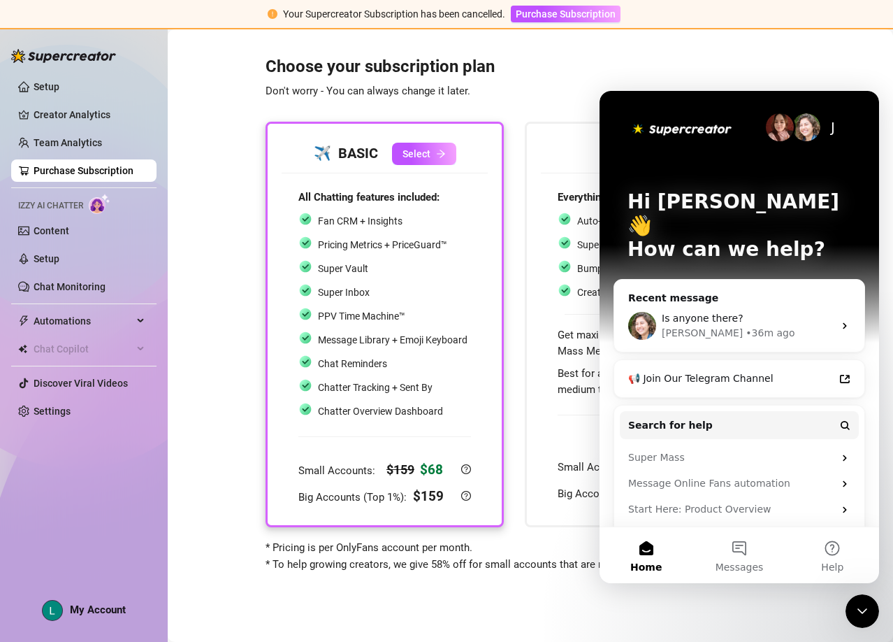
scroll to position [0, 0]
click at [720, 312] on span "Is anyone there?" at bounding box center [703, 317] width 82 height 11
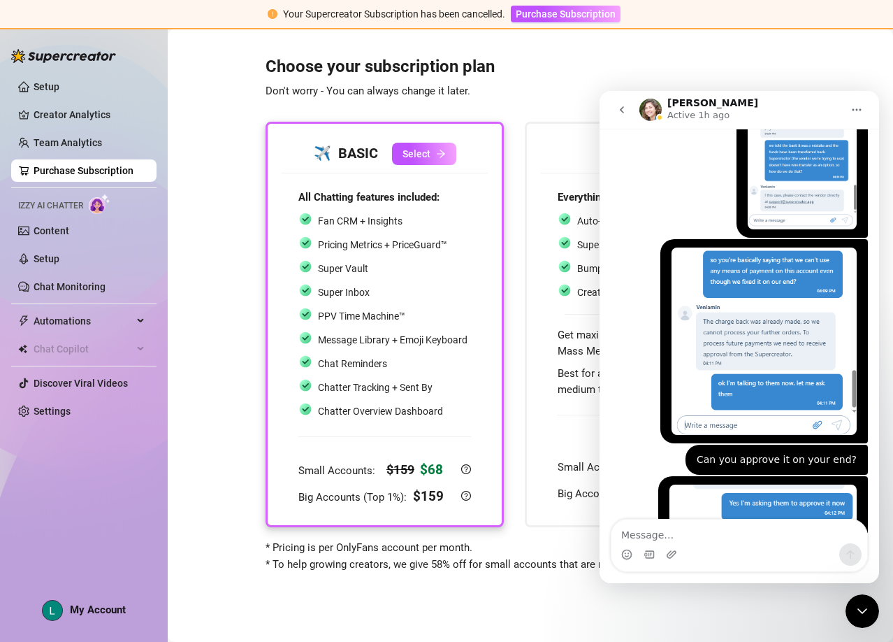
scroll to position [6034, 0]
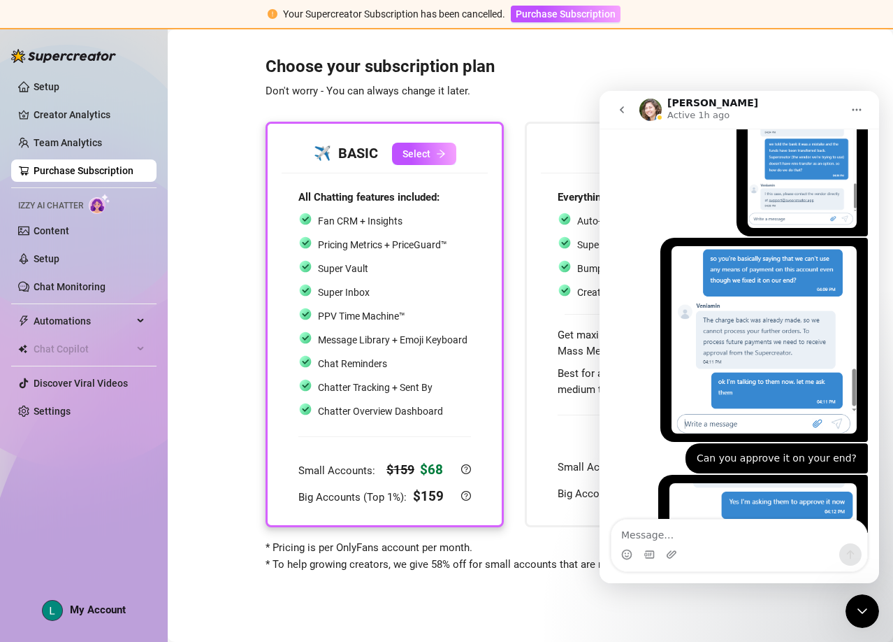
click at [621, 109] on icon "go back" at bounding box center [622, 109] width 4 height 7
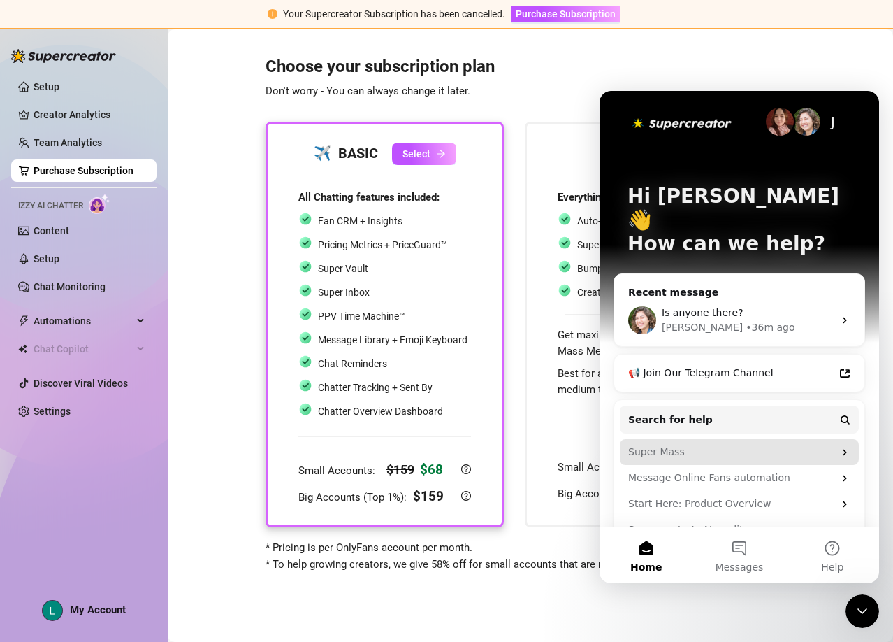
scroll to position [11, 0]
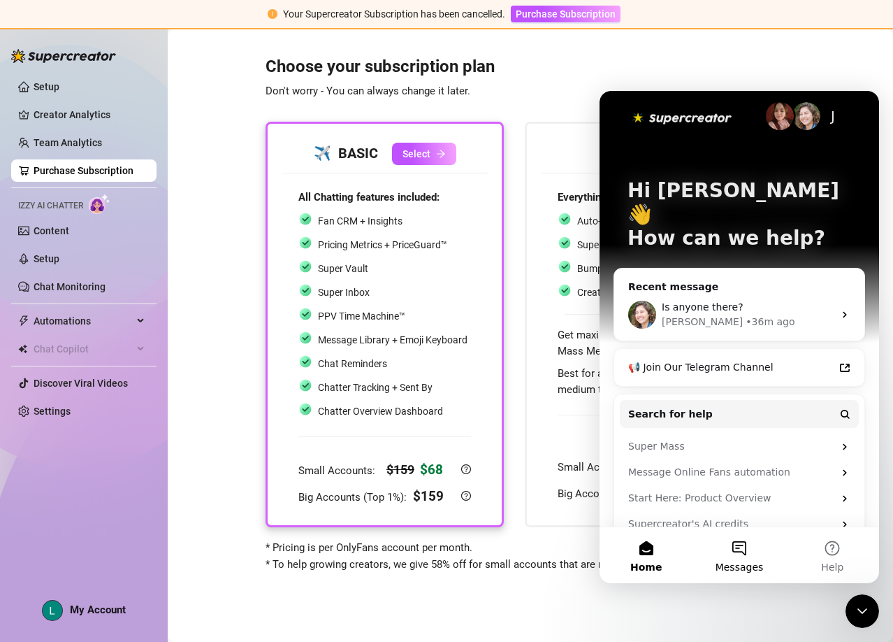
click at [730, 544] on button "Messages" at bounding box center [739, 555] width 93 height 56
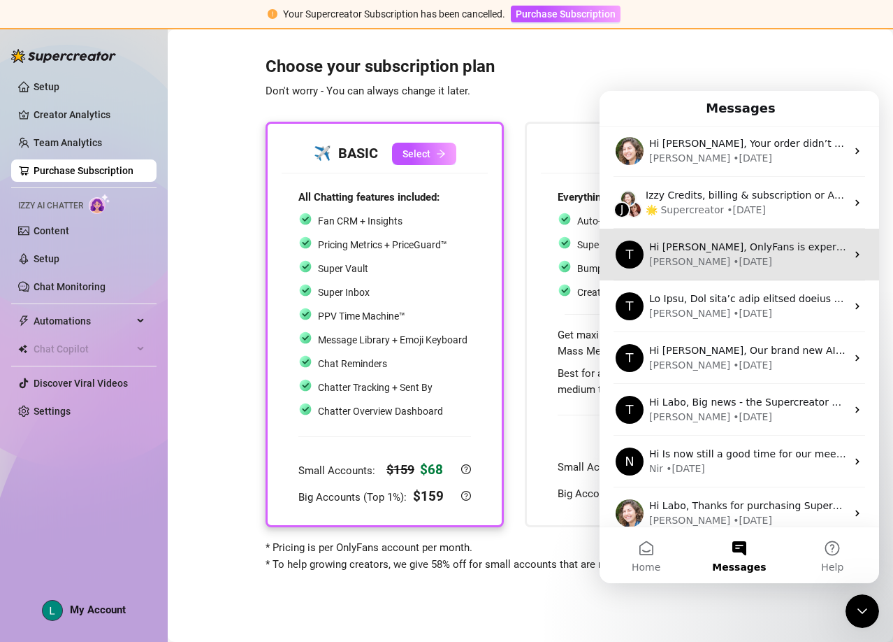
scroll to position [48, 0]
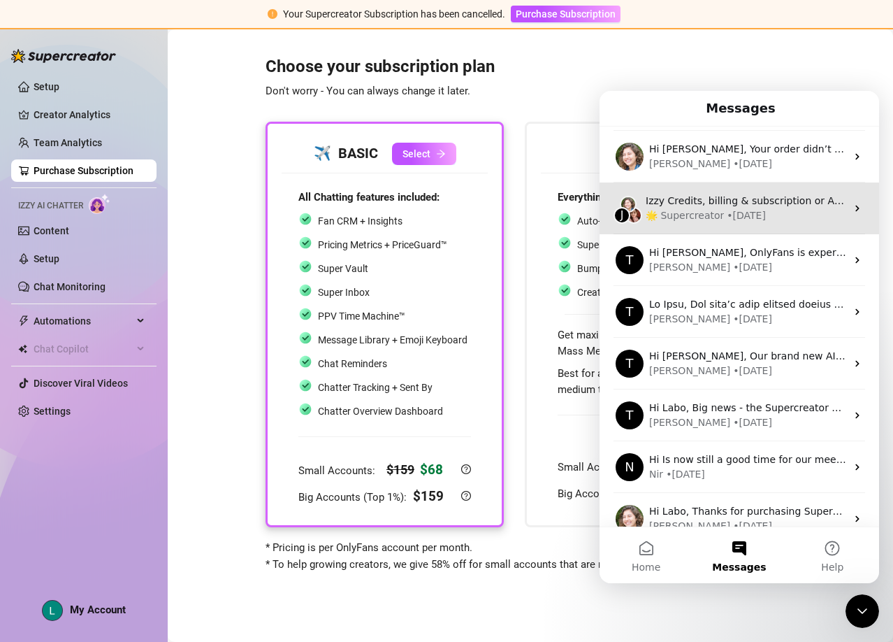
click at [692, 212] on div "🌟 Supercreator" at bounding box center [685, 215] width 78 height 15
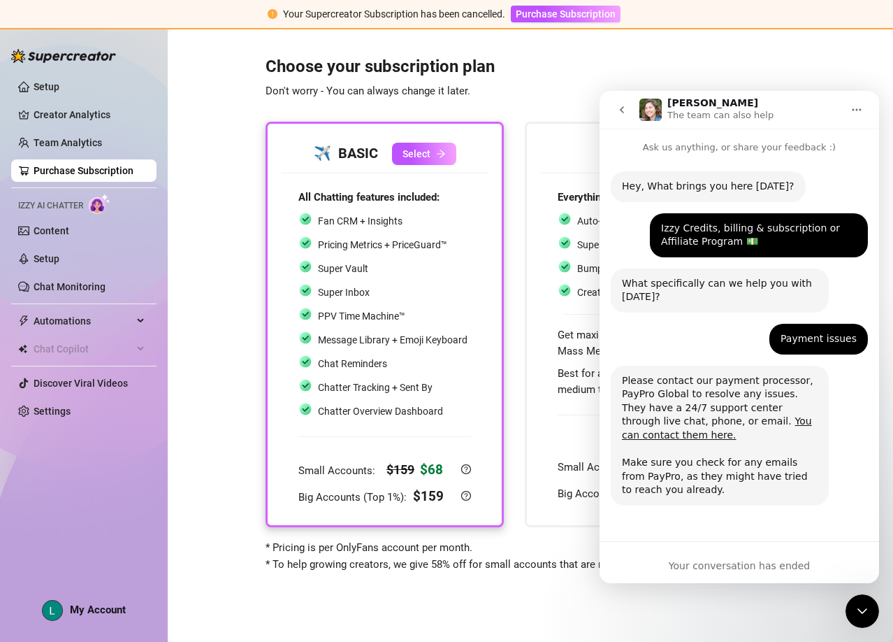
click at [706, 562] on div "Your conversation has ended" at bounding box center [740, 565] width 280 height 15
click at [720, 540] on div "Hey, What brings you here today? Ella • 6d ago Izzy Credits, billing & subscrip…" at bounding box center [740, 347] width 280 height 386
click at [725, 547] on div "Your conversation has ended" at bounding box center [740, 562] width 280 height 42
click at [726, 551] on div "Your conversation has ended" at bounding box center [740, 562] width 280 height 42
click at [860, 105] on icon "Home" at bounding box center [856, 109] width 11 height 11
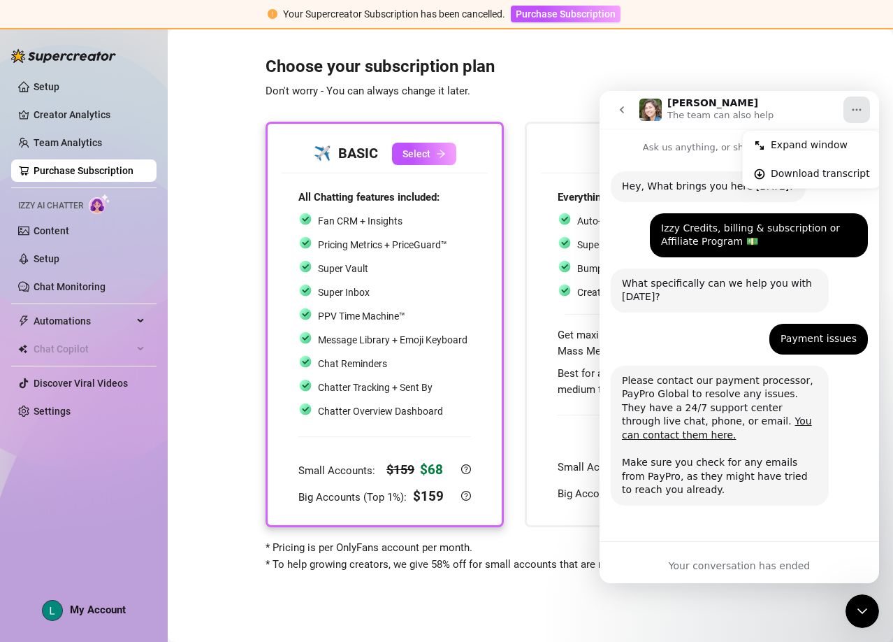
click at [625, 110] on icon "go back" at bounding box center [621, 109] width 11 height 11
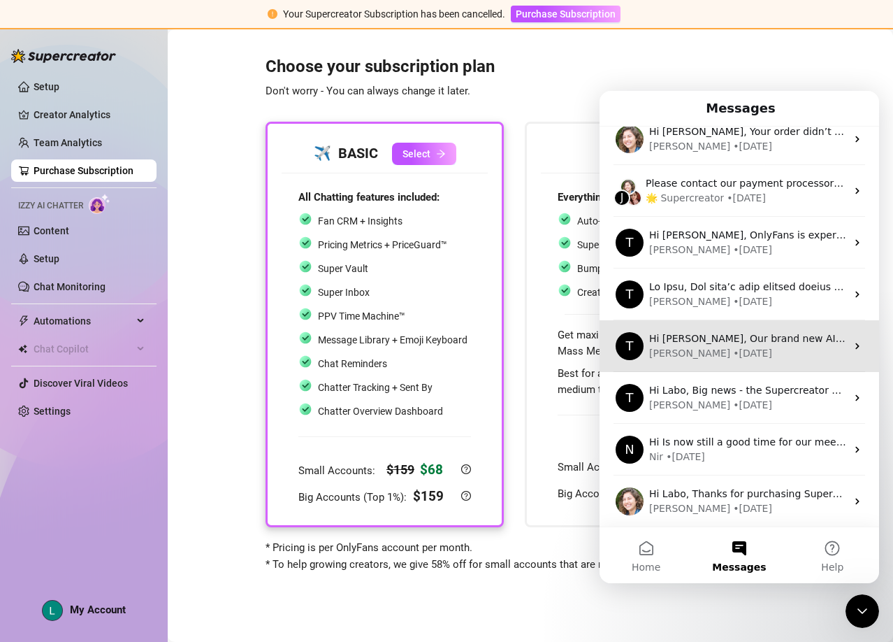
scroll to position [70, 0]
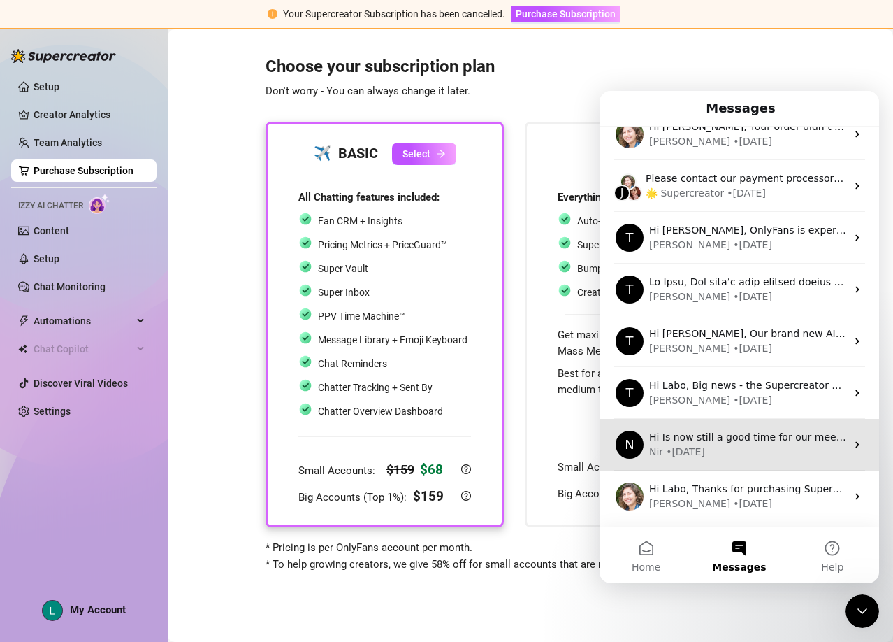
click at [688, 439] on span "Hi Is now still a good time for our meeting?" at bounding box center [754, 436] width 211 height 11
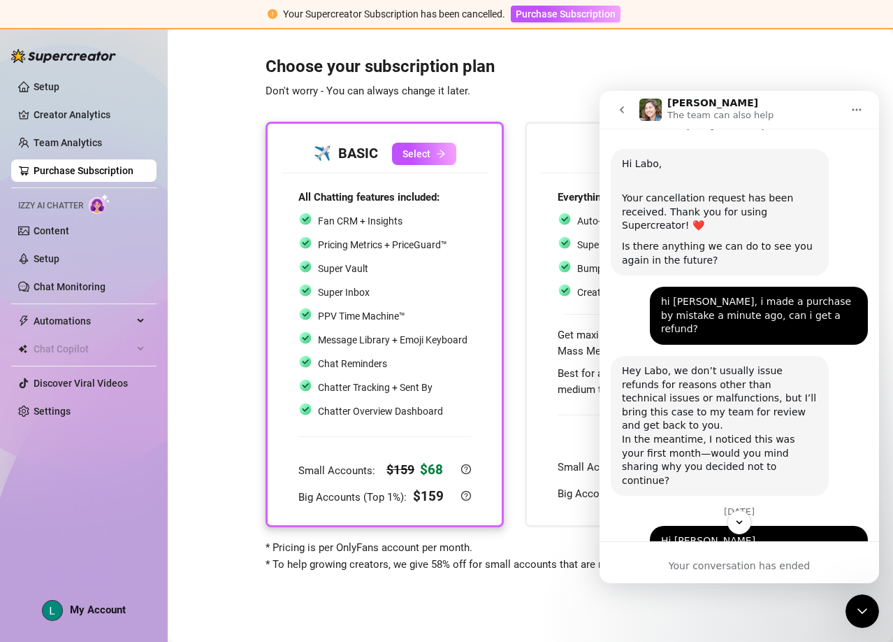
scroll to position [0, 0]
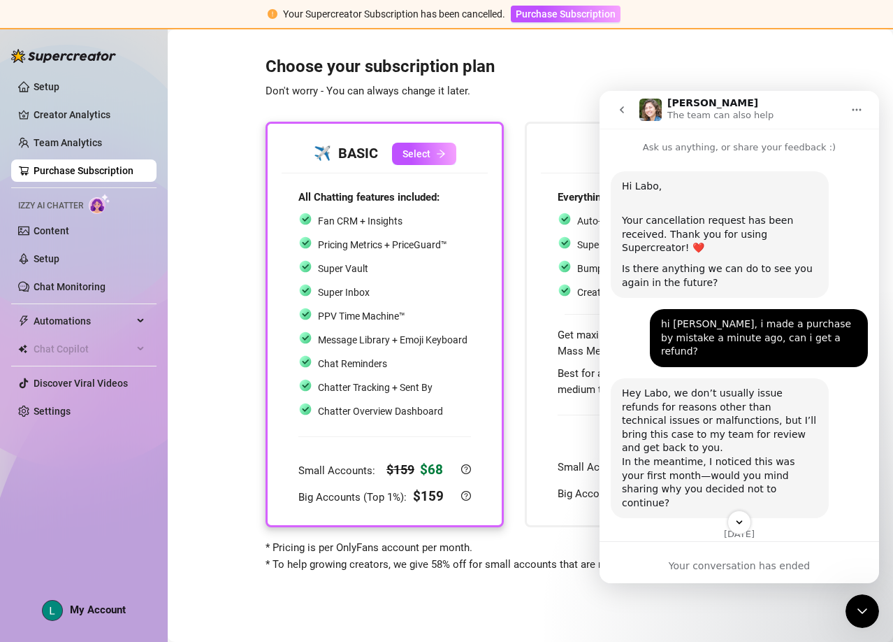
click at [625, 115] on icon "go back" at bounding box center [621, 109] width 11 height 11
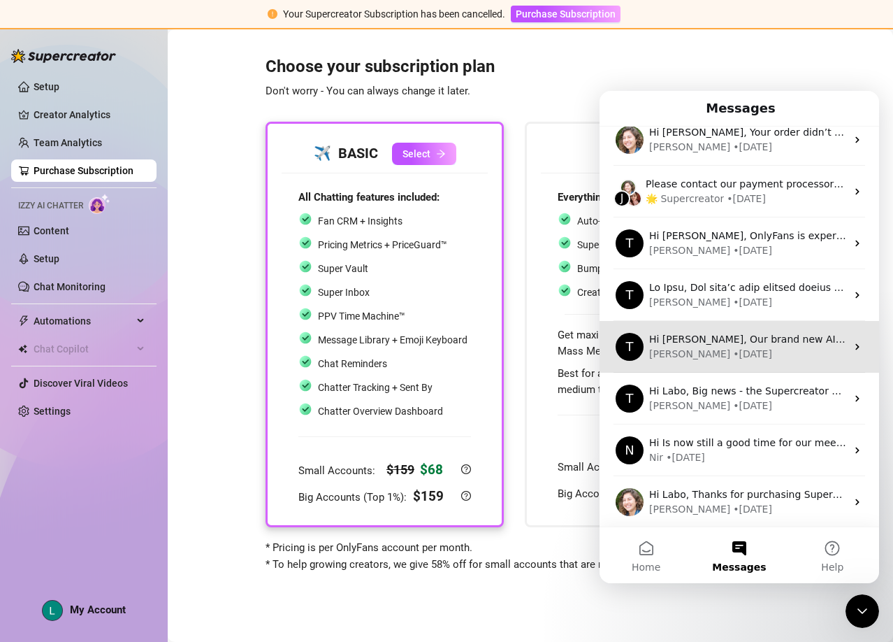
scroll to position [117, 0]
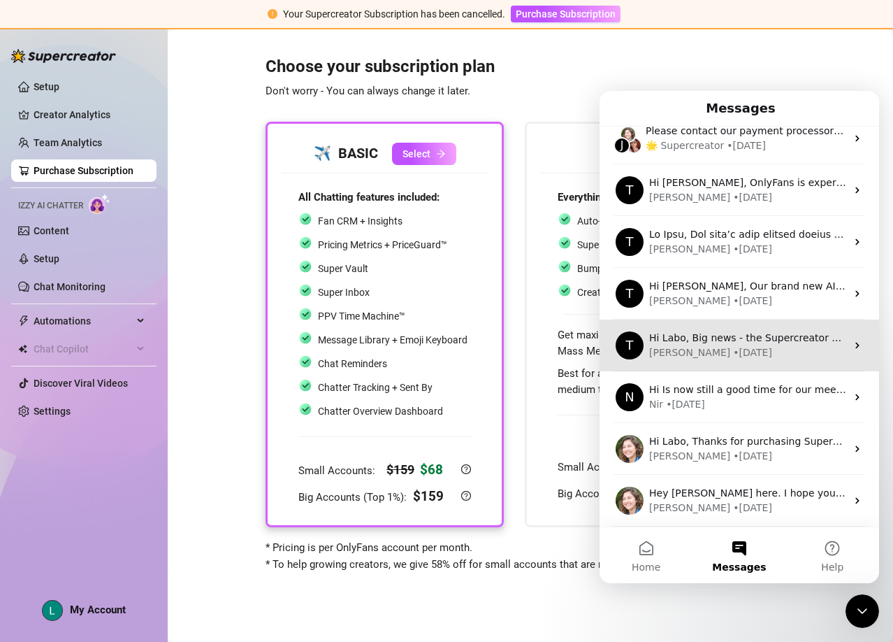
click at [766, 361] on div "T Hi Labo, Big news - the Supercreator Mobile App is officially live! Supercrea…" at bounding box center [740, 345] width 280 height 52
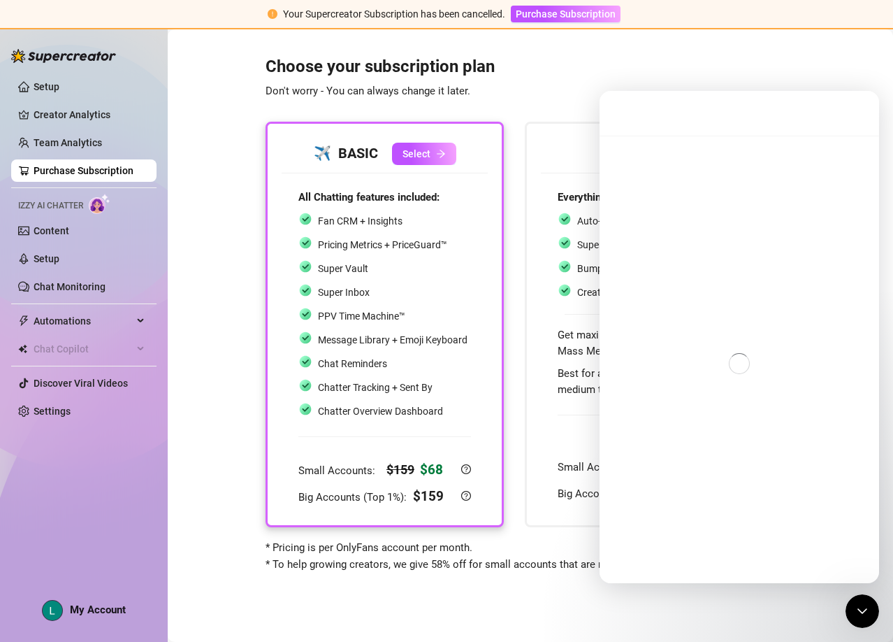
scroll to position [61, 0]
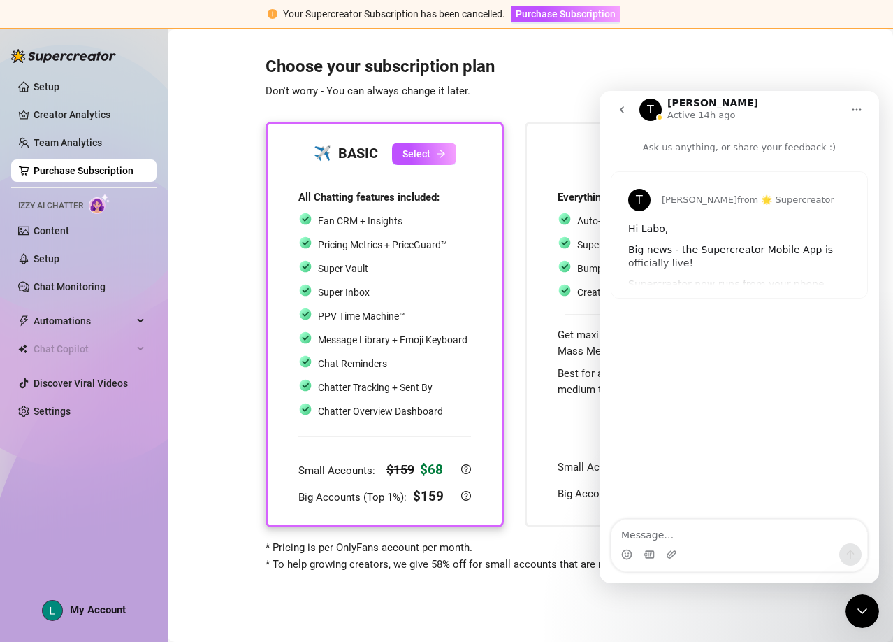
click at [683, 527] on textarea "Message…" at bounding box center [740, 531] width 256 height 24
type textarea "can someone please help me with my account"
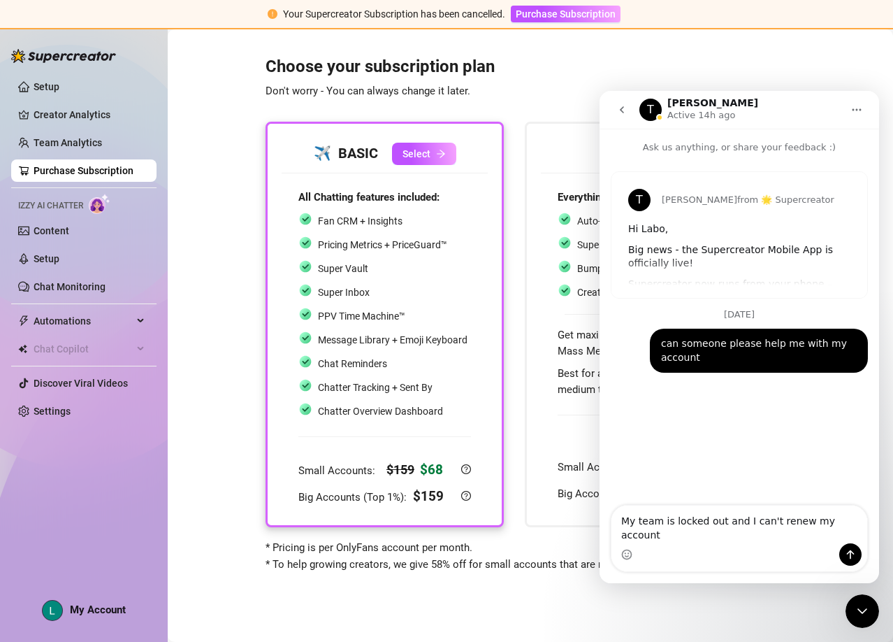
type textarea "My team is locked out and I can't renew my account'"
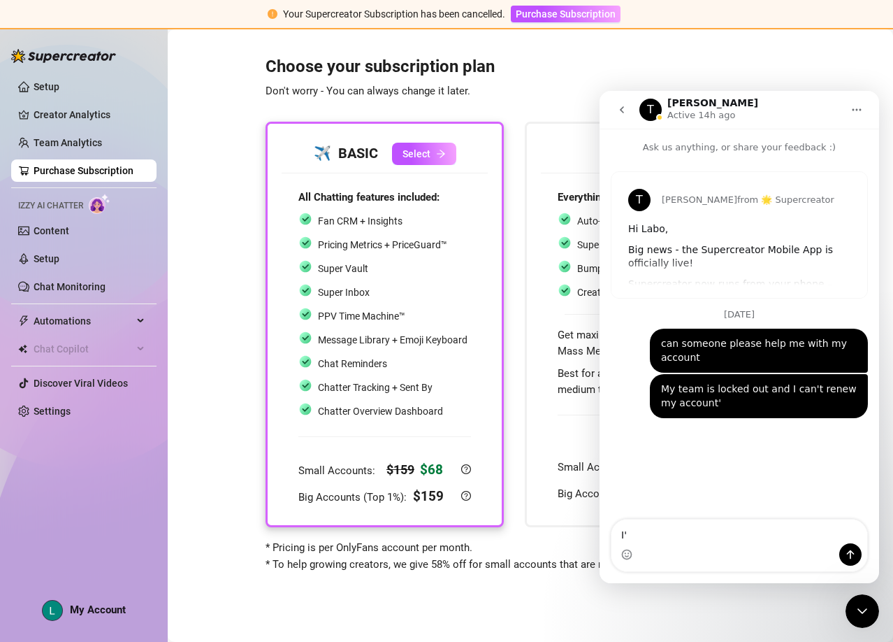
type textarea "I"
click at [621, 105] on icon "go back" at bounding box center [621, 109] width 11 height 11
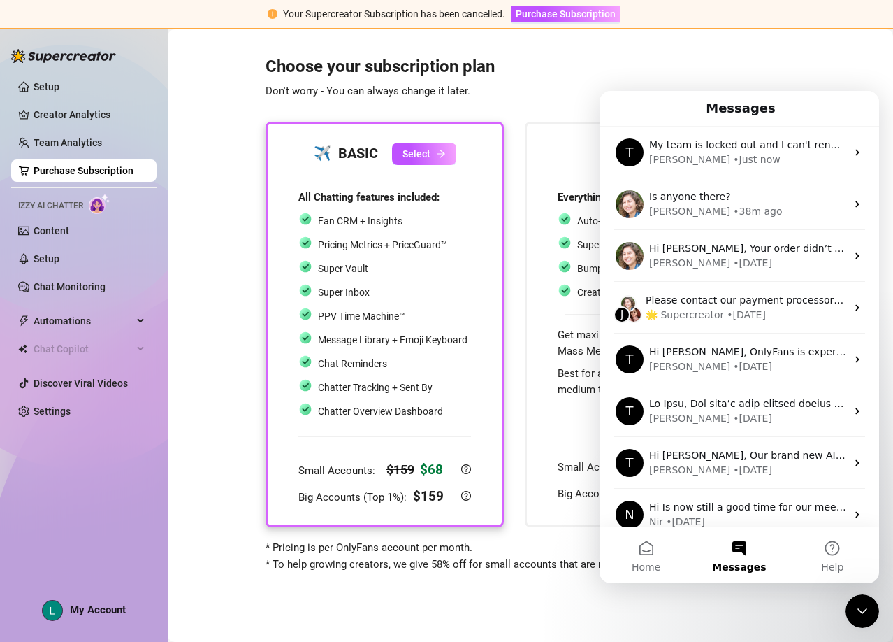
drag, startPoint x: 534, startPoint y: 69, endPoint x: 541, endPoint y: 76, distance: 9.9
click at [535, 69] on h3 "Choose your subscription plan Don't worry - You can always change it later." at bounding box center [516, 78] width 500 height 45
click at [861, 616] on icon "Close Intercom Messenger" at bounding box center [862, 610] width 17 height 17
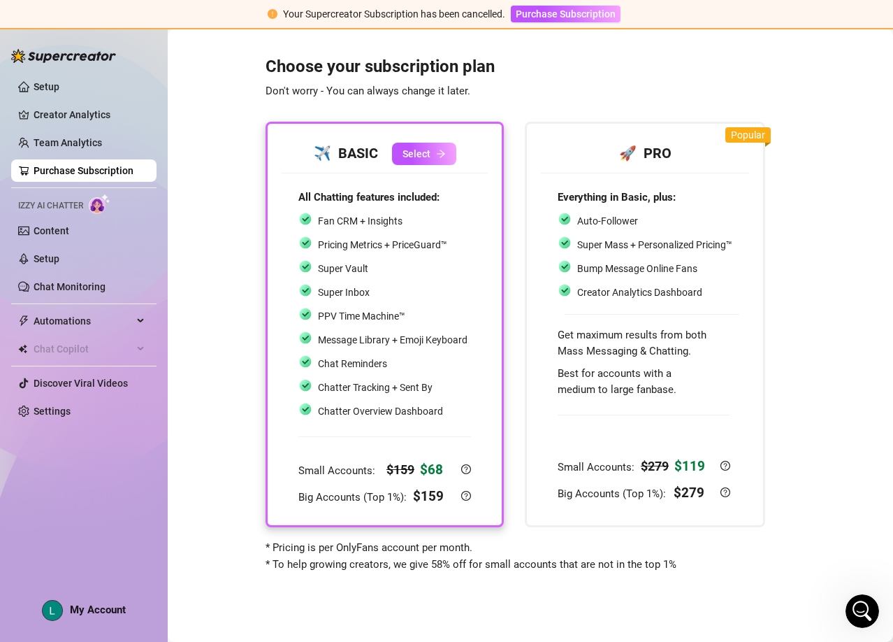
scroll to position [0, 0]
click at [865, 609] on icon "Open Intercom Messenger" at bounding box center [862, 611] width 23 height 23
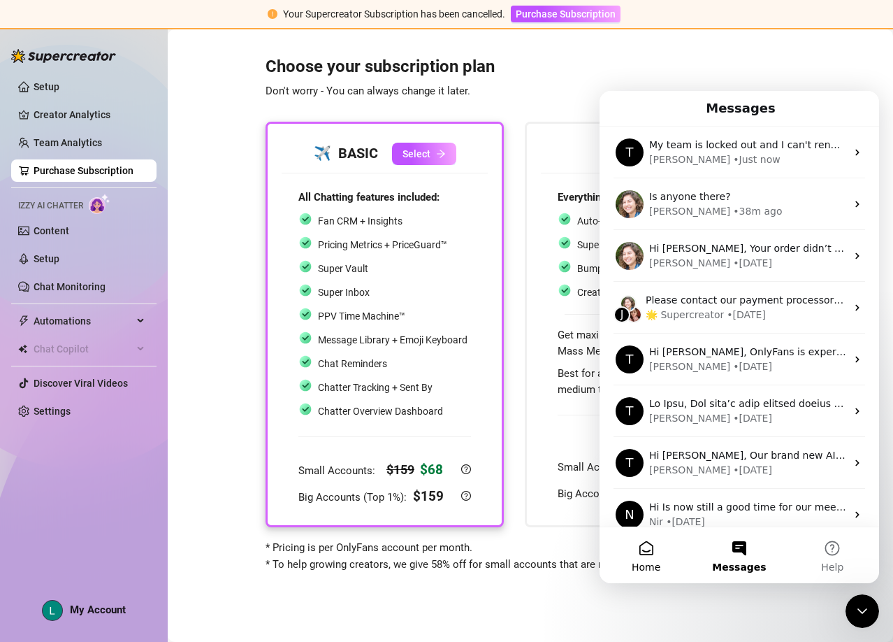
click at [661, 564] on button "Home" at bounding box center [646, 555] width 93 height 56
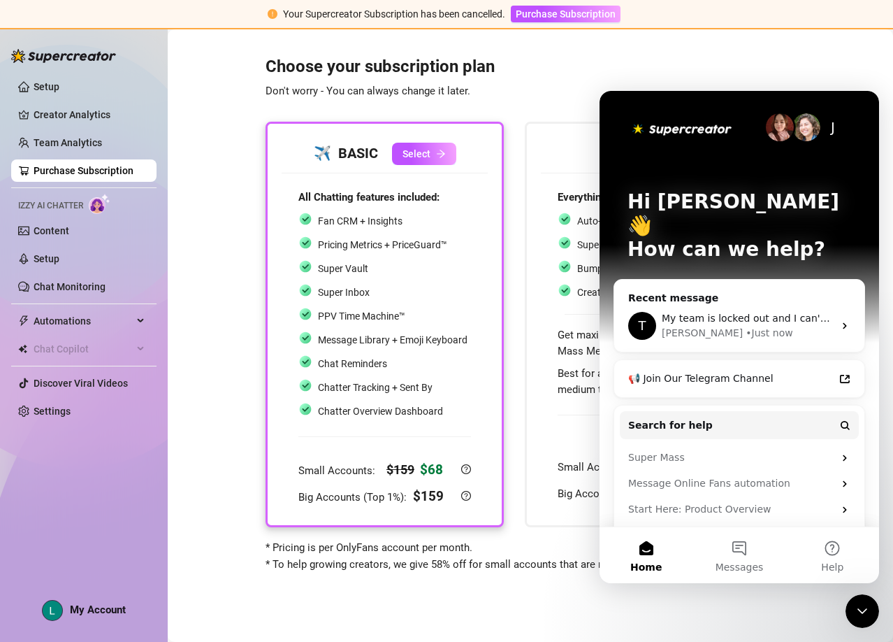
click at [700, 312] on span "My team is locked out and I can't renew my account'" at bounding box center [791, 317] width 259 height 11
click at [831, 308] on div "T My team is locked out and I can't renew my account' Tanya • Just now" at bounding box center [739, 326] width 250 height 52
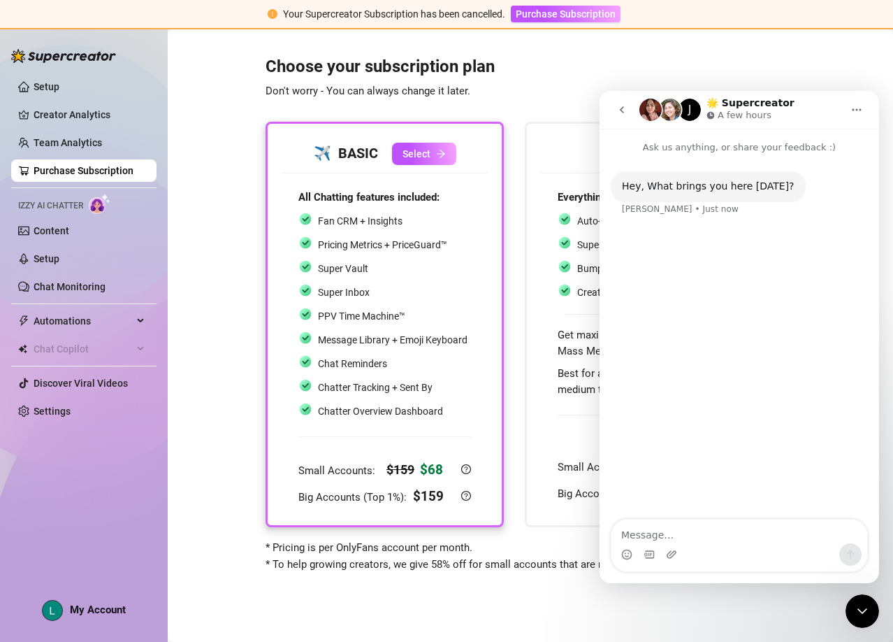
click at [734, 544] on div "Intercom messenger" at bounding box center [740, 554] width 256 height 22
click at [730, 541] on textarea "Message…" at bounding box center [740, 531] width 256 height 24
type textarea "H"
click at [629, 113] on button "go back" at bounding box center [622, 109] width 27 height 27
click at [657, 109] on img "Intercom messenger" at bounding box center [650, 110] width 22 height 22
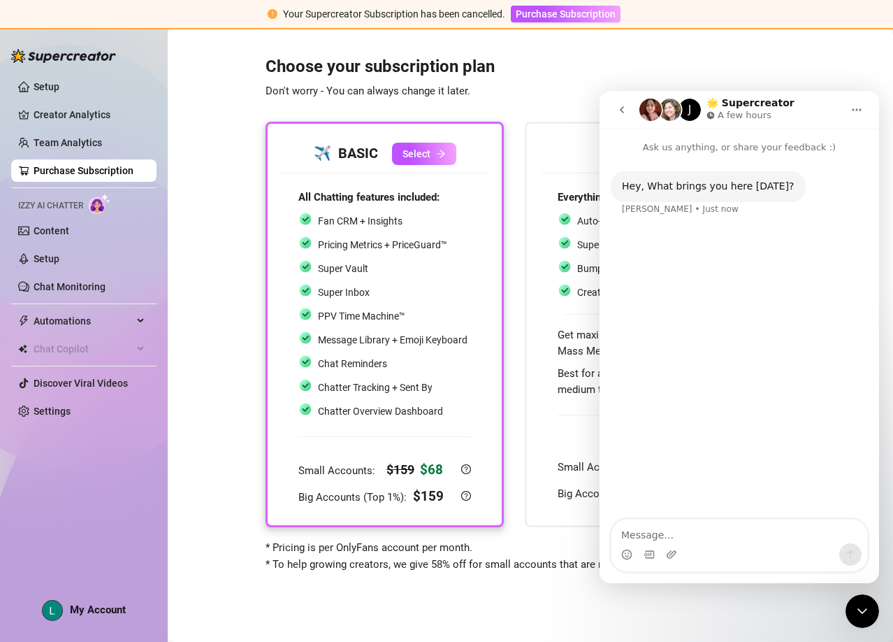
click at [716, 107] on h1 "🌟 Supercreator" at bounding box center [751, 103] width 88 height 10
click at [616, 110] on button "go back" at bounding box center [622, 109] width 27 height 27
click at [624, 113] on button "go back" at bounding box center [622, 109] width 27 height 27
click at [623, 112] on icon "go back" at bounding box center [622, 109] width 4 height 7
click at [622, 112] on icon "go back" at bounding box center [622, 109] width 4 height 7
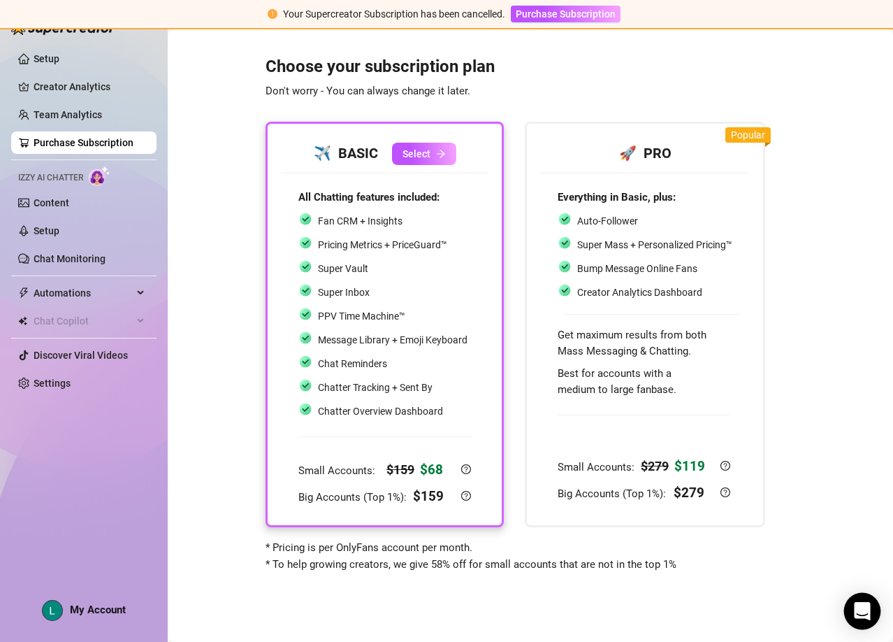
click at [853, 604] on div "Open Intercom Messenger" at bounding box center [862, 611] width 37 height 37
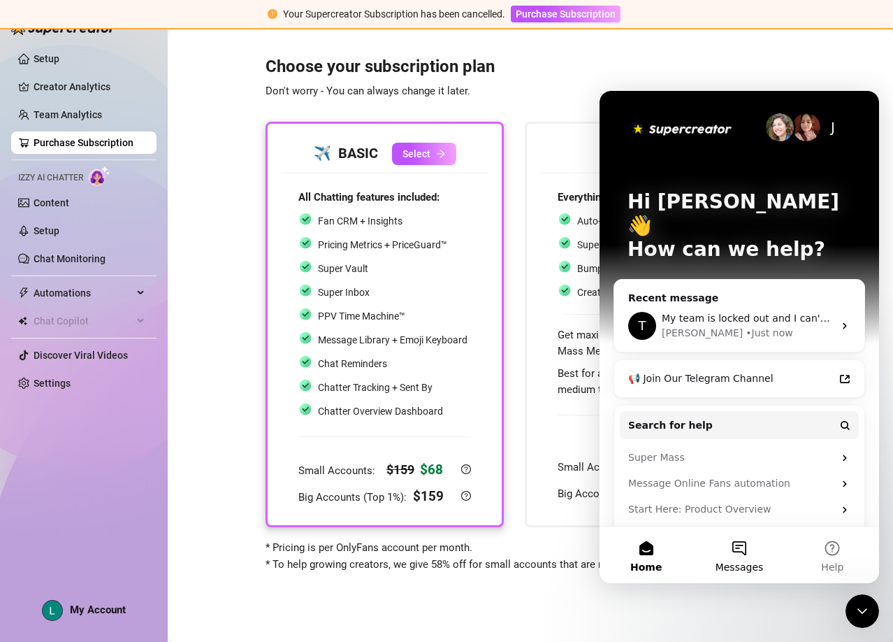
click at [727, 562] on span "Messages" at bounding box center [740, 567] width 48 height 10
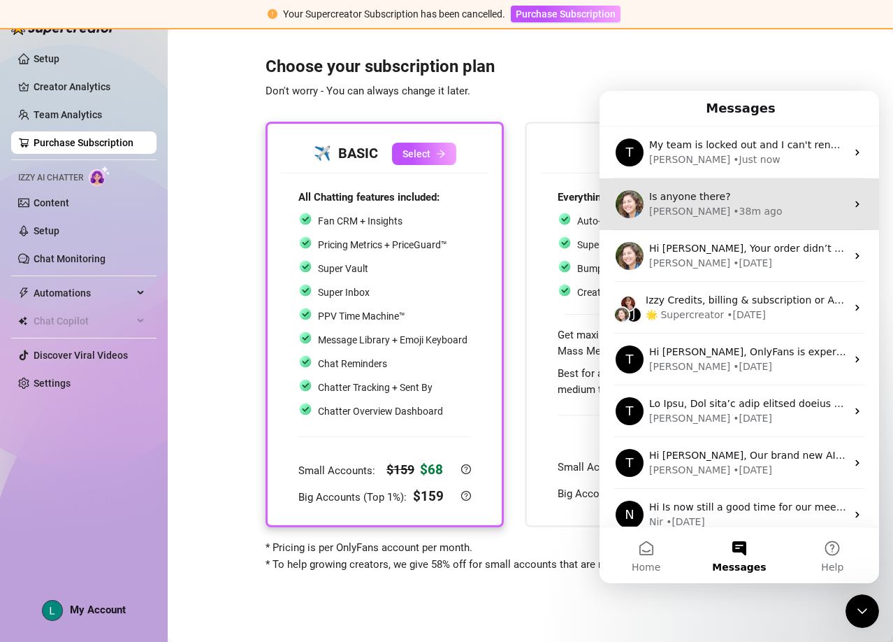
click at [714, 208] on div "[PERSON_NAME] • 38m ago" at bounding box center [747, 211] width 197 height 15
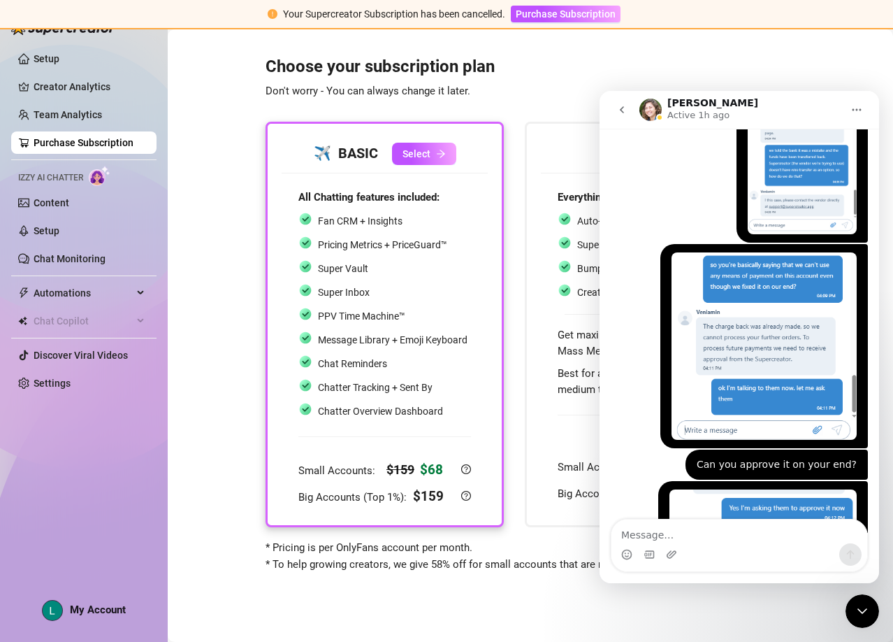
scroll to position [6034, 0]
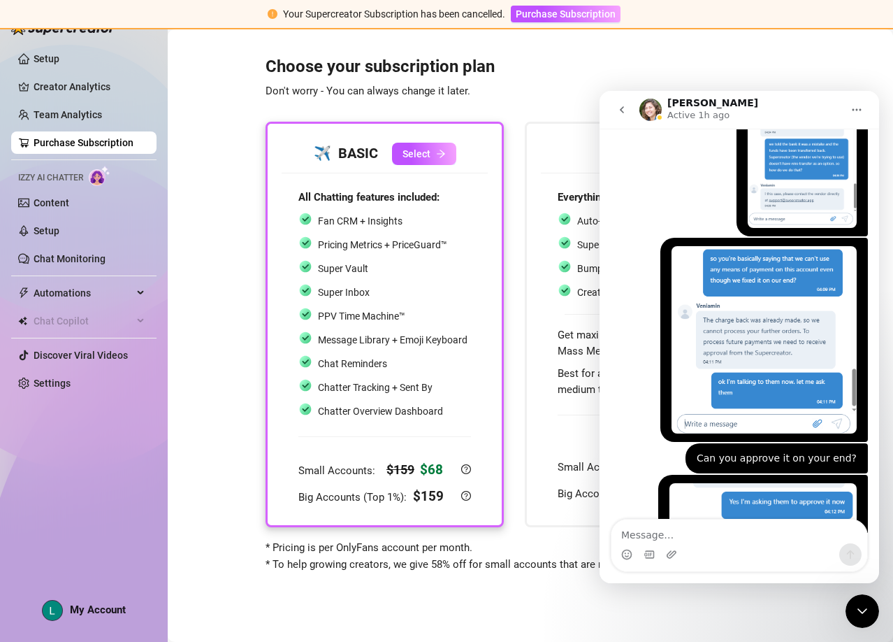
click at [627, 109] on icon "go back" at bounding box center [621, 109] width 11 height 11
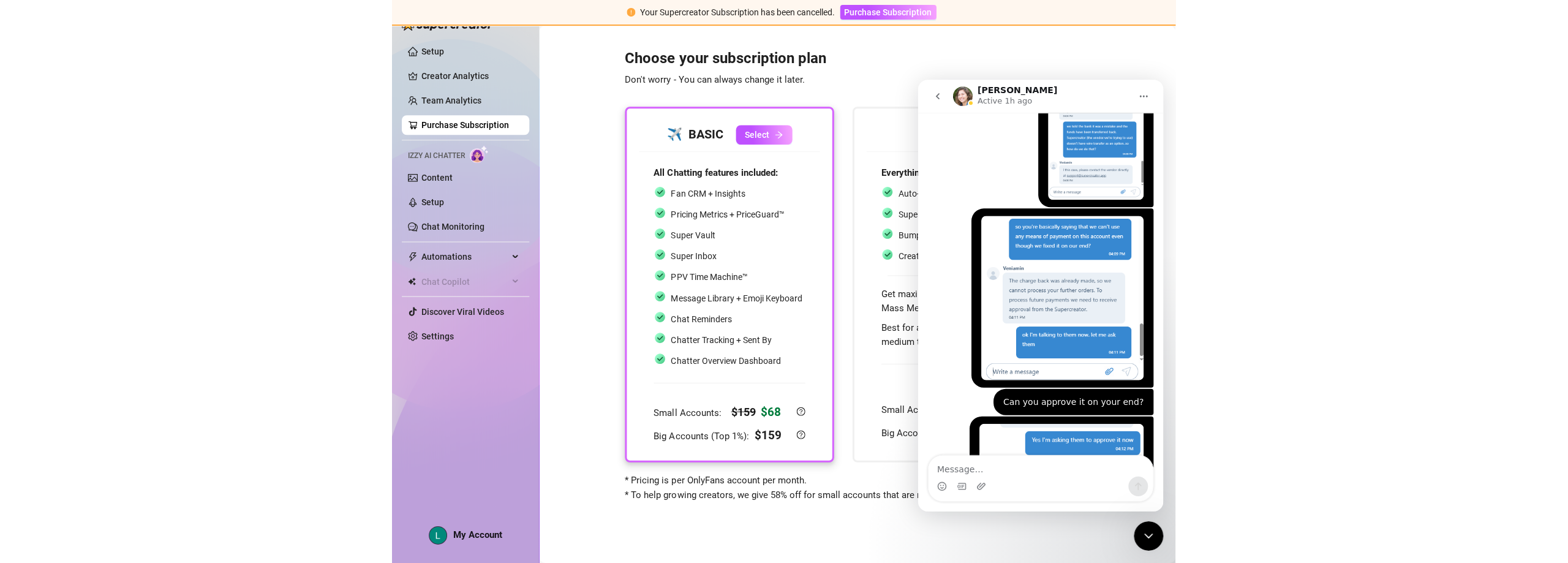
scroll to position [0, 0]
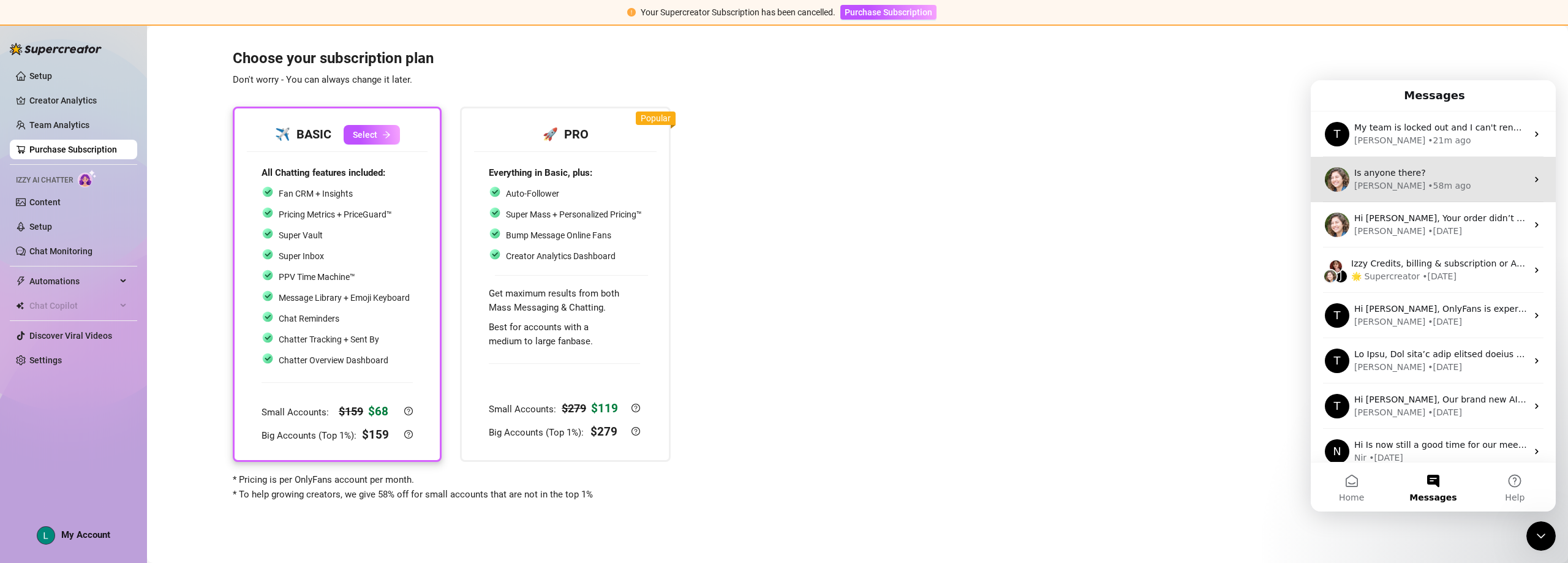
click at [782, 180] on div "[PERSON_NAME] • 58m ago" at bounding box center [1440, 186] width 173 height 13
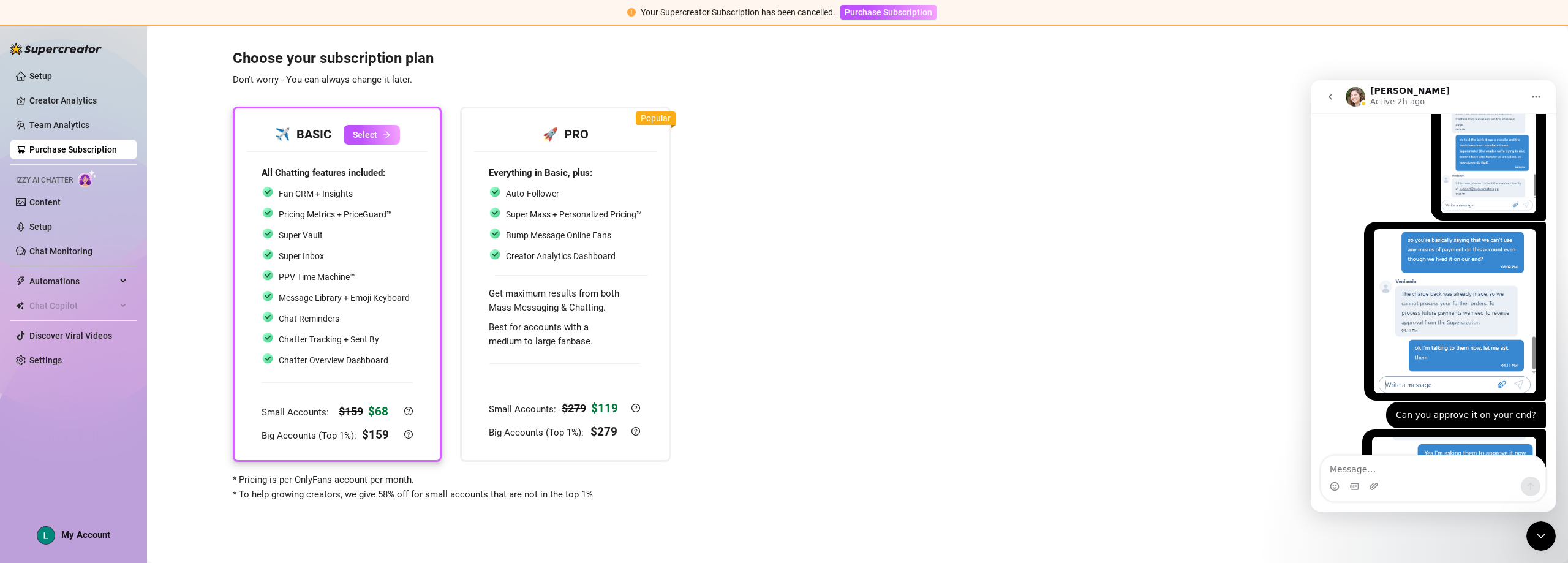
scroll to position [5291, 0]
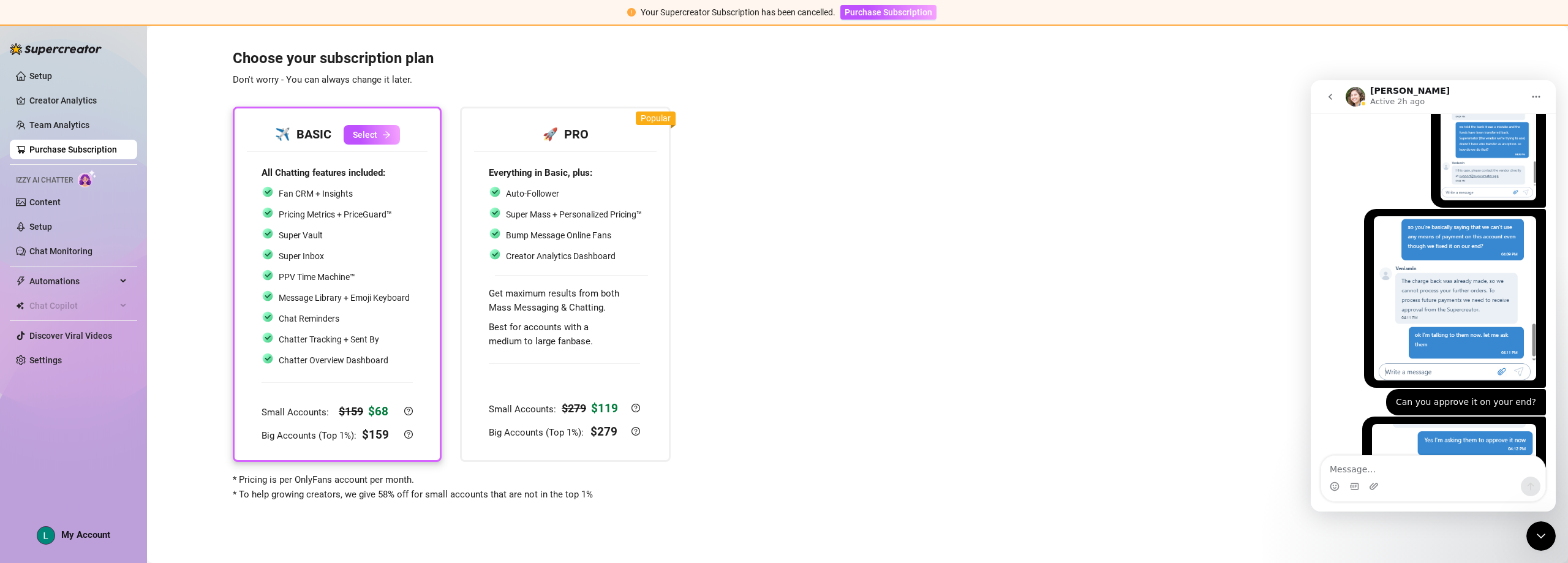
click at [782, 474] on textarea "Message…" at bounding box center [1433, 467] width 224 height 21
type textarea "W"
click at [782, 462] on textarea "Message…" at bounding box center [1433, 467] width 224 height 21
drag, startPoint x: 1551, startPoint y: 453, endPoint x: 2872, endPoint y: 569, distance: 1326.1
drag, startPoint x: 1438, startPoint y: 474, endPoint x: 1439, endPoint y: 468, distance: 6.1
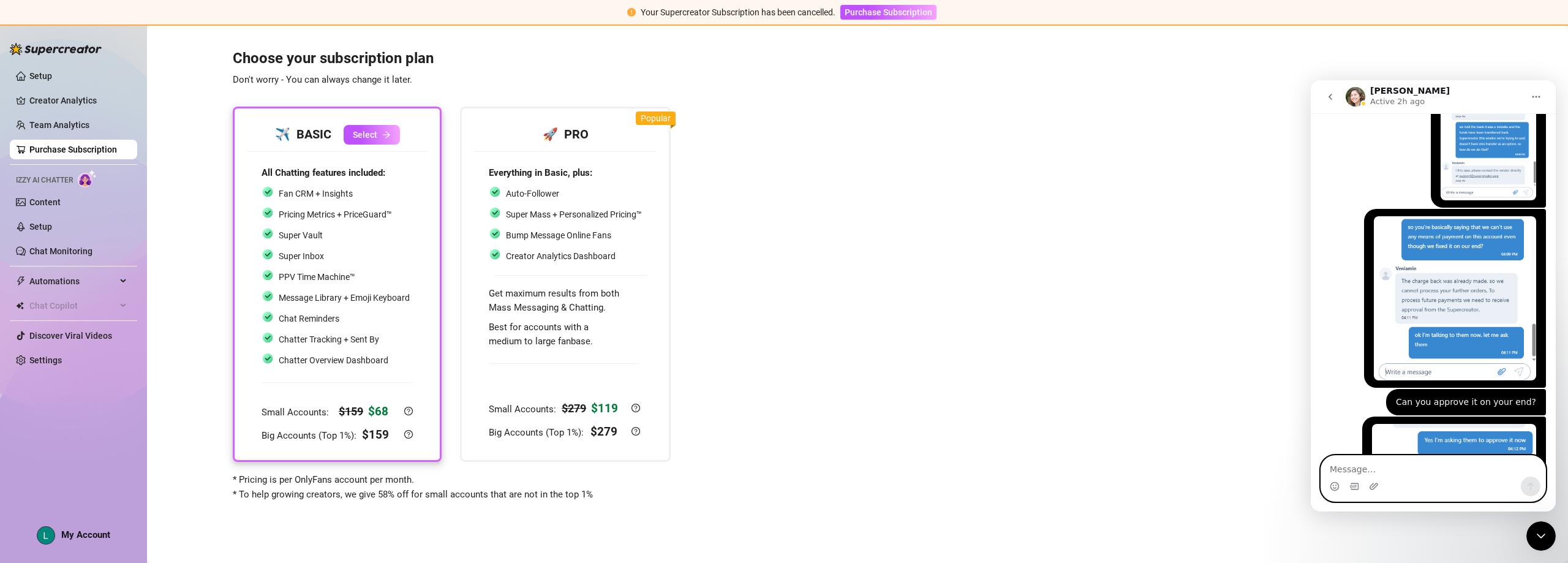
click at [782, 469] on textarea "Message…" at bounding box center [1433, 467] width 224 height 21
click at [782, 103] on div "Choose your subscription plan Don't worry - You can always change it later. ✈️ …" at bounding box center [857, 267] width 1396 height 467
click at [782, 479] on div "Intercom messenger" at bounding box center [1433, 487] width 224 height 19
click at [782, 475] on textarea "Message…" at bounding box center [1433, 467] width 224 height 21
type textarea "O"
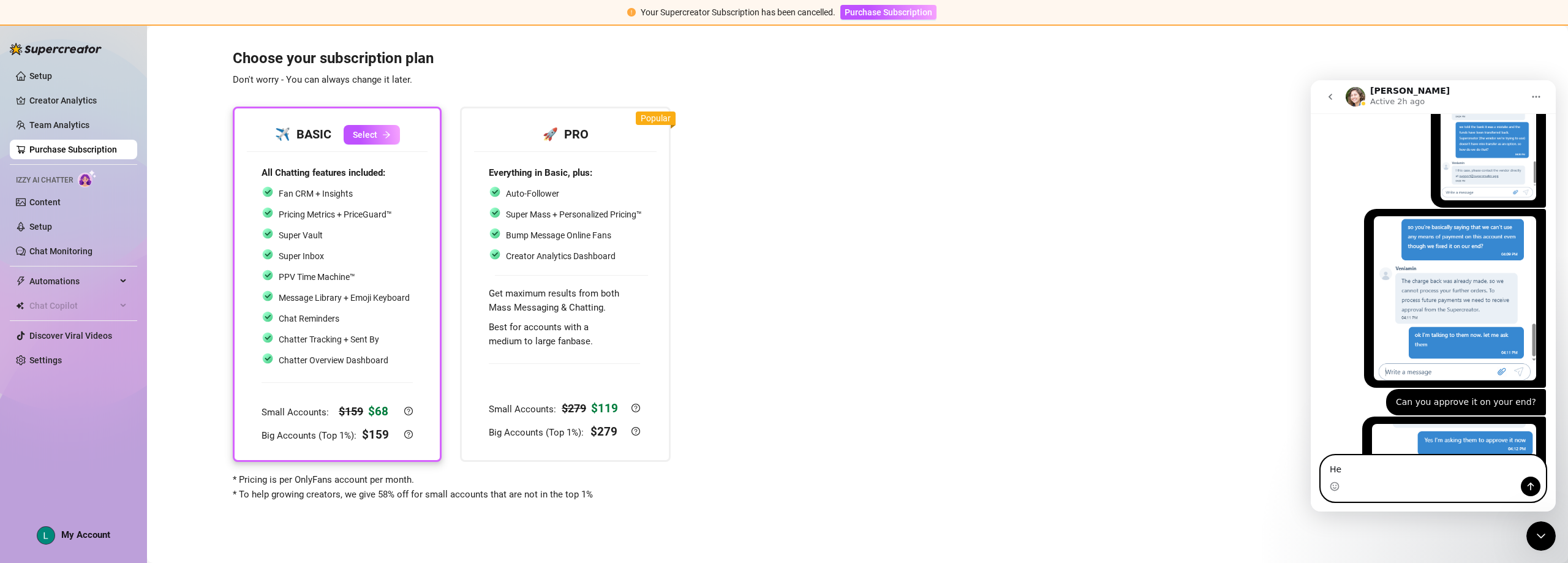
type textarea "H"
type textarea "I"
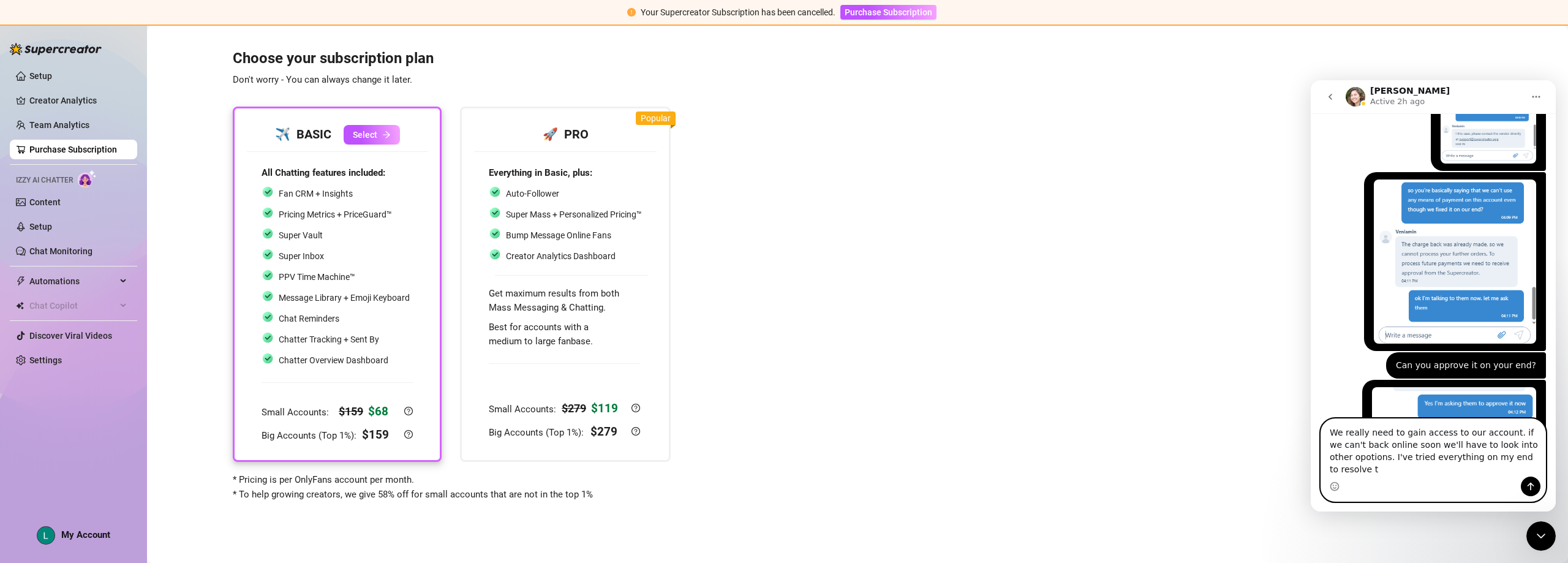
scroll to position [5316, 0]
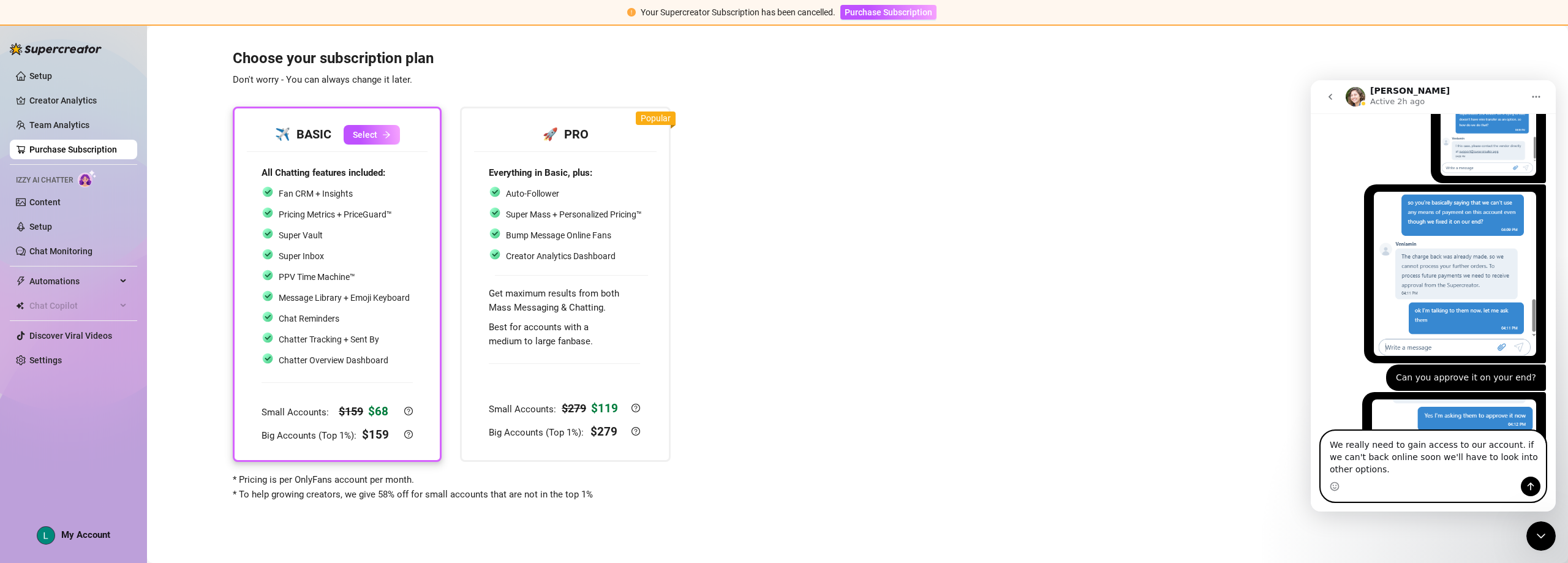
click at [782, 457] on textarea "We really need to gain access to our account. if we can't back online soon we'l…" at bounding box center [1433, 454] width 224 height 46
click at [782, 474] on textarea "We really need to gain access to our account. if we can't get back online soon …" at bounding box center [1433, 454] width 224 height 46
click at [782, 458] on textarea "We really need to gain access to our account. if we can't get back online soon …" at bounding box center [1433, 454] width 224 height 46
click at [782, 457] on textarea "We really need to gain access to our account. if we can't get back online soon …" at bounding box center [1433, 454] width 224 height 46
type textarea "We really need to gain access to our account. if we can't get back online soon …"
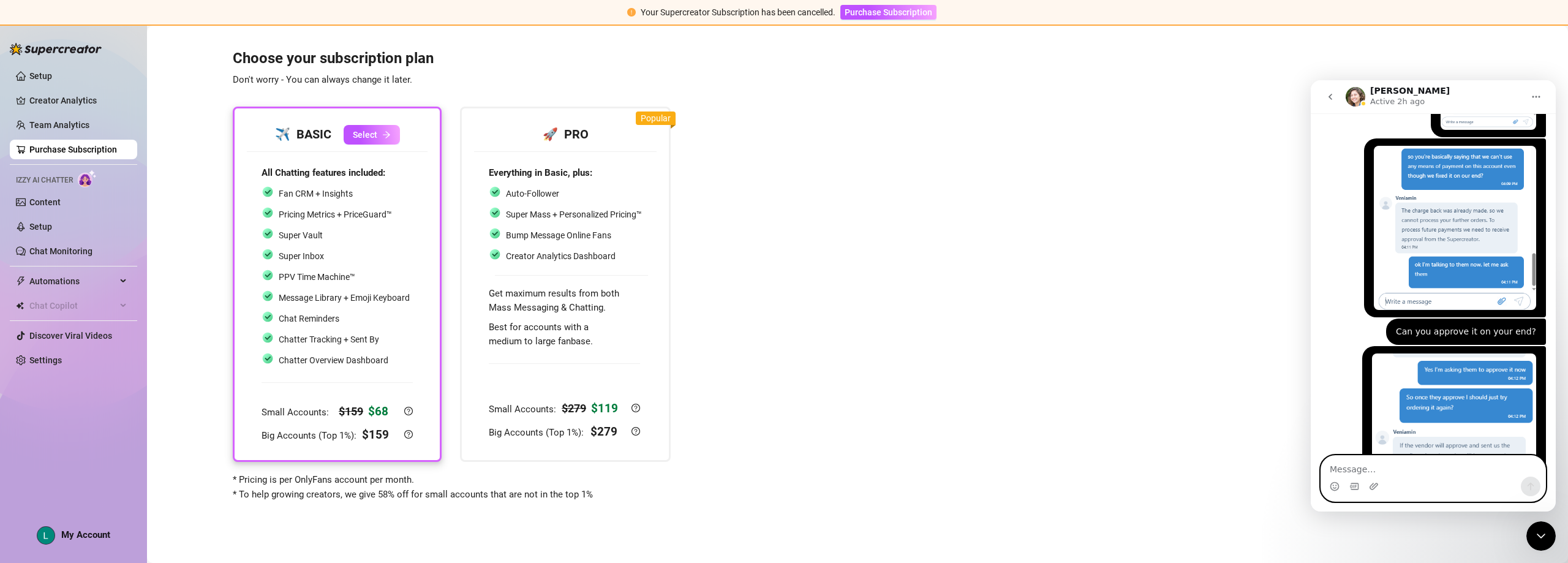
scroll to position [5363, 0]
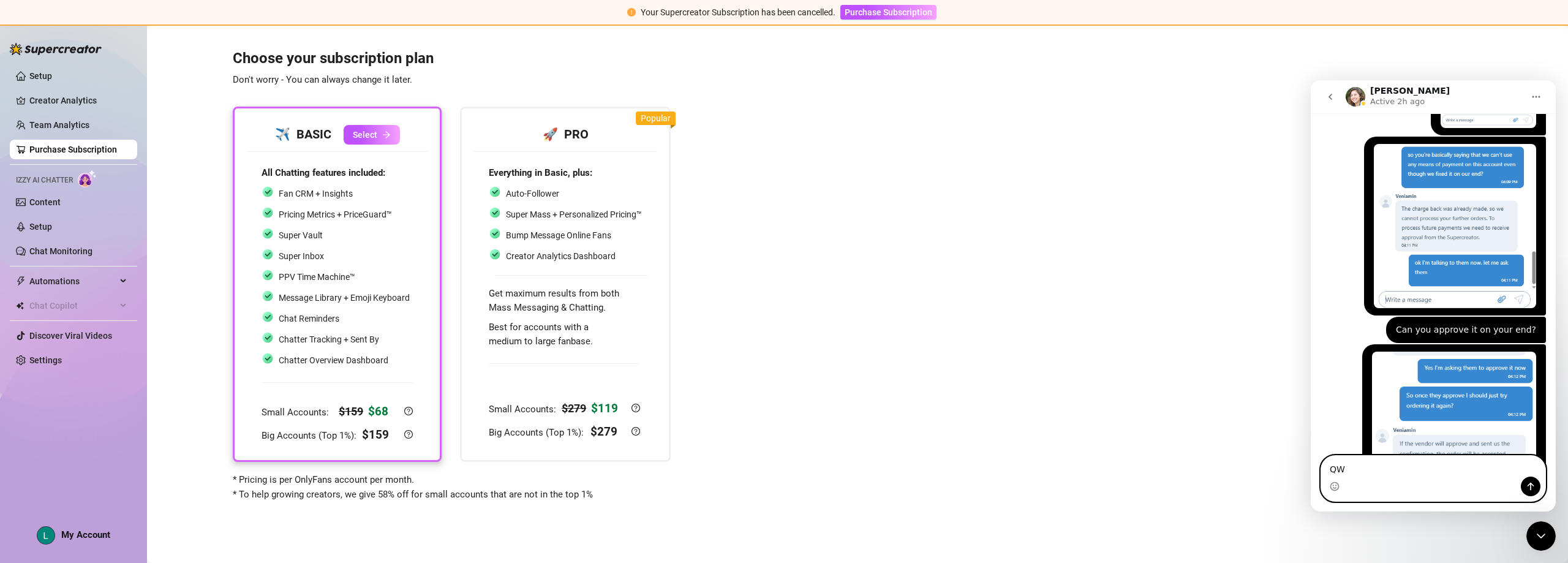
type textarea "Q"
type textarea "We're losing $$$"
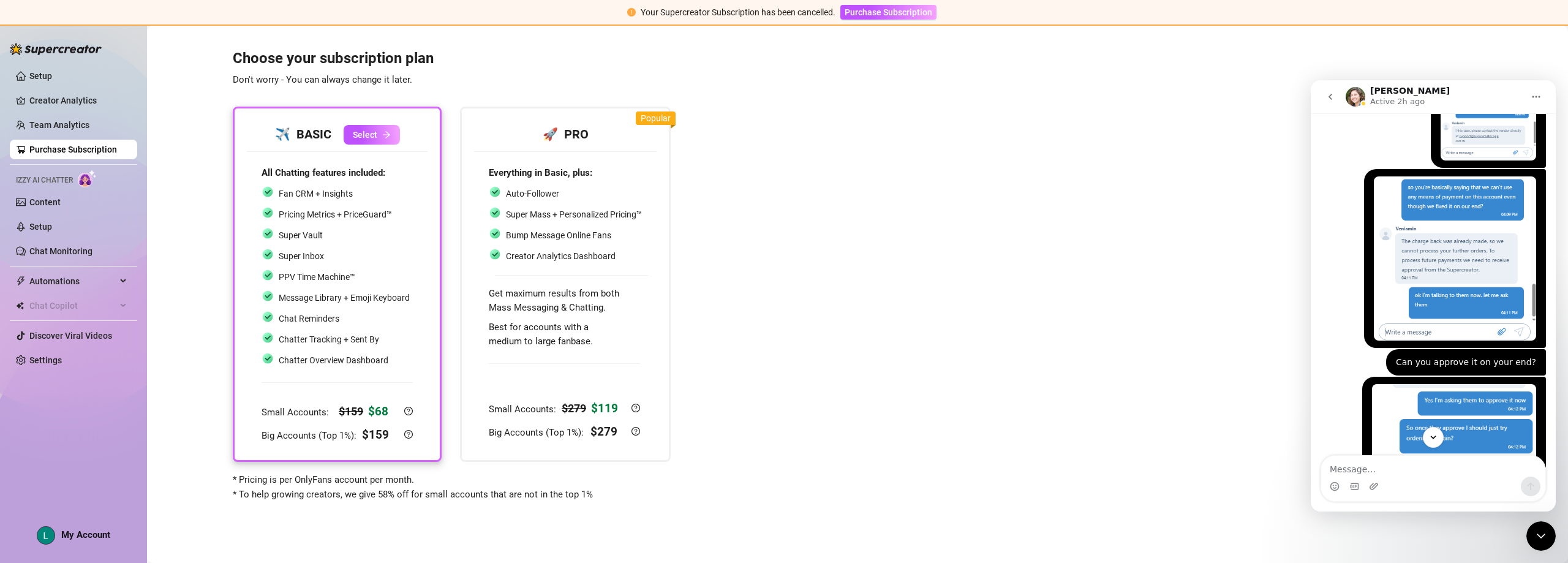
scroll to position [5392, 0]
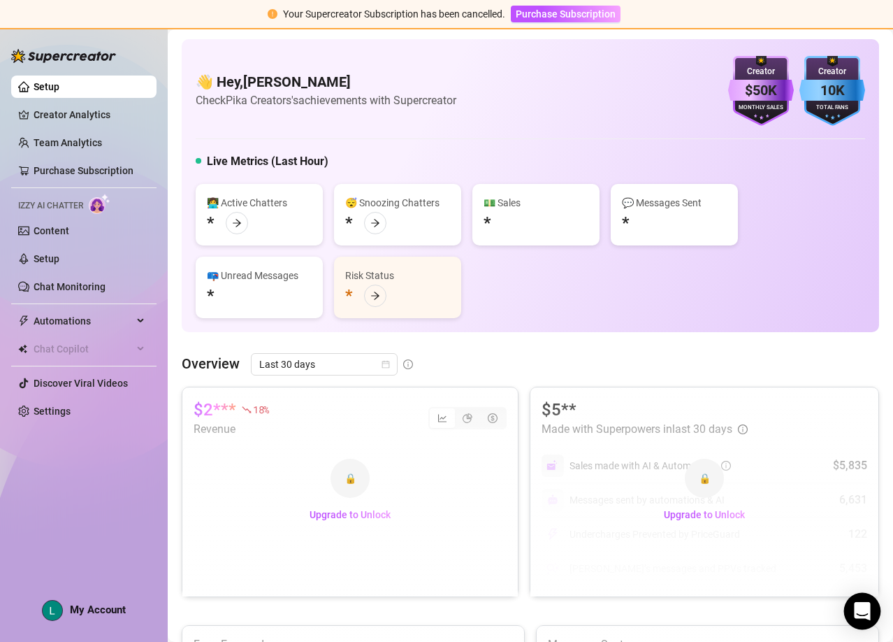
click at [866, 602] on icon "Open Intercom Messenger" at bounding box center [862, 611] width 18 height 18
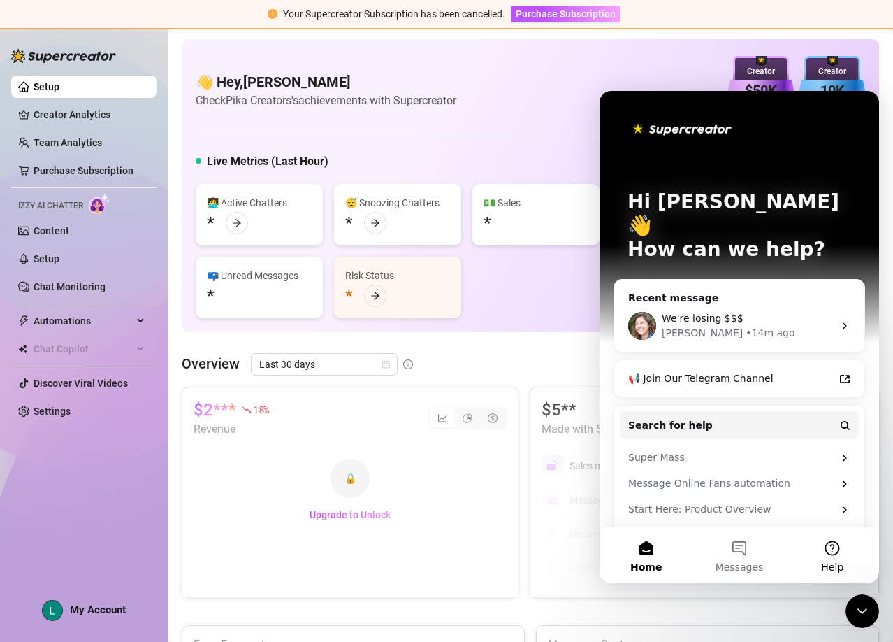
click at [732, 326] on div "[PERSON_NAME] • 14m ago" at bounding box center [748, 333] width 172 height 15
